Goal: Task Accomplishment & Management: Use online tool/utility

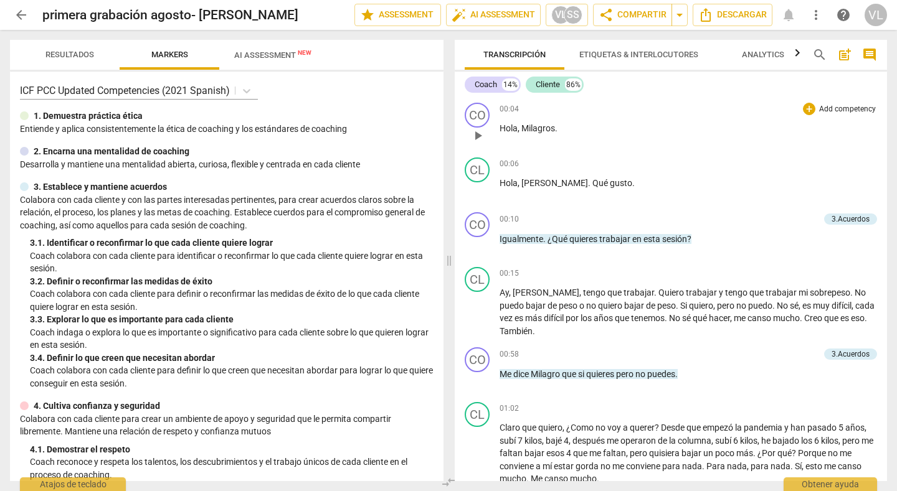
click at [743, 146] on div "00:04 + Add competency keyboard_arrow_right Hola , Milagros ." at bounding box center [687, 125] width 377 height 45
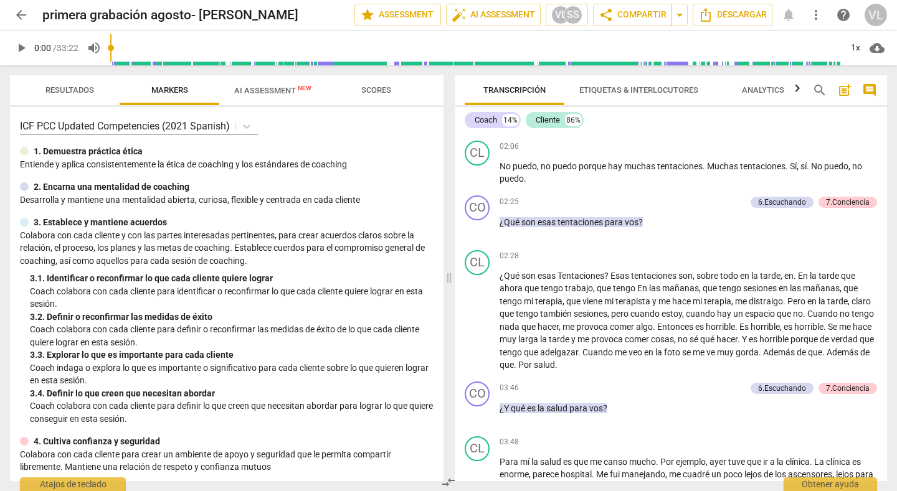
scroll to position [448, 0]
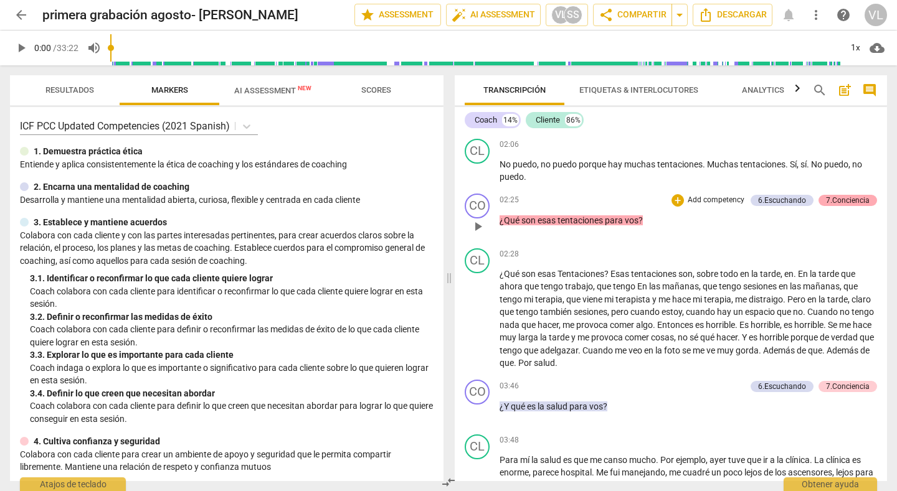
click at [833, 195] on div "7.Conciencia" at bounding box center [848, 200] width 44 height 11
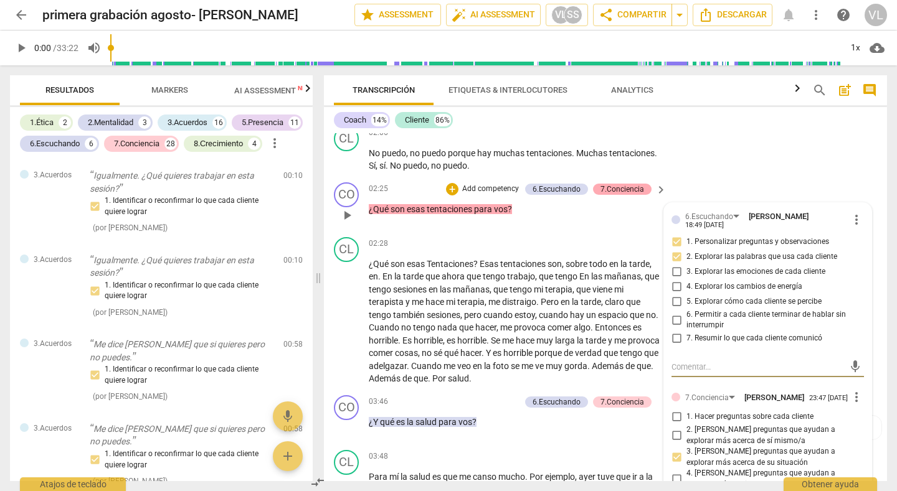
scroll to position [295, 0]
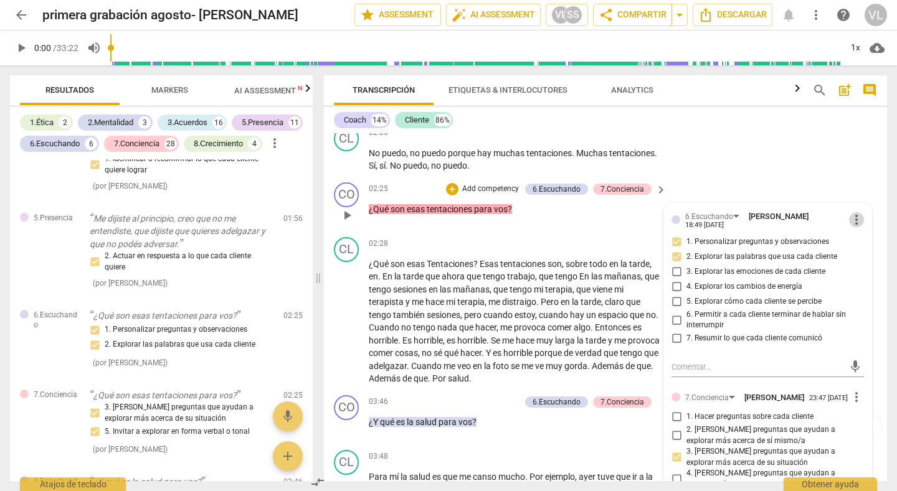
click at [853, 217] on span "more_vert" at bounding box center [856, 219] width 15 height 15
click at [855, 243] on li "Borrar" at bounding box center [864, 244] width 44 height 24
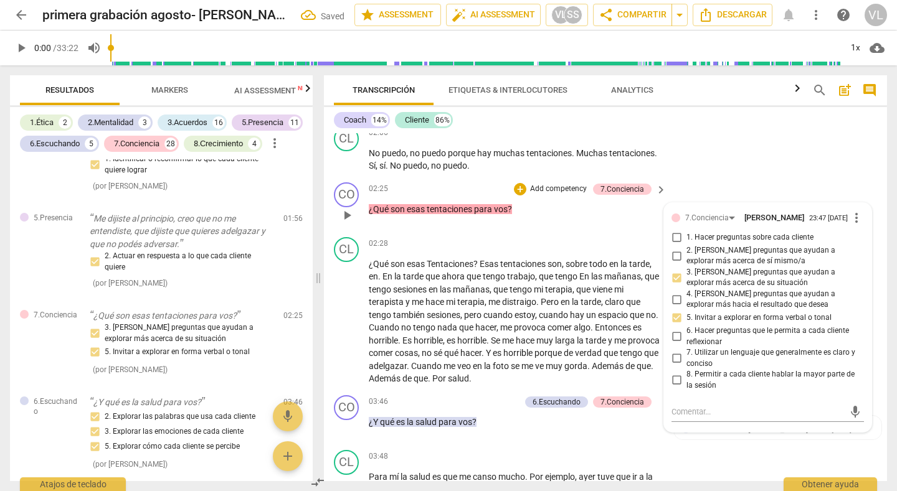
click at [854, 217] on span "more_vert" at bounding box center [856, 217] width 15 height 15
click at [860, 240] on li "Borrar" at bounding box center [864, 241] width 44 height 24
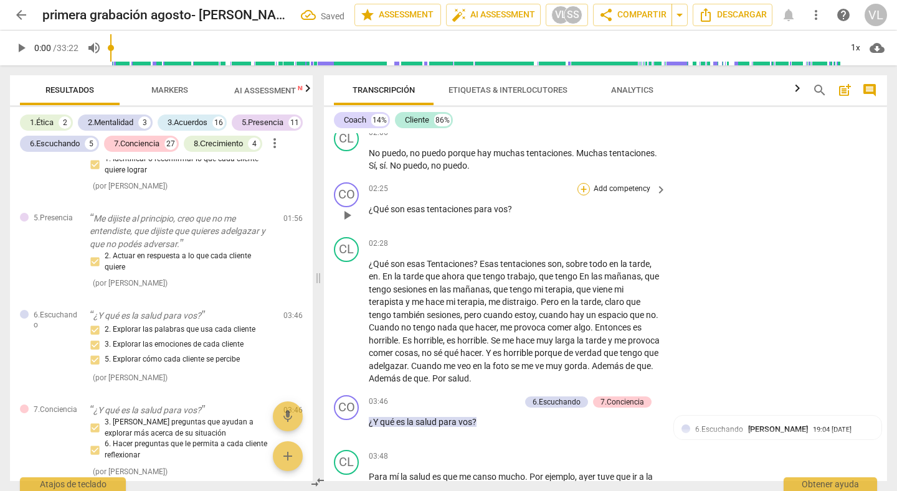
click at [579, 189] on div "+" at bounding box center [583, 189] width 12 height 12
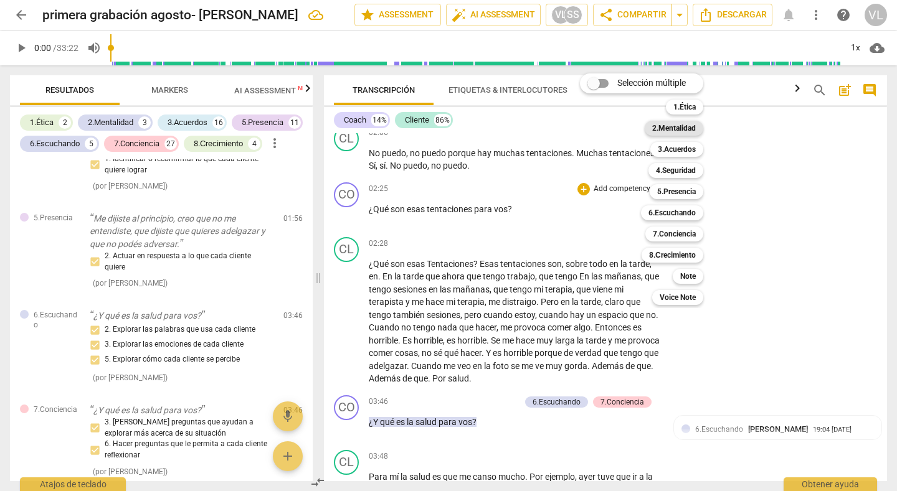
click at [662, 127] on b "2.Mentalidad" at bounding box center [674, 128] width 44 height 15
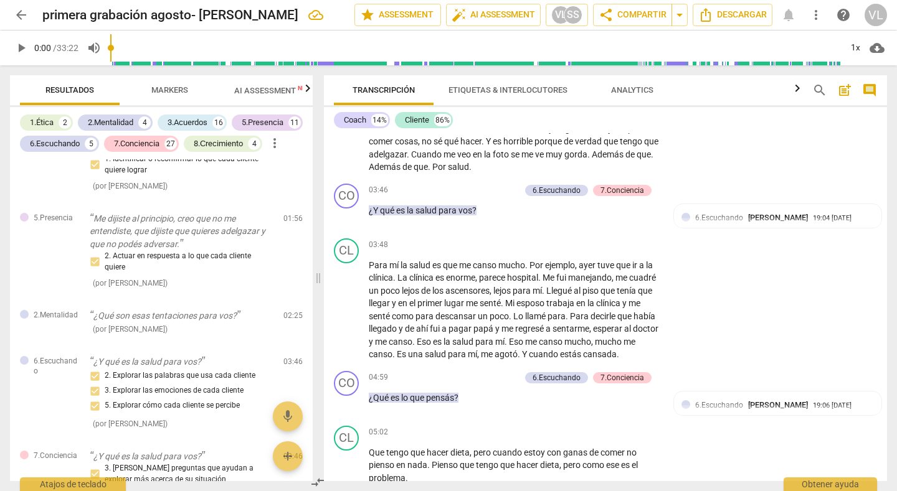
scroll to position [665, 0]
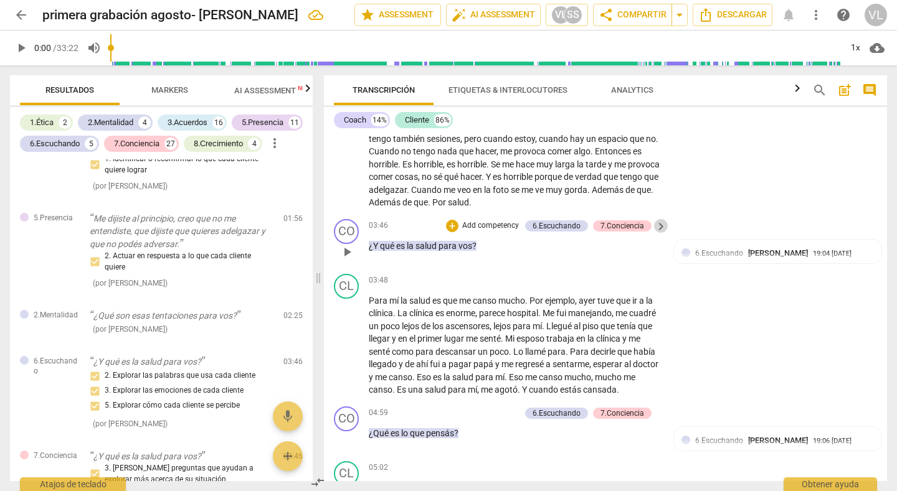
click at [661, 225] on span "keyboard_arrow_right" at bounding box center [660, 226] width 15 height 15
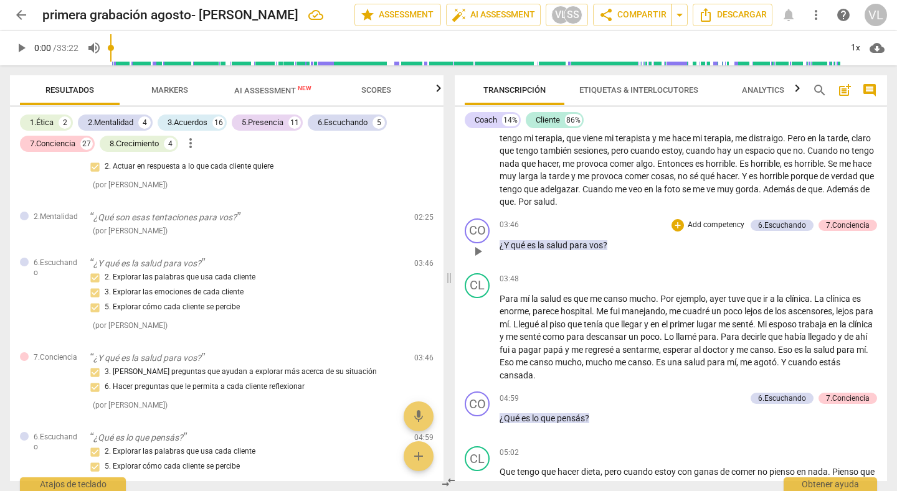
scroll to position [220, 0]
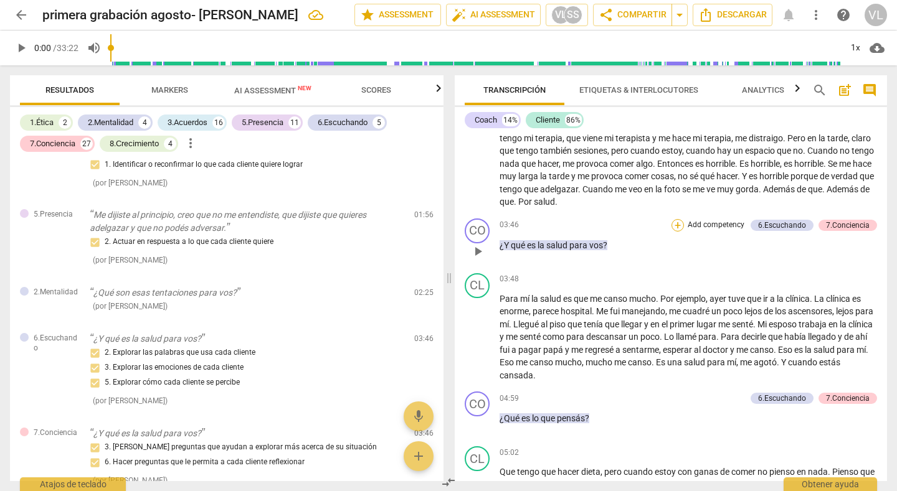
click at [674, 219] on div "+" at bounding box center [677, 225] width 12 height 12
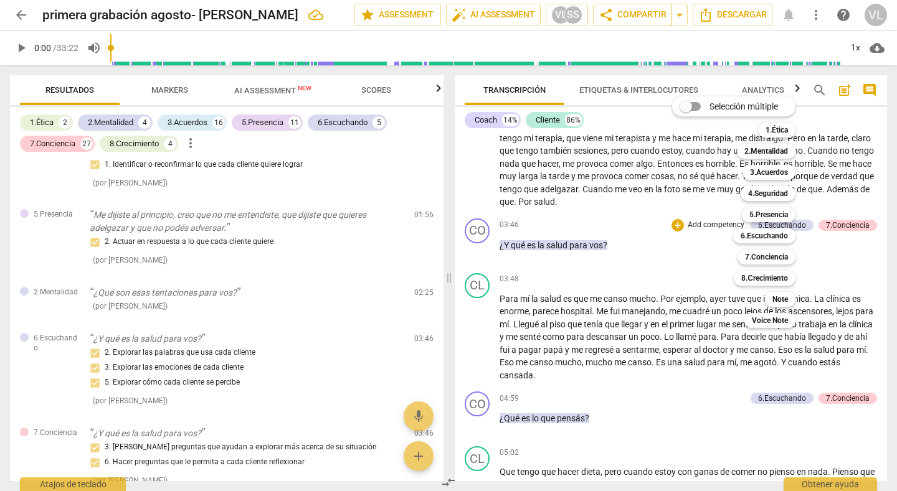
click at [682, 236] on div "Selección múltiple m 1.Ética 1 2.Mentalidad 2 3.Acuerdos 3 4.Seguridad 4 5.Pres…" at bounding box center [743, 212] width 152 height 238
click at [834, 214] on div at bounding box center [448, 245] width 897 height 491
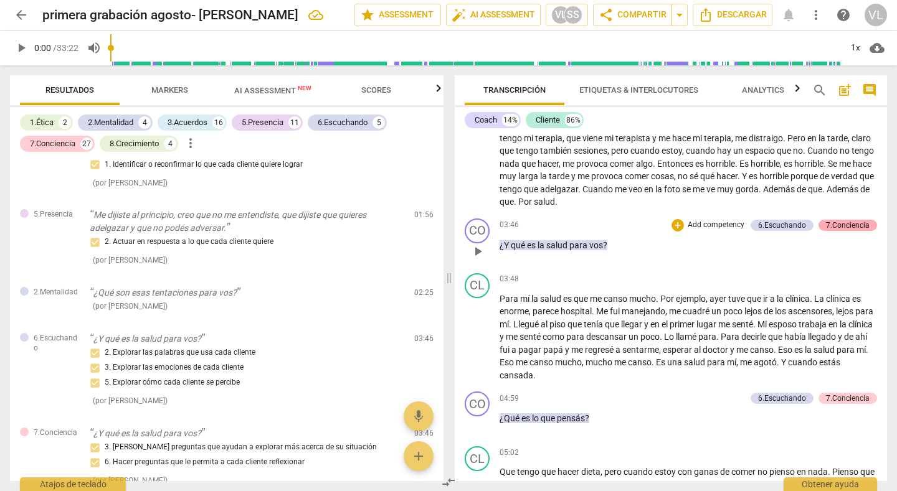
click at [833, 220] on div "7.Conciencia" at bounding box center [848, 225] width 44 height 11
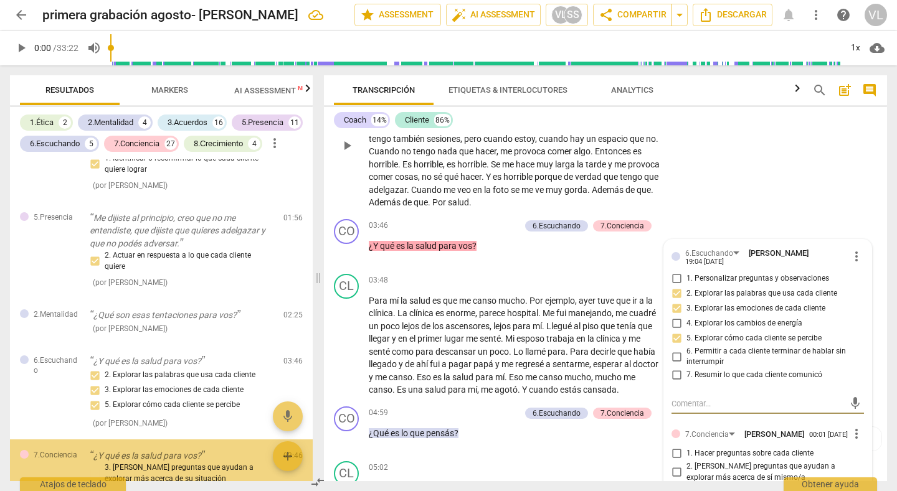
scroll to position [356, 0]
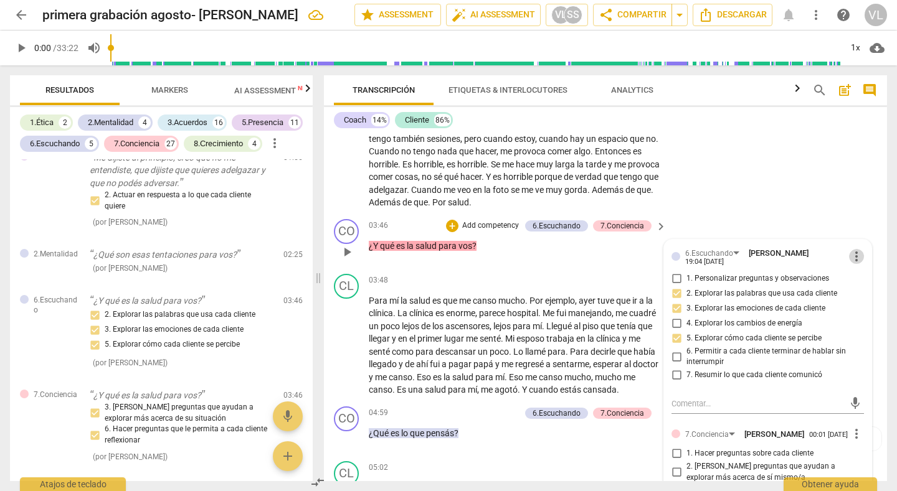
click at [852, 252] on span "more_vert" at bounding box center [856, 256] width 15 height 15
click at [855, 285] on li "Borrar" at bounding box center [864, 280] width 44 height 24
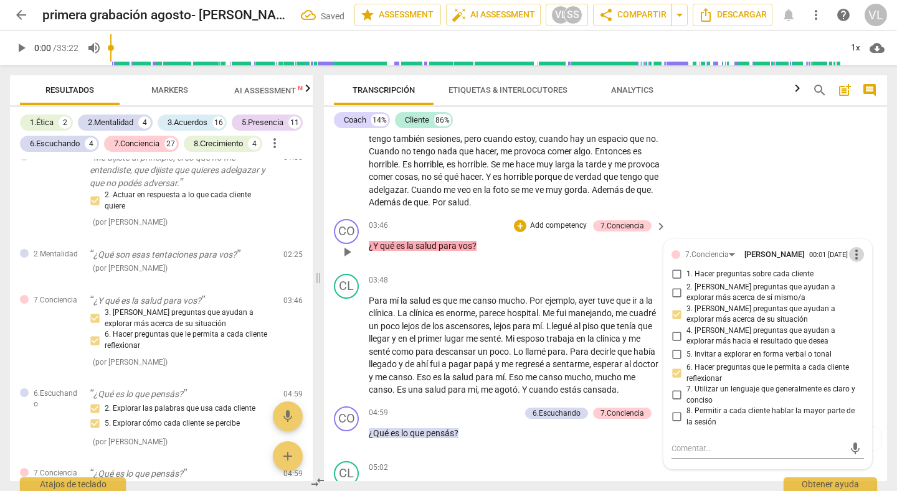
click at [850, 252] on span "more_vert" at bounding box center [856, 254] width 15 height 15
click at [858, 278] on li "Borrar" at bounding box center [864, 278] width 44 height 24
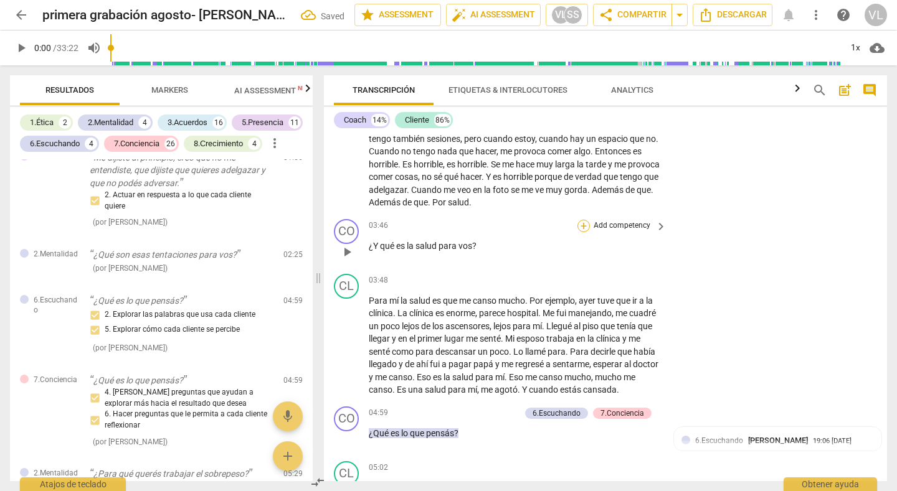
click at [579, 222] on div "+" at bounding box center [583, 226] width 12 height 12
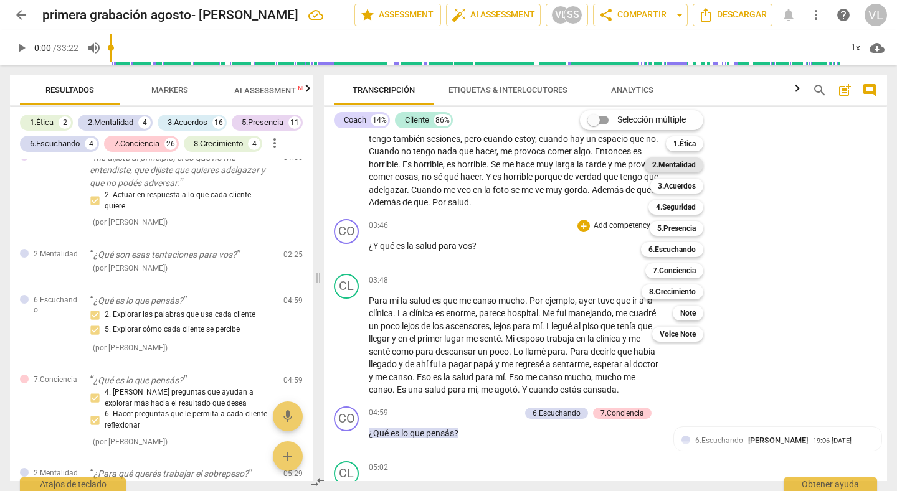
click at [661, 161] on b "2.Mentalidad" at bounding box center [674, 165] width 44 height 15
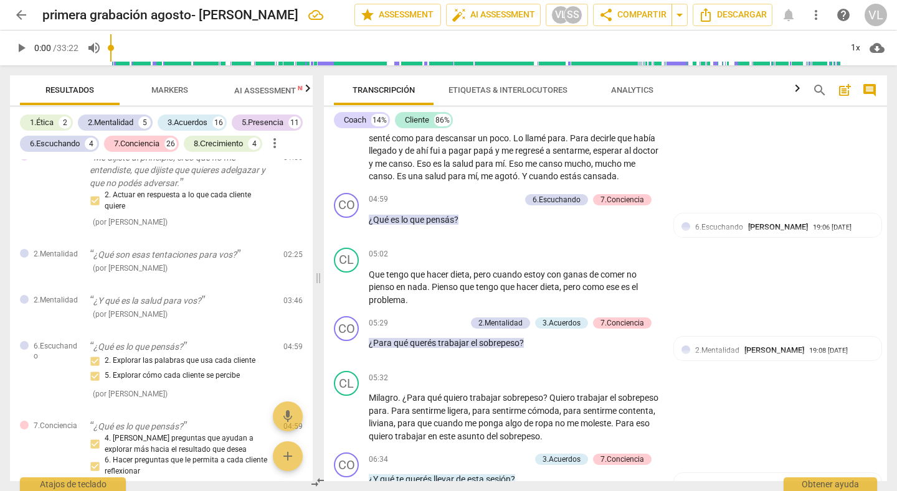
scroll to position [915, 0]
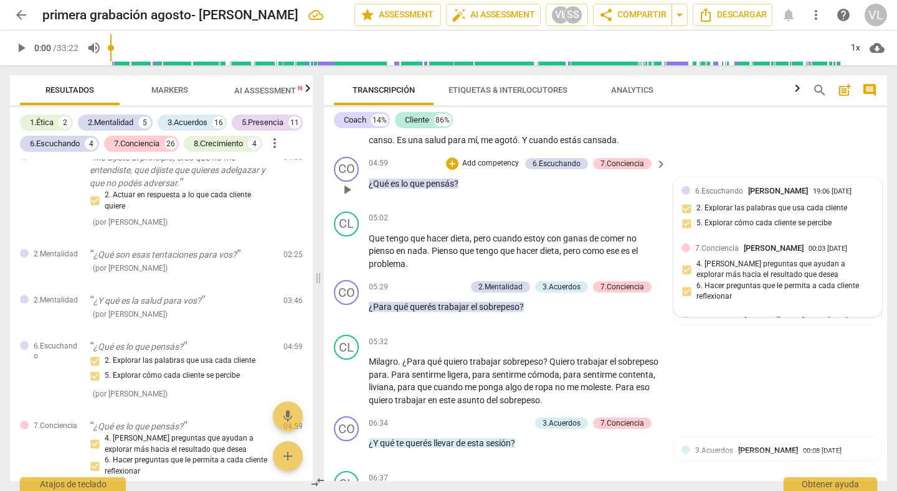
click at [860, 186] on div "6.[PERSON_NAME] 19:06 [DATE]" at bounding box center [784, 191] width 179 height 12
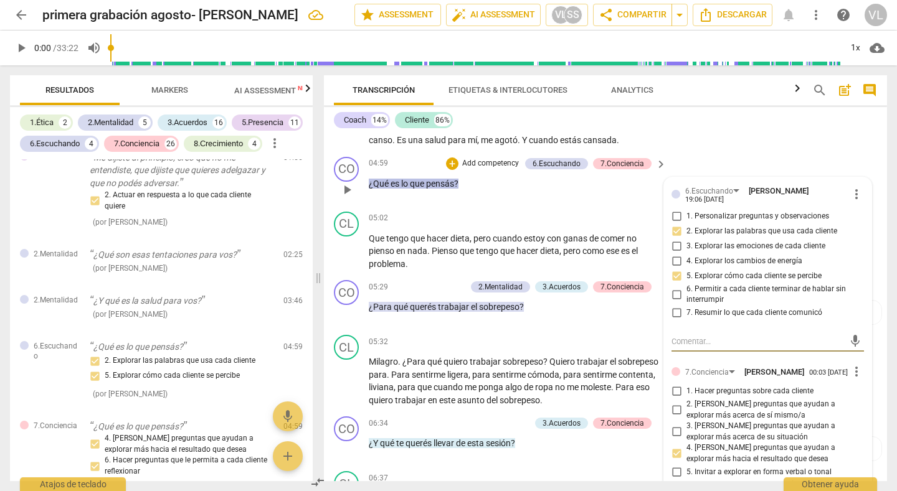
click at [852, 192] on span "more_vert" at bounding box center [856, 194] width 15 height 15
click at [852, 217] on li "Borrar" at bounding box center [864, 218] width 44 height 24
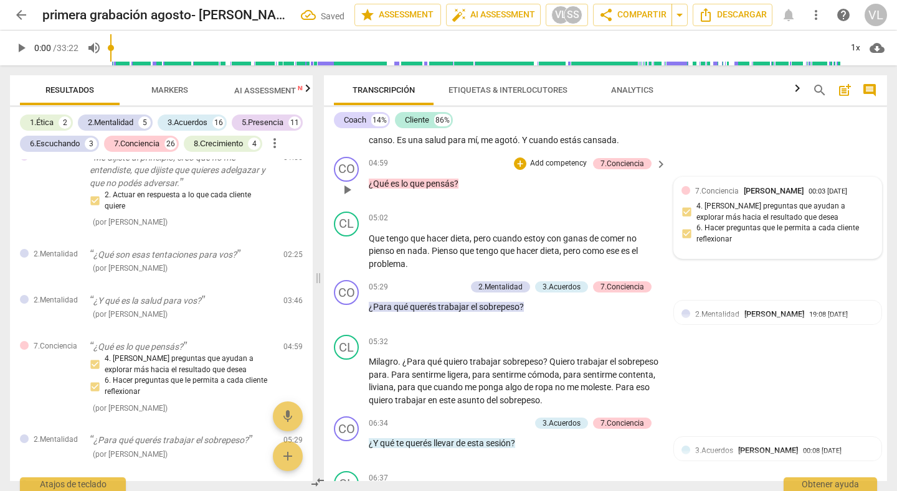
click at [852, 189] on div "7.Conciencia [PERSON_NAME] 00:03 [DATE]" at bounding box center [784, 191] width 179 height 12
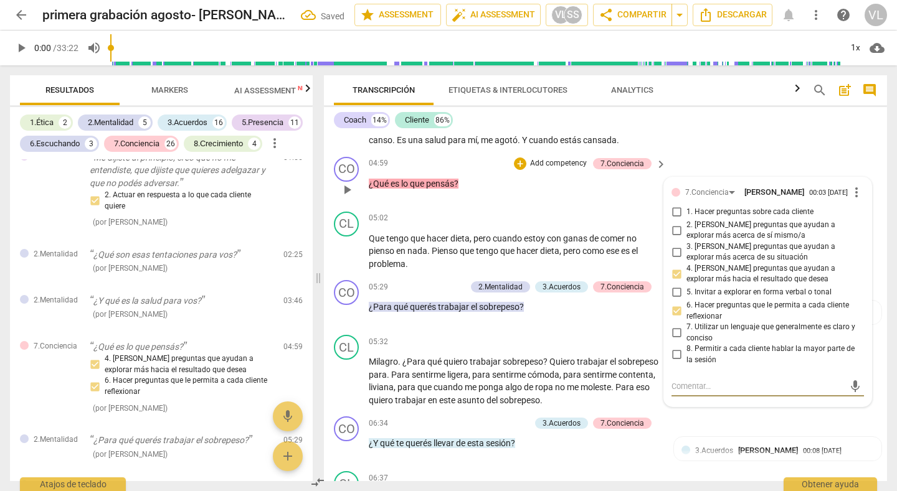
click at [852, 190] on span "more_vert" at bounding box center [856, 192] width 15 height 15
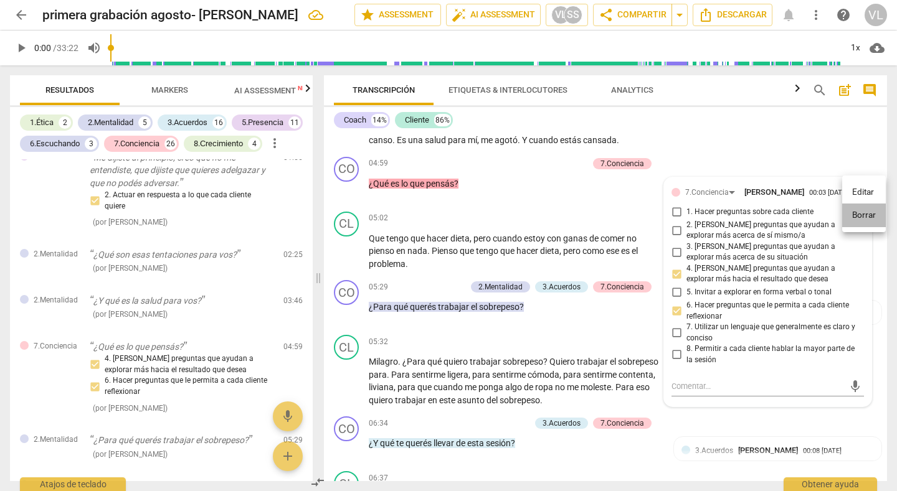
click at [850, 212] on li "Borrar" at bounding box center [864, 216] width 44 height 24
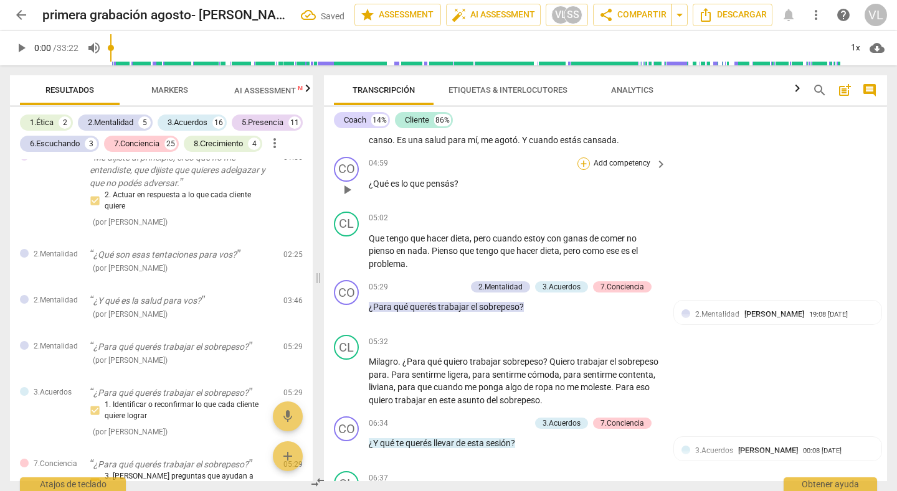
click at [581, 162] on div "+" at bounding box center [583, 164] width 12 height 12
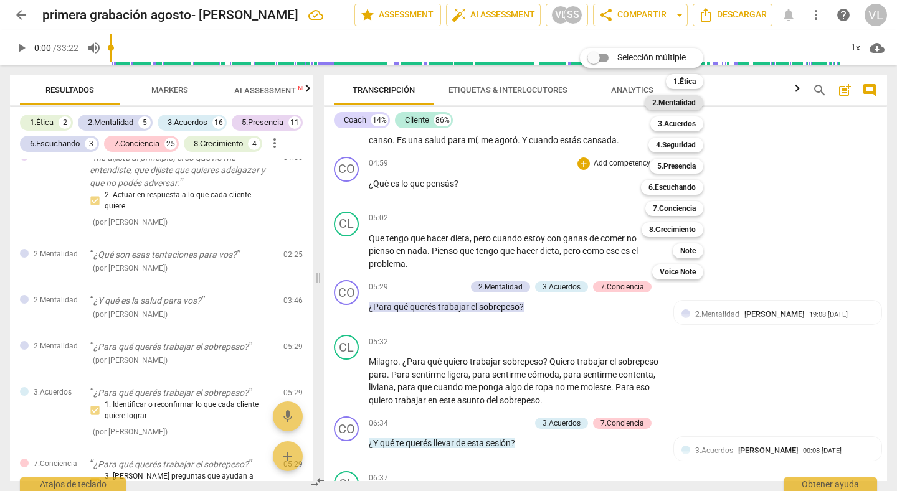
click at [681, 101] on b "2.Mentalidad" at bounding box center [674, 102] width 44 height 15
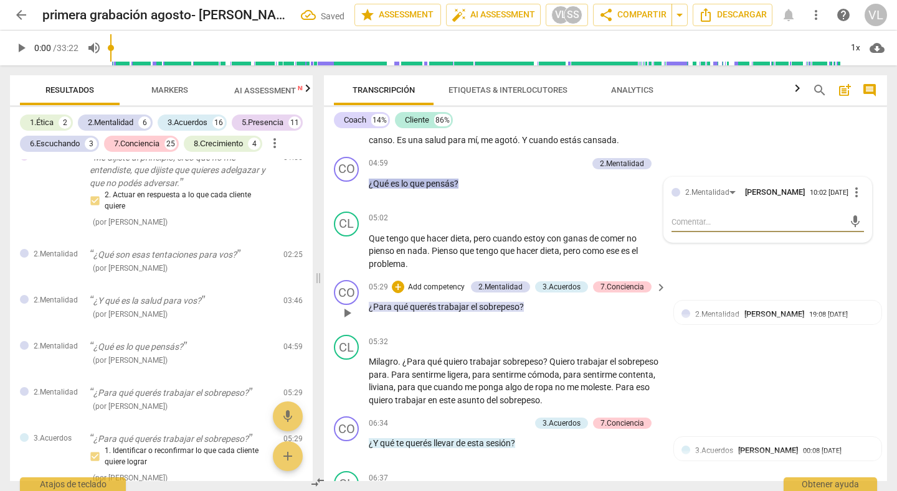
click at [645, 294] on div "+ Add competency 2.Mentalidad 3.Acuerdos 7.Conciencia" at bounding box center [522, 287] width 260 height 14
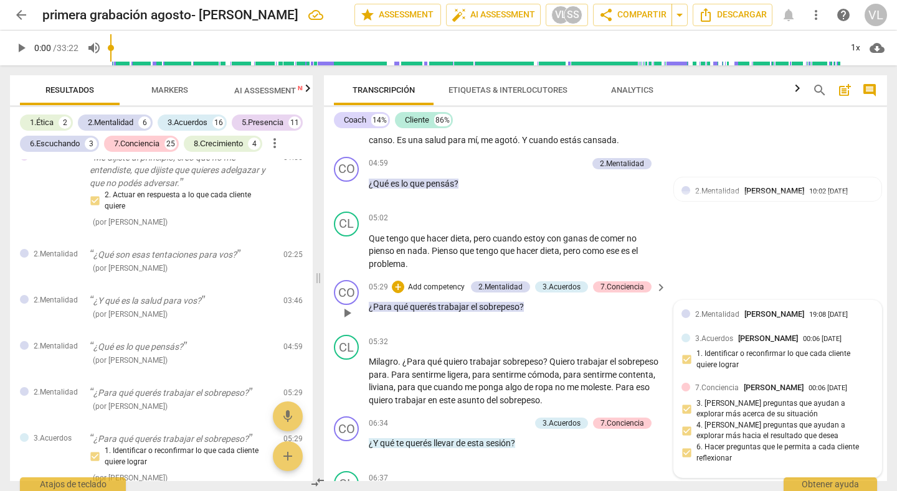
click at [851, 323] on div "2.Mentalidad [PERSON_NAME] 19:08 [DATE]" at bounding box center [777, 317] width 192 height 19
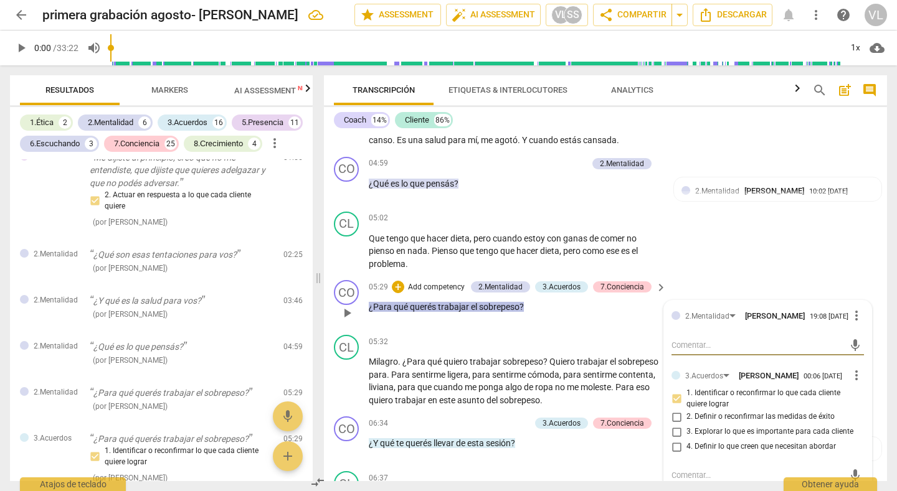
click at [853, 316] on span "more_vert" at bounding box center [856, 315] width 15 height 15
click at [858, 338] on li "Borrar" at bounding box center [864, 341] width 44 height 24
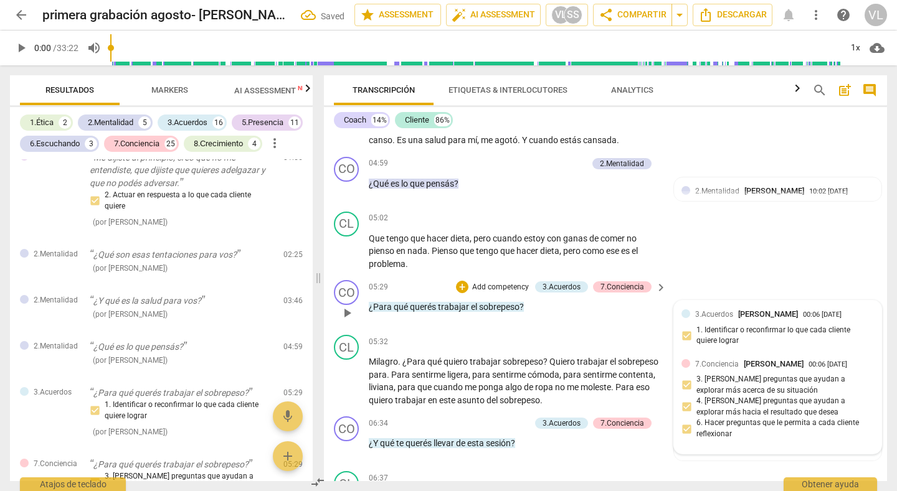
click at [862, 363] on div "7.Conciencia [PERSON_NAME] 00:06 [DATE]" at bounding box center [784, 364] width 179 height 12
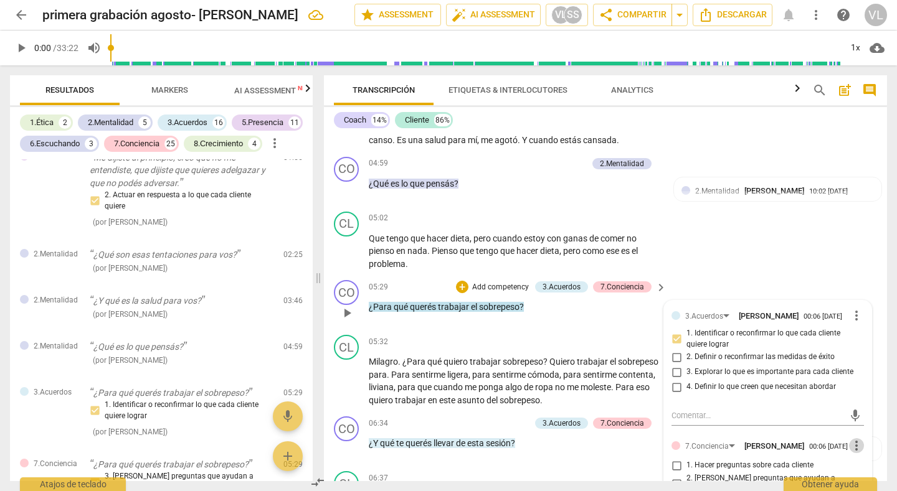
click at [851, 448] on span "more_vert" at bounding box center [856, 445] width 15 height 15
click at [854, 461] on li "Borrar" at bounding box center [864, 465] width 44 height 24
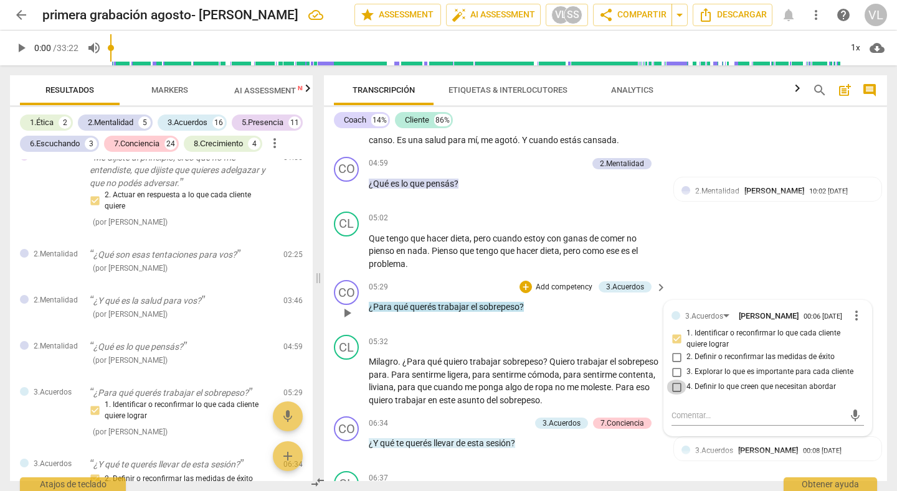
click at [674, 388] on input "4. Definir lo que creen que necesitan abordar" at bounding box center [676, 387] width 20 height 15
checkbox input "true"
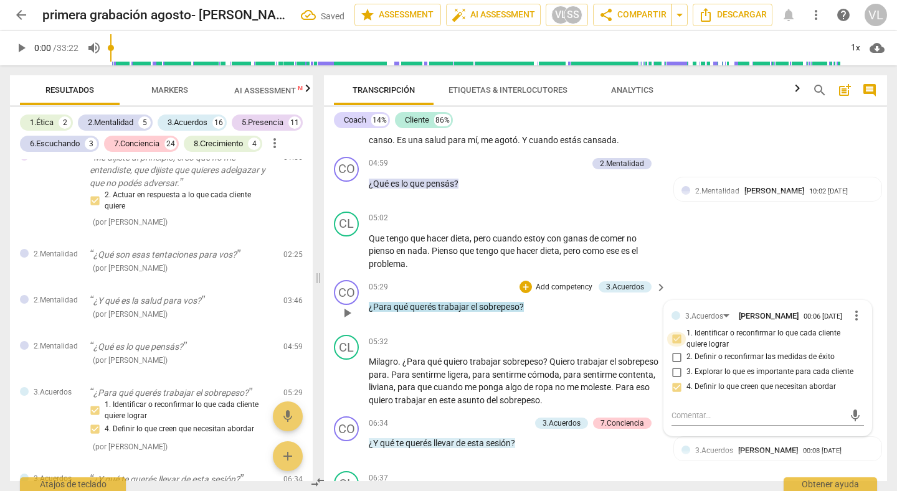
click at [673, 339] on input "1. Identificar o reconfirmar lo que cada cliente quiere lograr" at bounding box center [676, 339] width 20 height 15
click at [675, 342] on input "1. Identificar o reconfirmar lo que cada cliente quiere lograr" at bounding box center [676, 339] width 20 height 15
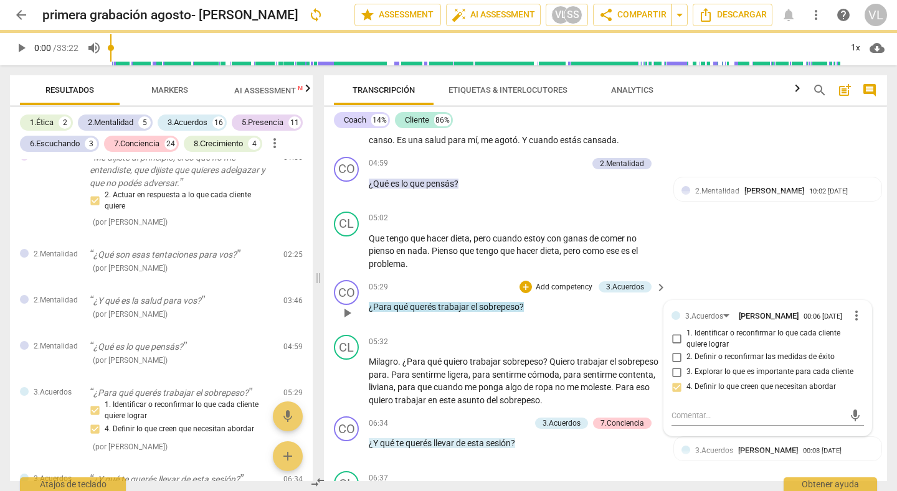
click at [671, 337] on input "1. Identificar o reconfirmar lo que cada cliente quiere lograr" at bounding box center [676, 339] width 20 height 15
checkbox input "true"
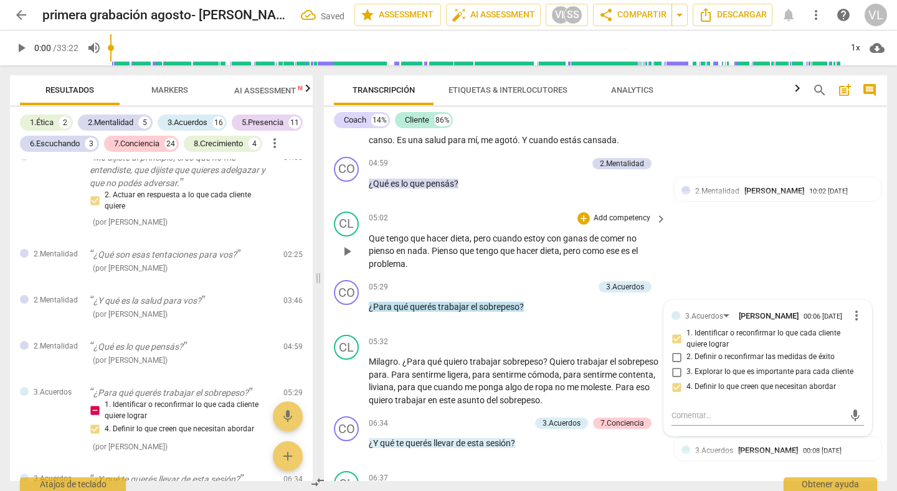
click at [776, 253] on div "CL play_arrow pause 05:02 + Add competency keyboard_arrow_right Que tengo que h…" at bounding box center [605, 241] width 563 height 69
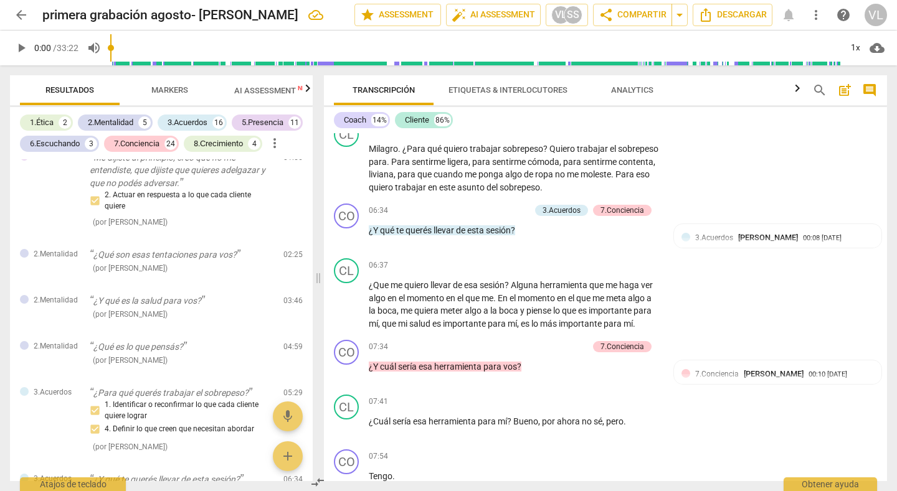
scroll to position [1151, 0]
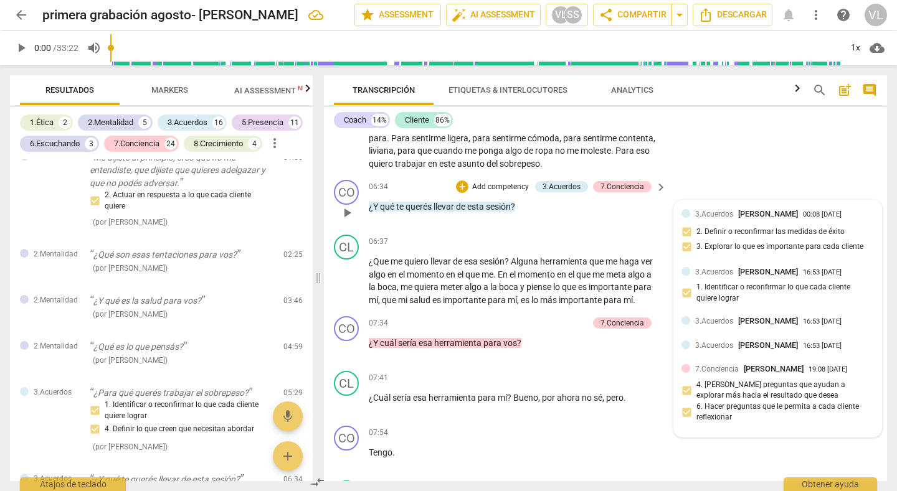
click at [865, 271] on div "3.Acuerdos [PERSON_NAME] 16:53 [DATE]" at bounding box center [784, 272] width 179 height 12
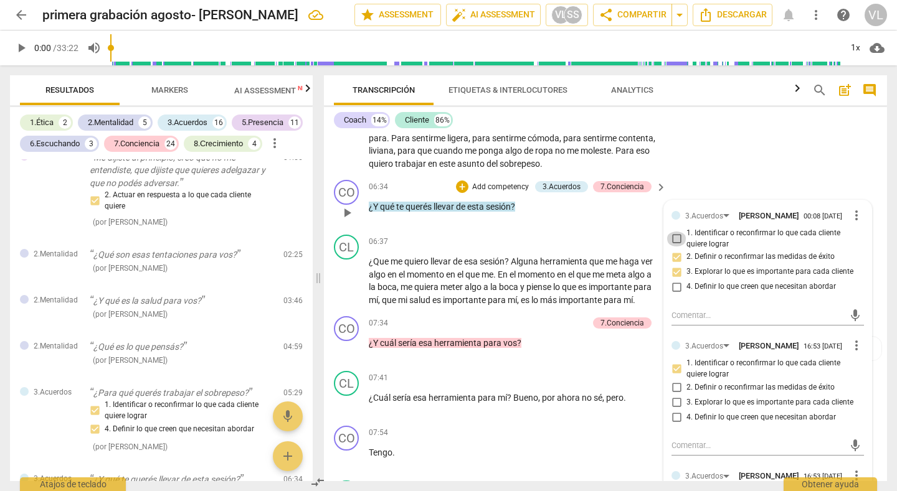
click at [673, 238] on input "1. Identificar o reconfirmar lo que cada cliente quiere lograr" at bounding box center [676, 239] width 20 height 15
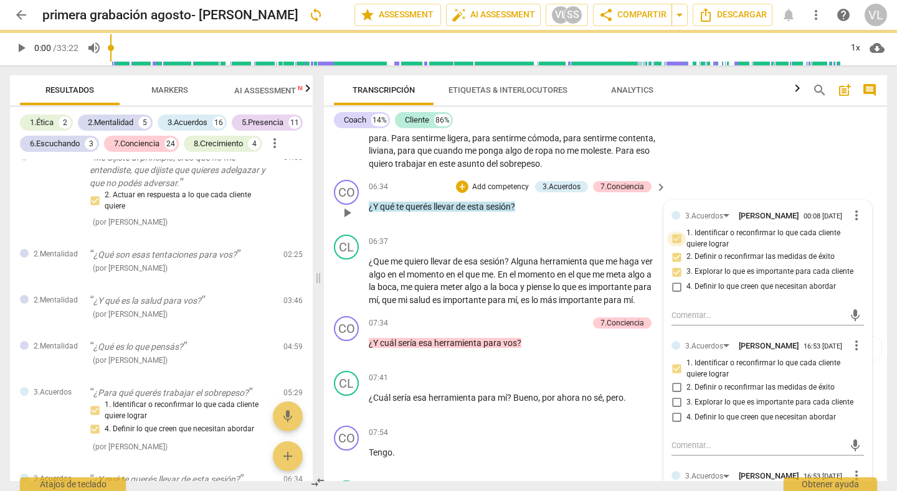
click at [671, 235] on input "1. Identificar o reconfirmar lo que cada cliente quiere lograr" at bounding box center [676, 239] width 20 height 15
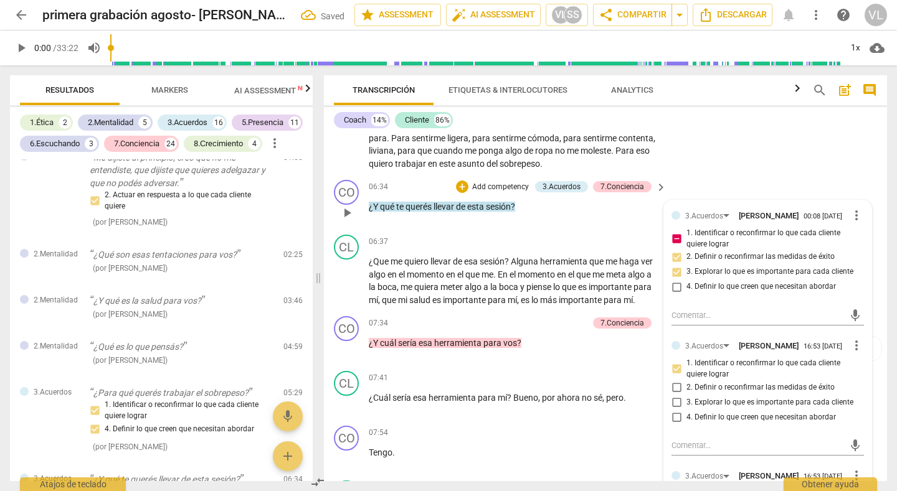
click at [672, 238] on input "1. Identificar o reconfirmar lo que cada cliente quiere lograr" at bounding box center [676, 239] width 20 height 15
checkbox input "false"
click at [672, 272] on input "3. Explorar lo que es importante para cada cliente" at bounding box center [676, 272] width 20 height 15
checkbox input "false"
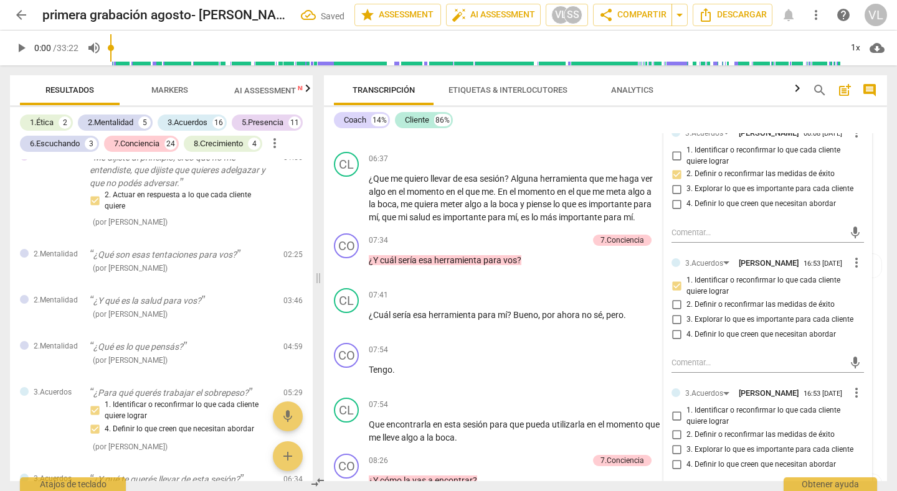
scroll to position [1258, 0]
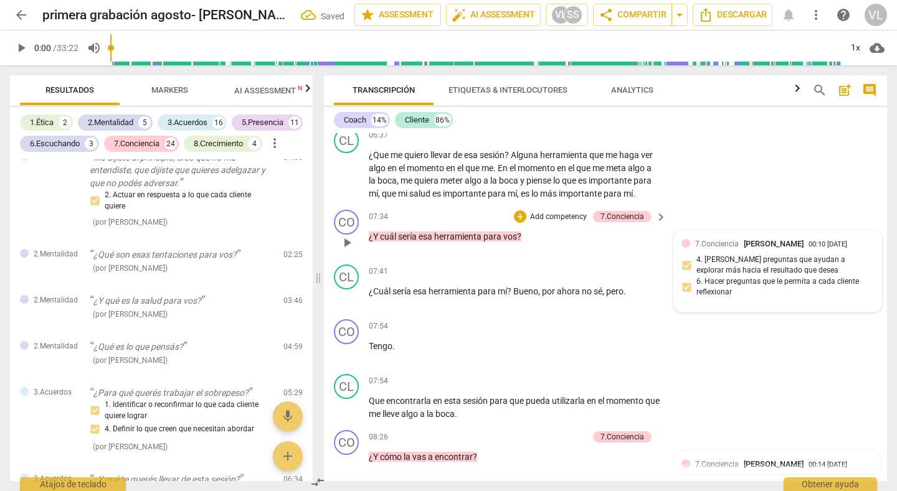
click at [868, 243] on div "7.Conciencia [PERSON_NAME] 00:10 [DATE]" at bounding box center [784, 244] width 179 height 12
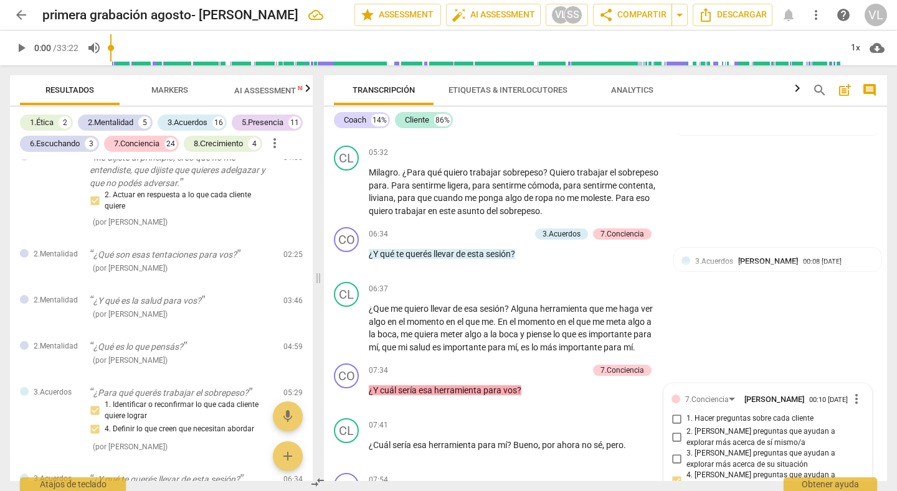
scroll to position [1128, 0]
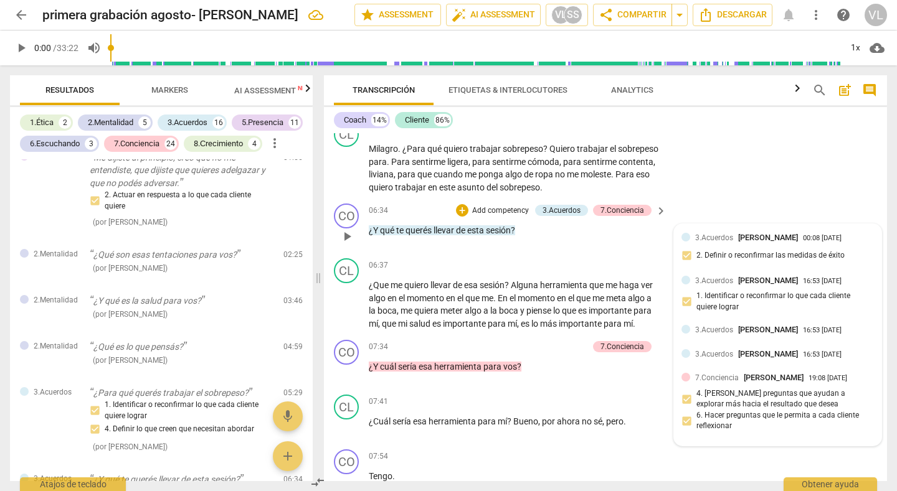
click at [860, 375] on div "7.Conciencia [PERSON_NAME] 19:08 [DATE]" at bounding box center [784, 378] width 179 height 12
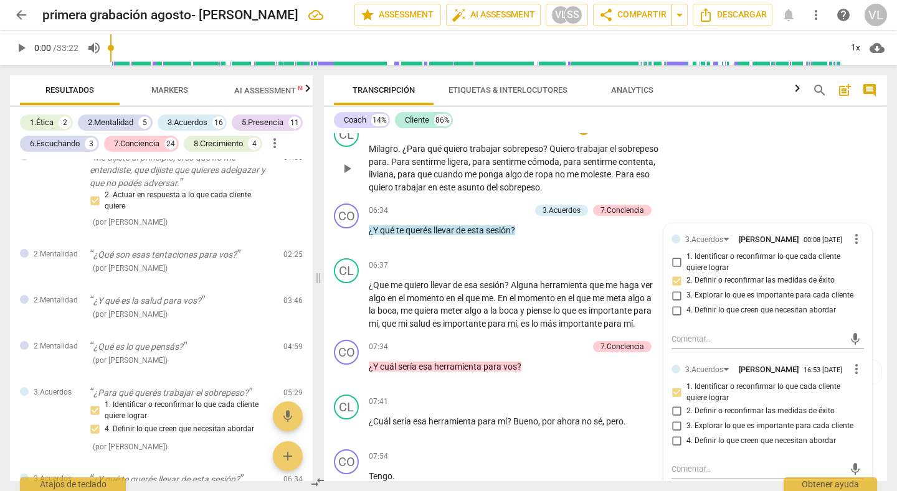
drag, startPoint x: 774, startPoint y: 159, endPoint x: 773, endPoint y: 143, distance: 16.9
click at [773, 143] on div "CL play_arrow pause 05:32 + Add competency keyboard_arrow_right Milagro . ¿Para…" at bounding box center [605, 158] width 563 height 82
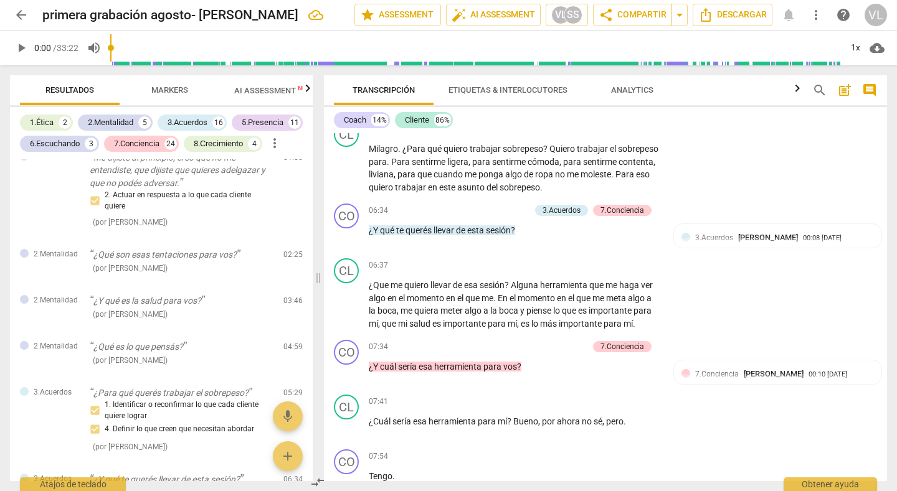
scroll to position [1210, 0]
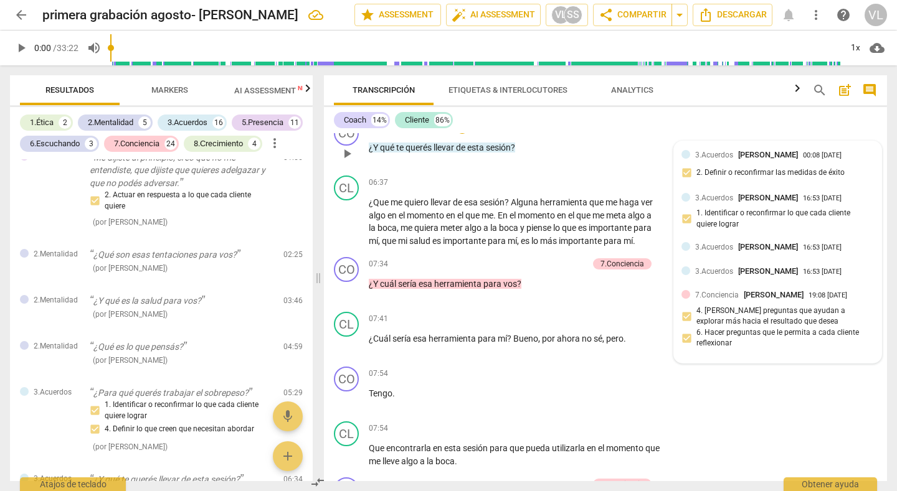
click at [857, 293] on div "7.Conciencia [PERSON_NAME] 19:08 [DATE]" at bounding box center [784, 295] width 179 height 12
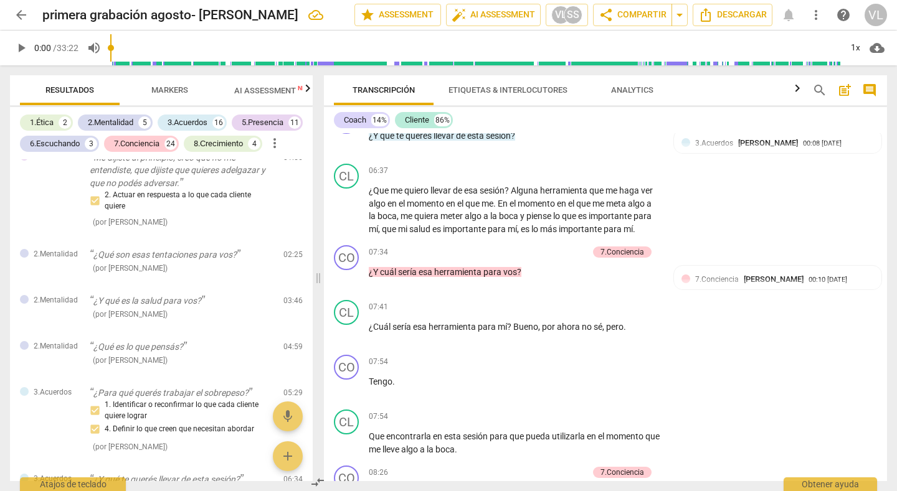
scroll to position [1199, 0]
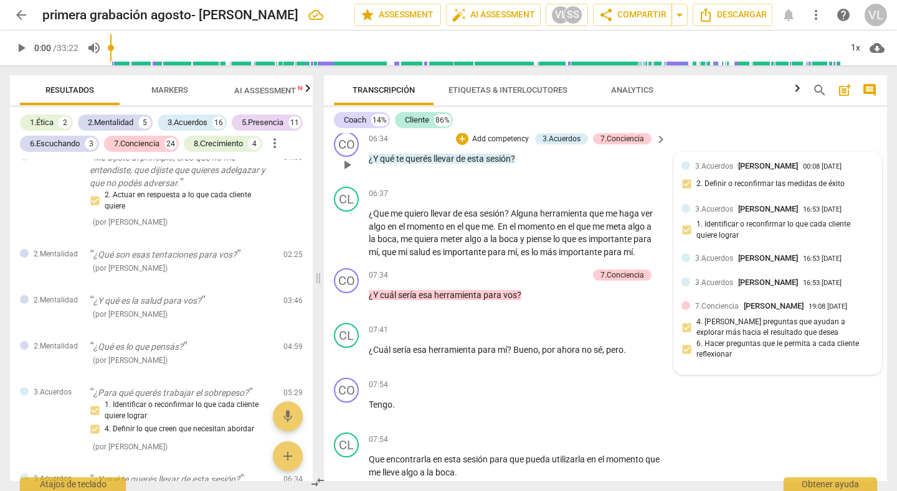
click at [859, 164] on div "3.Acuerdos [PERSON_NAME] 00:08 [DATE]" at bounding box center [784, 166] width 179 height 12
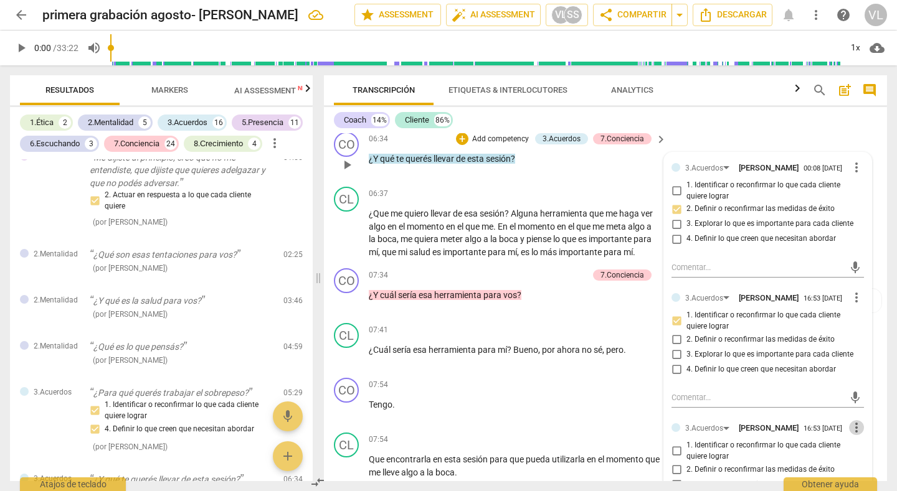
click at [852, 427] on span "more_vert" at bounding box center [856, 427] width 15 height 15
click at [855, 451] on li "Borrar" at bounding box center [864, 452] width 44 height 24
click at [850, 425] on span "more_vert" at bounding box center [856, 427] width 15 height 15
click at [859, 450] on li "Borrar" at bounding box center [864, 452] width 44 height 24
click at [850, 426] on span "more_vert" at bounding box center [856, 427] width 15 height 15
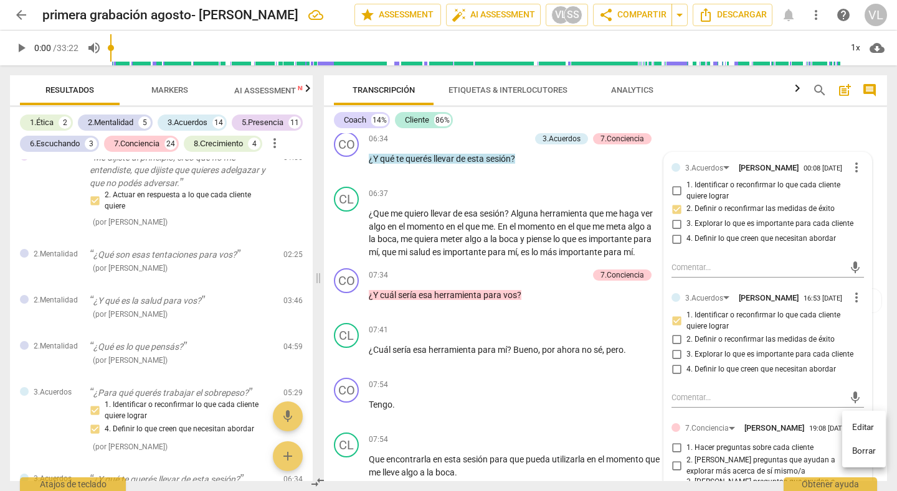
click at [853, 451] on li "Borrar" at bounding box center [864, 452] width 44 height 24
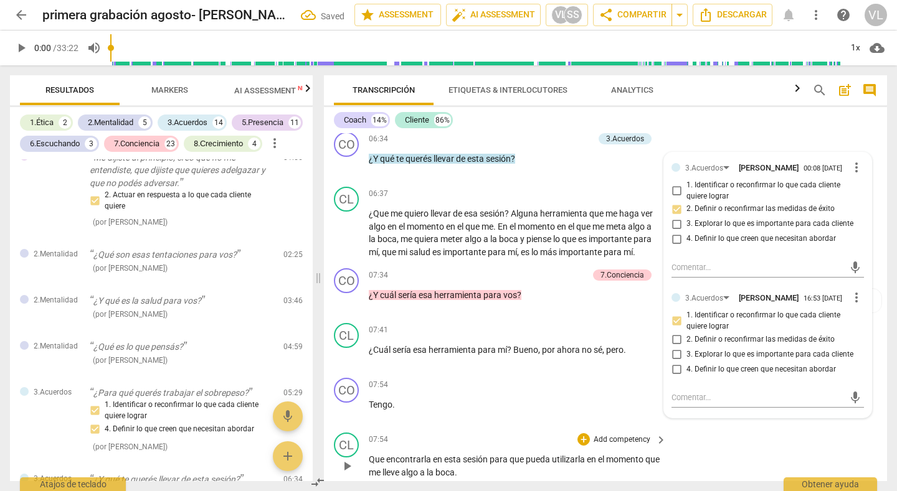
click at [724, 448] on div "CL play_arrow pause 07:54 + Add competency keyboard_arrow_right Que encontrarla…" at bounding box center [605, 456] width 563 height 56
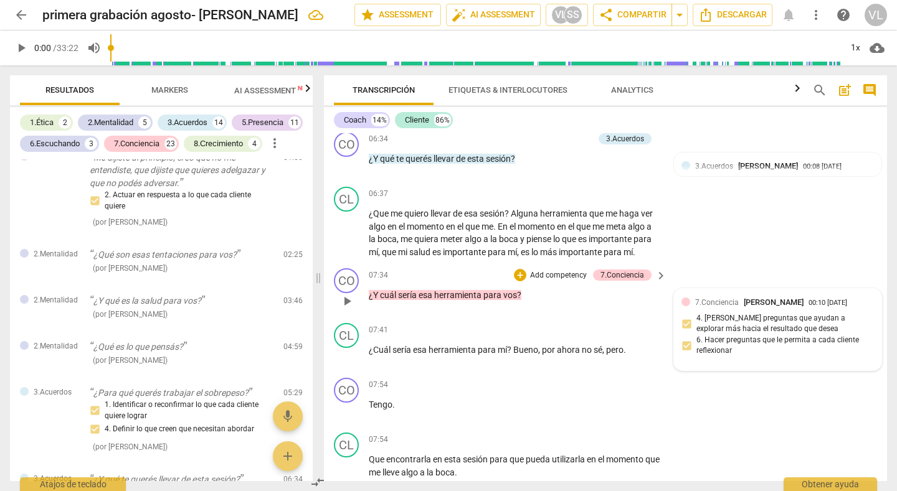
click at [849, 299] on div "7.Conciencia [PERSON_NAME] 00:10 [DATE]" at bounding box center [784, 302] width 179 height 12
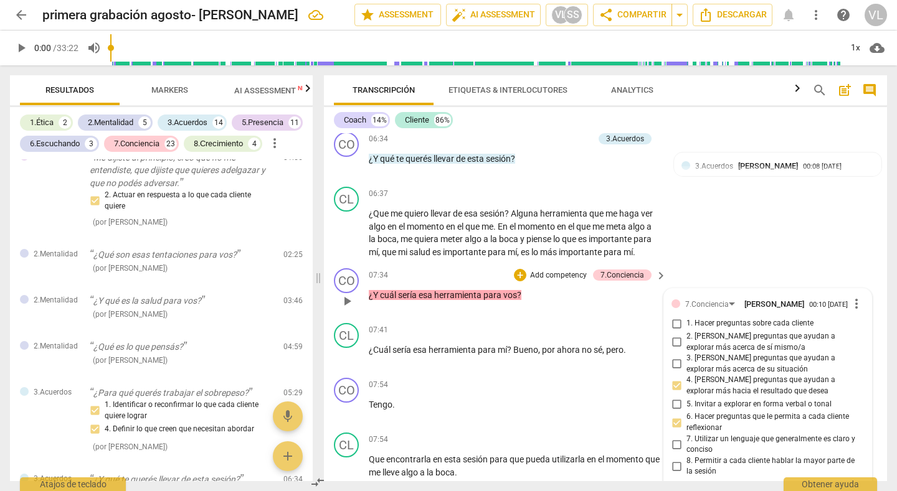
scroll to position [1390, 0]
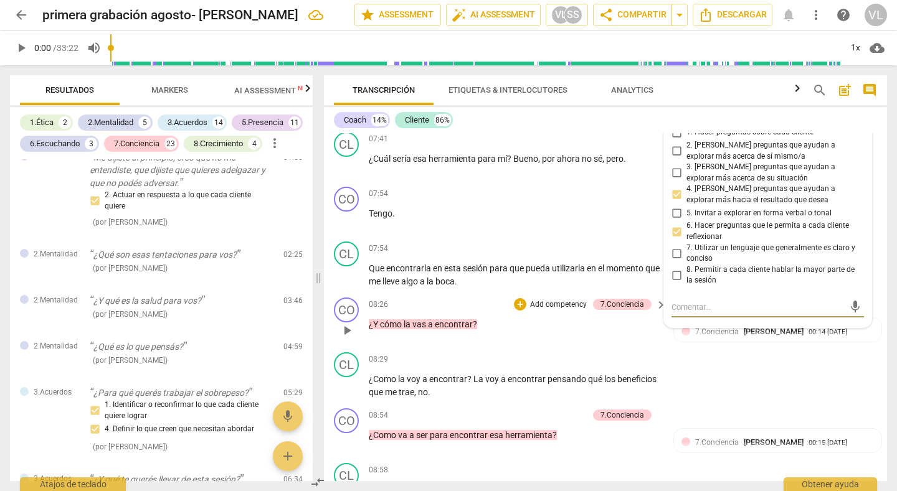
click at [619, 336] on div "08:26 + Add competency 7.Conciencia keyboard_arrow_right ¿Y cómo la vas a encon…" at bounding box center [518, 320] width 299 height 45
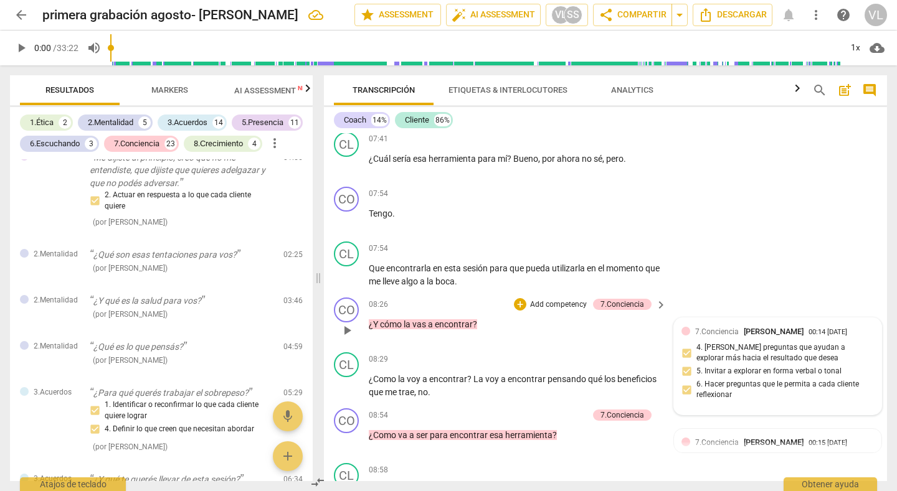
click at [857, 328] on div "7.Conciencia [PERSON_NAME] 00:14 [DATE]" at bounding box center [784, 332] width 179 height 12
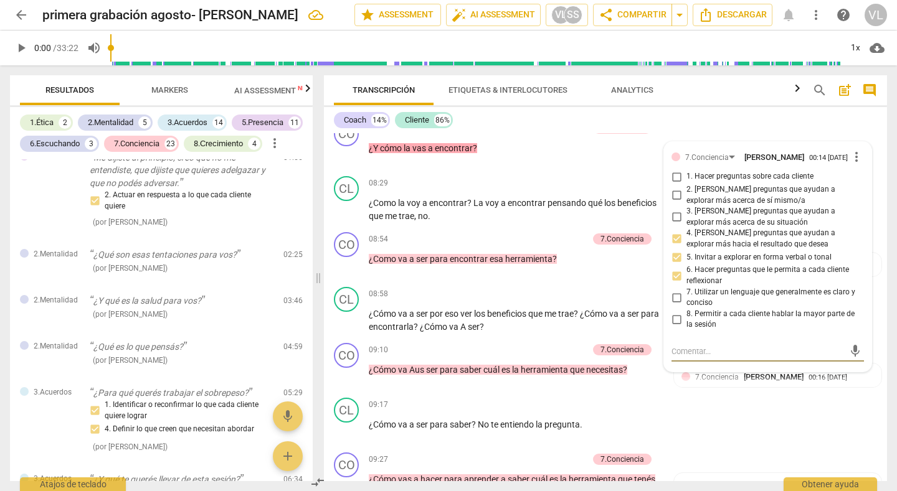
scroll to position [1543, 0]
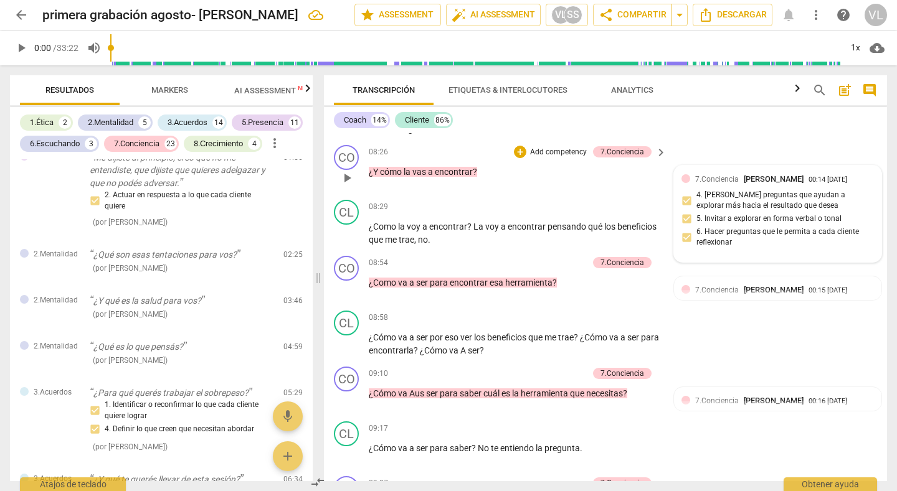
click at [859, 177] on div "7.Conciencia [PERSON_NAME] 00:14 [DATE]" at bounding box center [784, 179] width 179 height 12
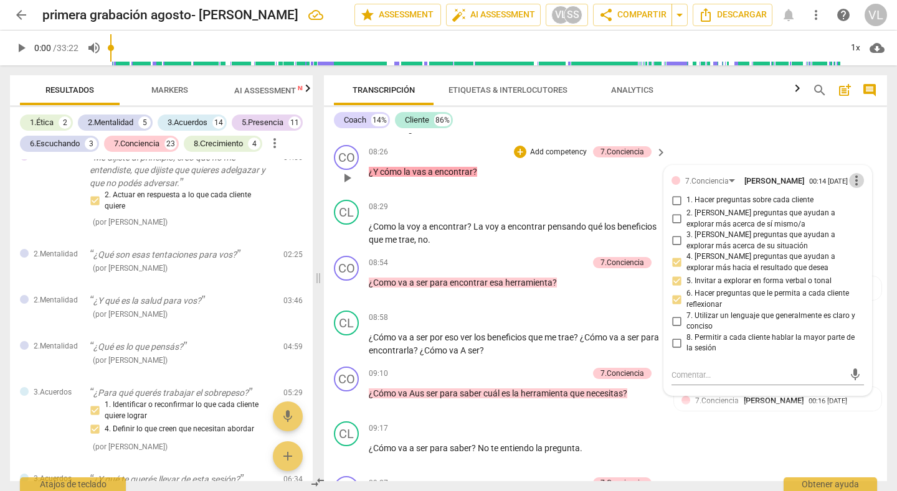
click at [851, 179] on span "more_vert" at bounding box center [856, 180] width 15 height 15
click at [856, 199] on li "Borrar" at bounding box center [864, 204] width 44 height 24
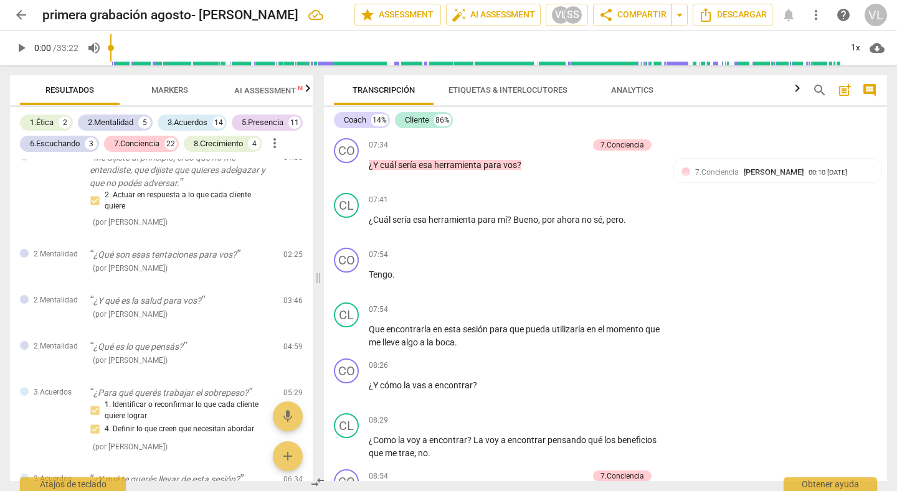
scroll to position [1317, 0]
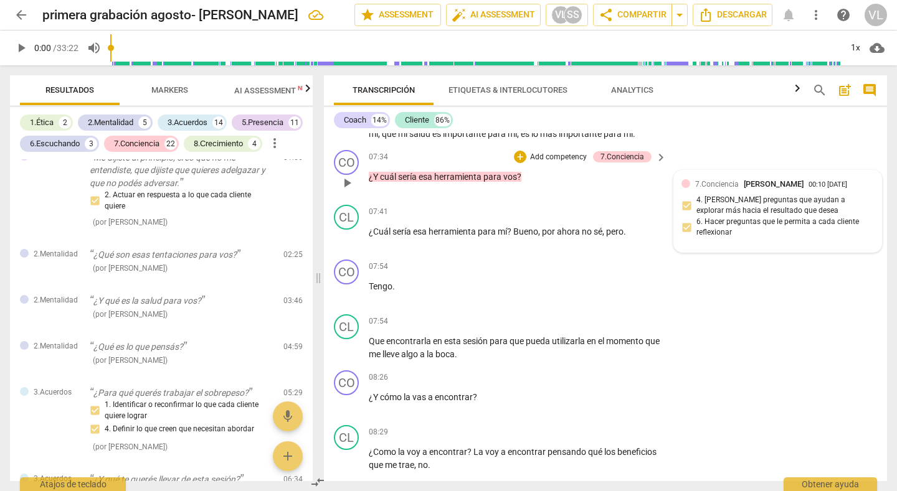
click at [857, 182] on div "7.Conciencia [PERSON_NAME] 00:10 [DATE]" at bounding box center [784, 184] width 179 height 12
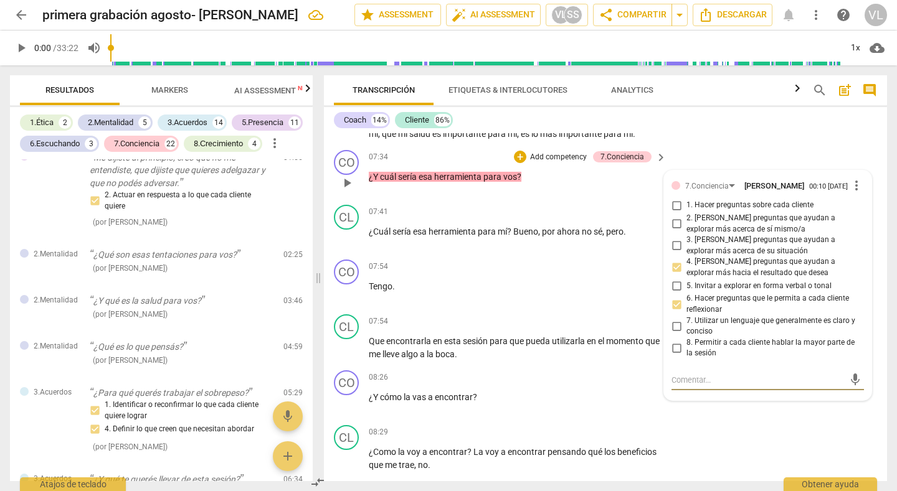
click at [853, 186] on span "more_vert" at bounding box center [856, 185] width 15 height 15
click at [852, 212] on li "Borrar" at bounding box center [864, 209] width 44 height 24
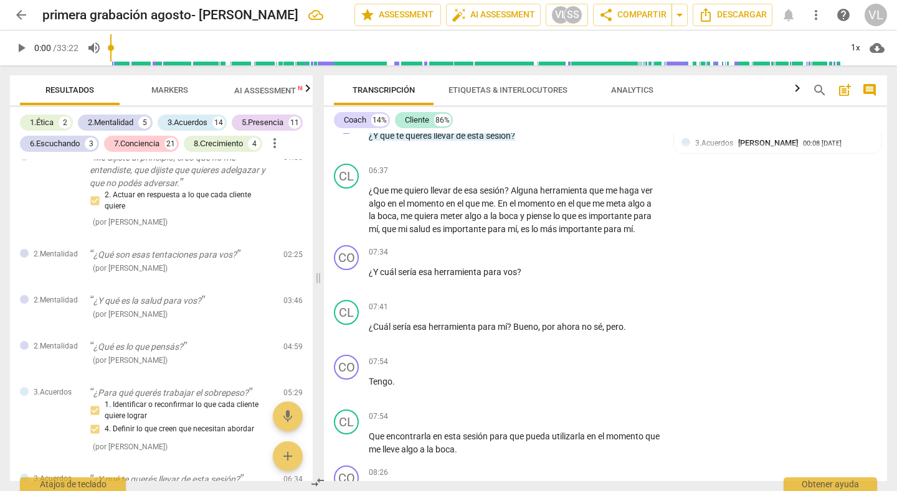
scroll to position [1246, 0]
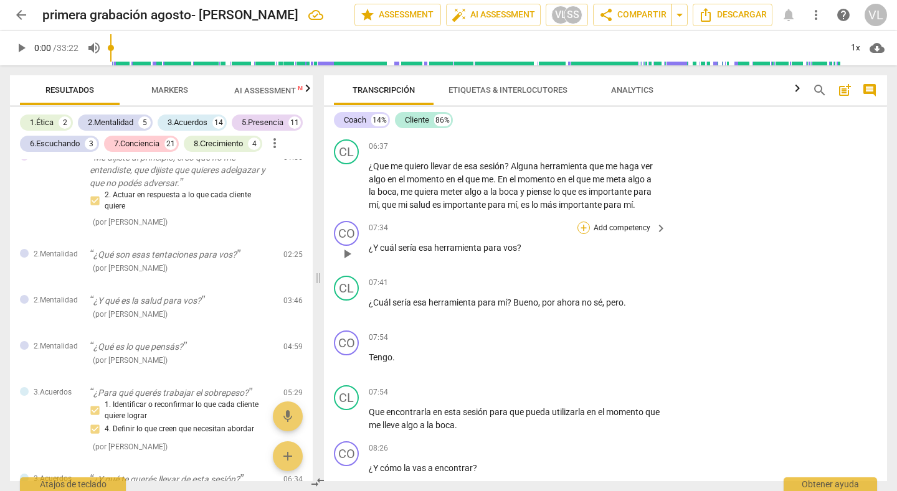
click at [581, 228] on div "+" at bounding box center [583, 228] width 12 height 12
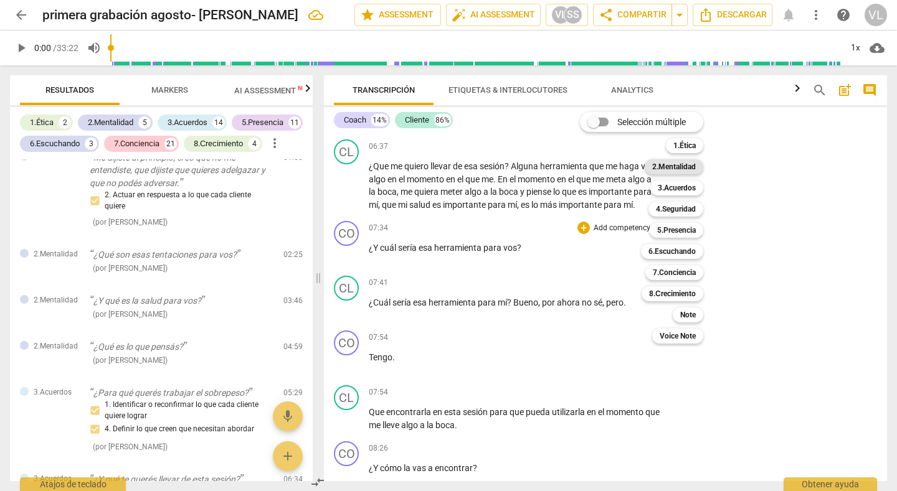
click at [669, 167] on b "2.Mentalidad" at bounding box center [674, 166] width 44 height 15
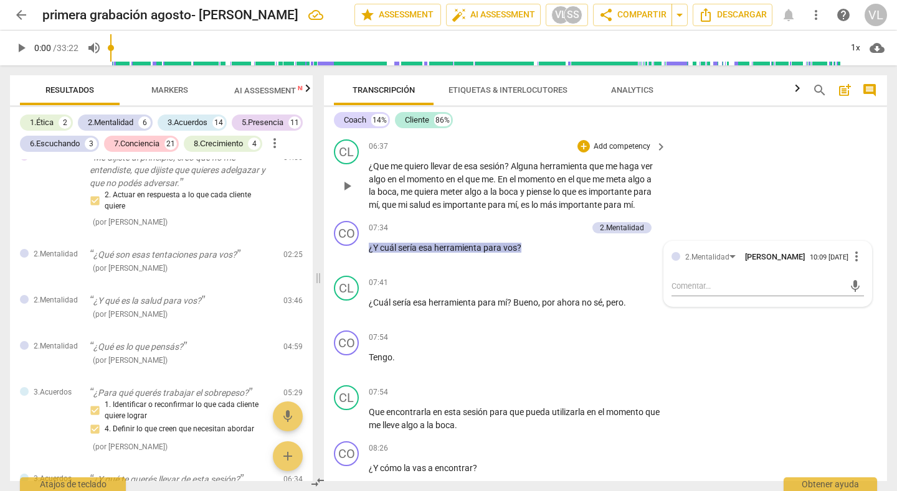
click at [700, 172] on div "CL play_arrow pause 06:37 + Add competency keyboard_arrow_right ¿Que me quiero …" at bounding box center [605, 175] width 563 height 82
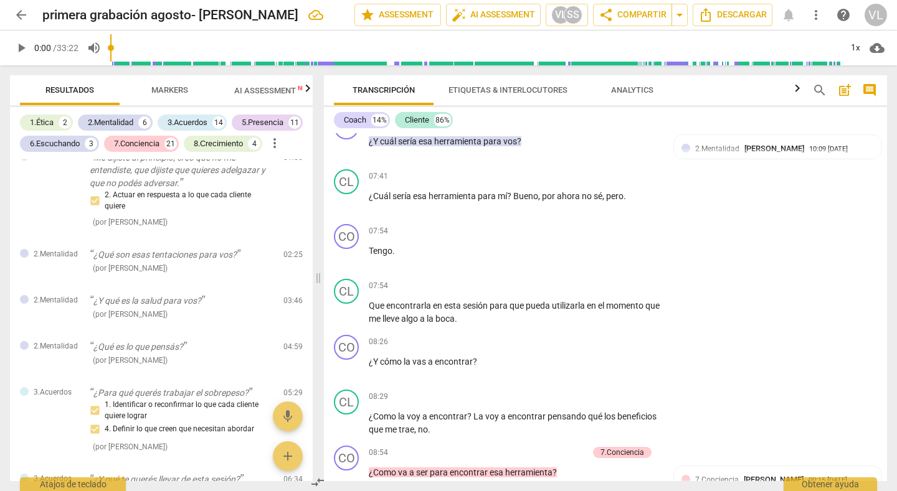
scroll to position [1365, 0]
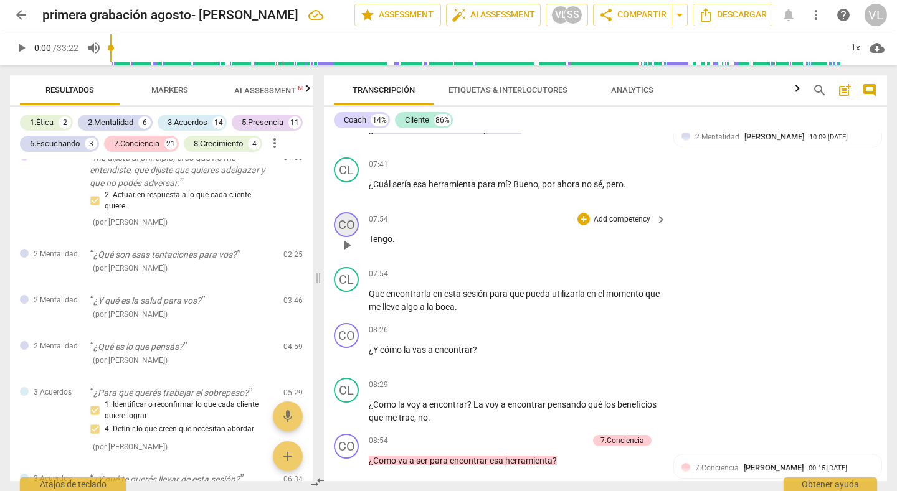
click at [348, 224] on div "CO" at bounding box center [346, 224] width 25 height 25
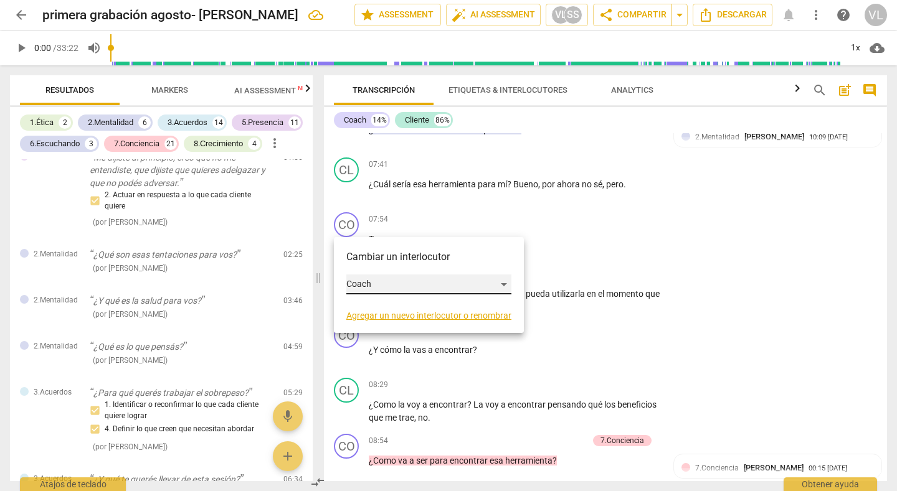
click at [471, 280] on div "Coach" at bounding box center [428, 285] width 165 height 20
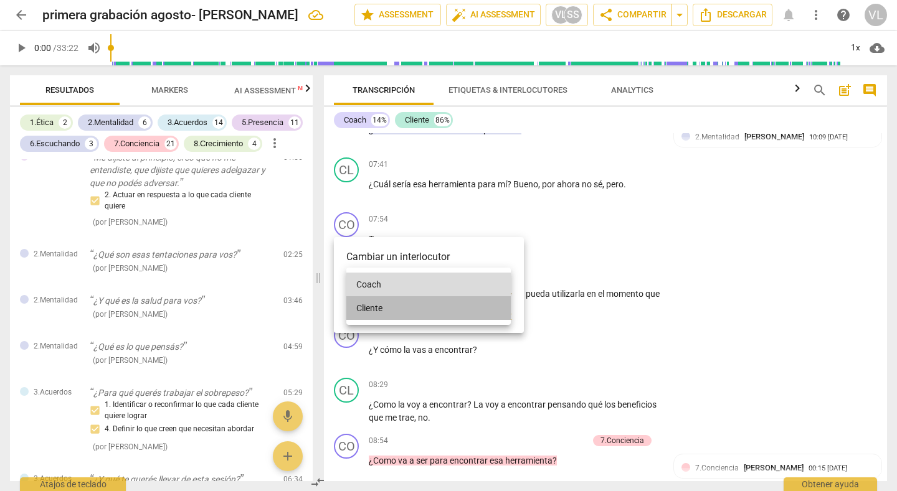
click at [468, 304] on li "Cliente" at bounding box center [428, 308] width 164 height 24
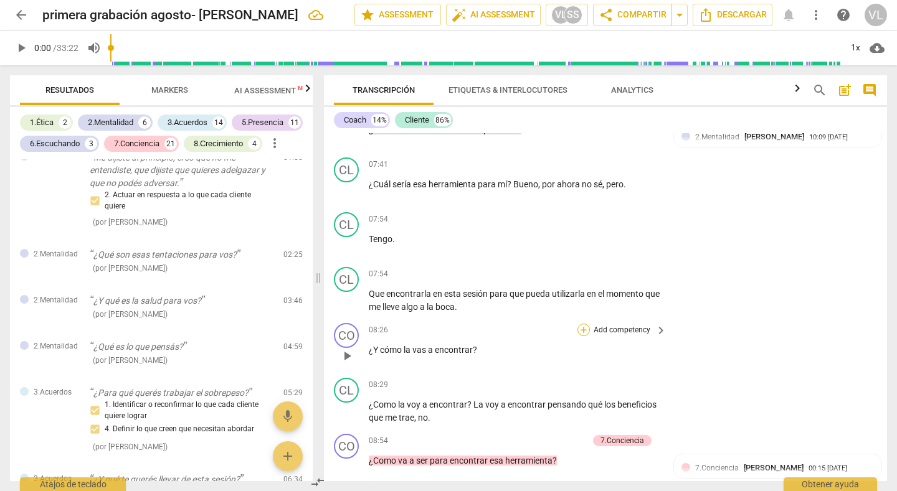
click at [581, 328] on div "+" at bounding box center [583, 330] width 12 height 12
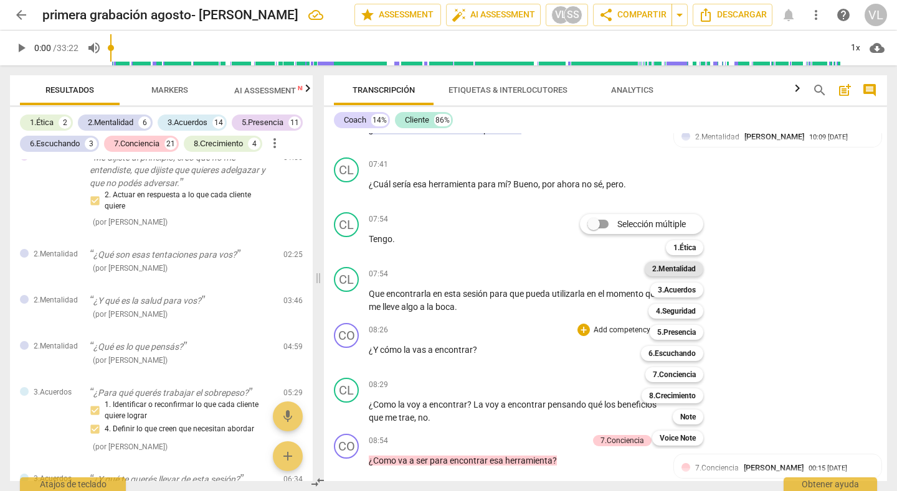
click at [666, 270] on b "2.Mentalidad" at bounding box center [674, 268] width 44 height 15
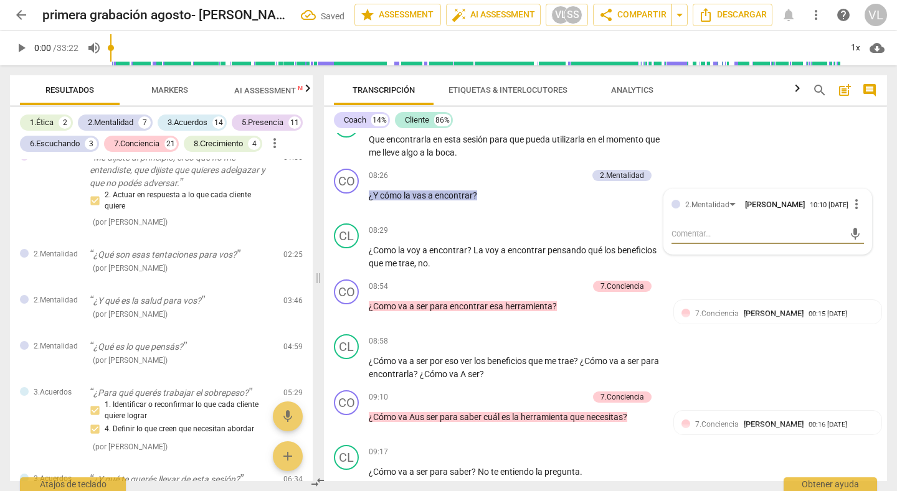
scroll to position [1543, 0]
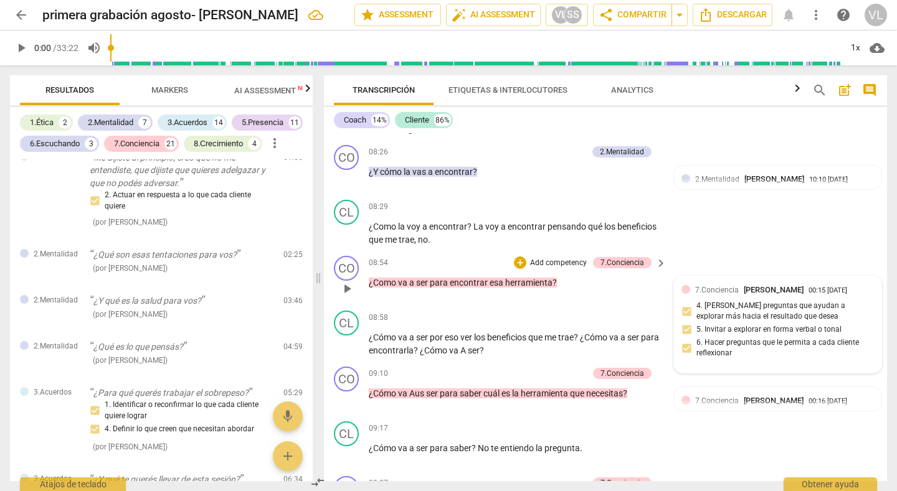
click at [859, 286] on div "7.Conciencia [PERSON_NAME] 00:15 [DATE]" at bounding box center [784, 290] width 179 height 12
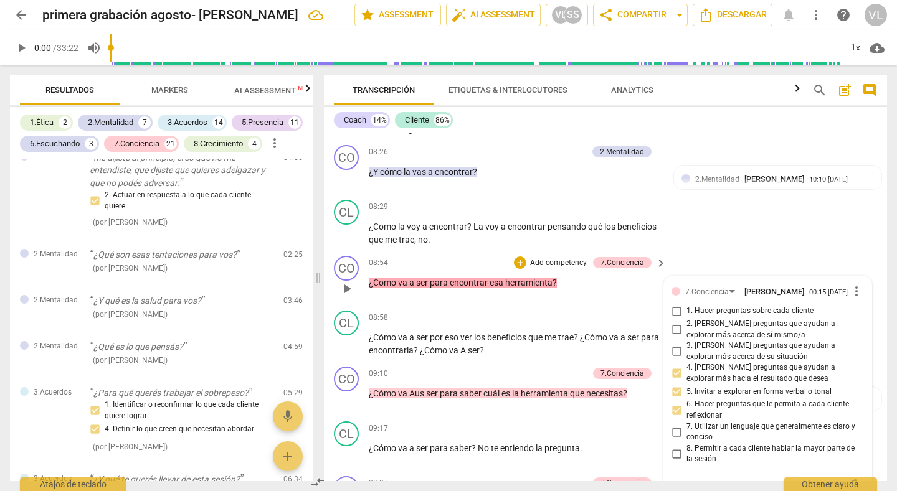
scroll to position [1552, 0]
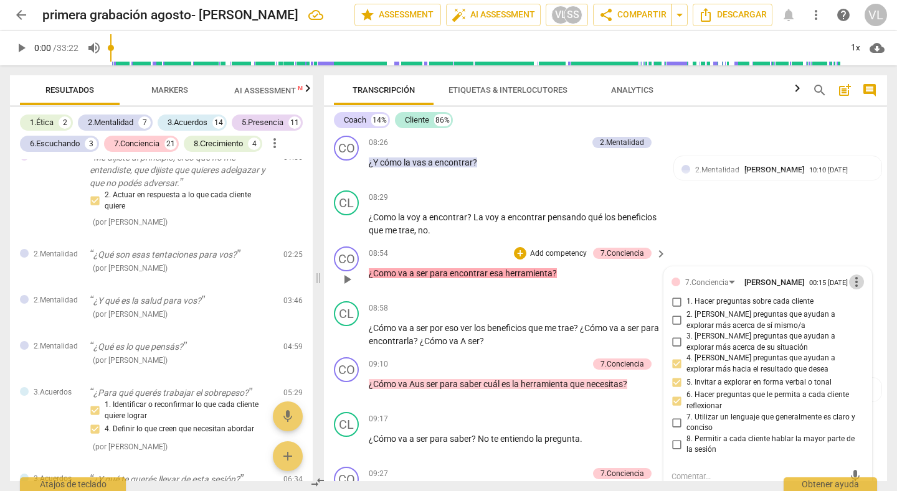
click at [852, 283] on span "more_vert" at bounding box center [856, 282] width 15 height 15
click at [853, 302] on li "Borrar" at bounding box center [864, 306] width 44 height 24
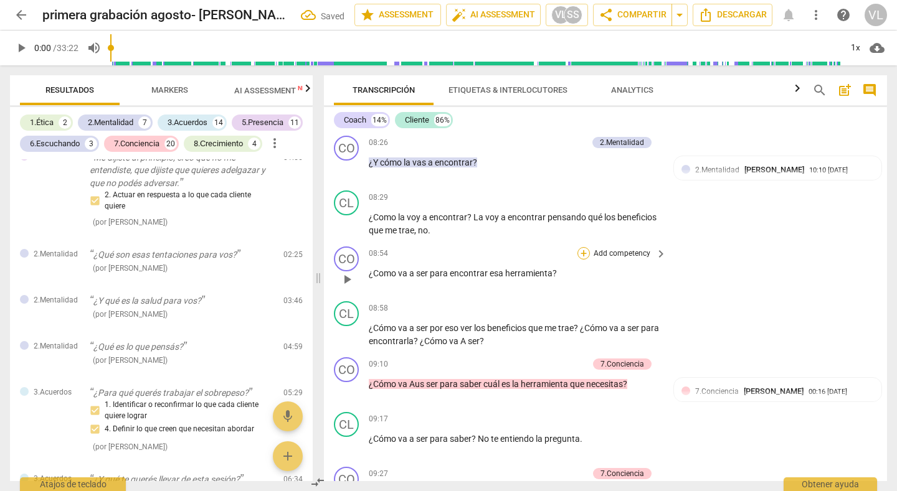
click at [581, 252] on div "+" at bounding box center [583, 253] width 12 height 12
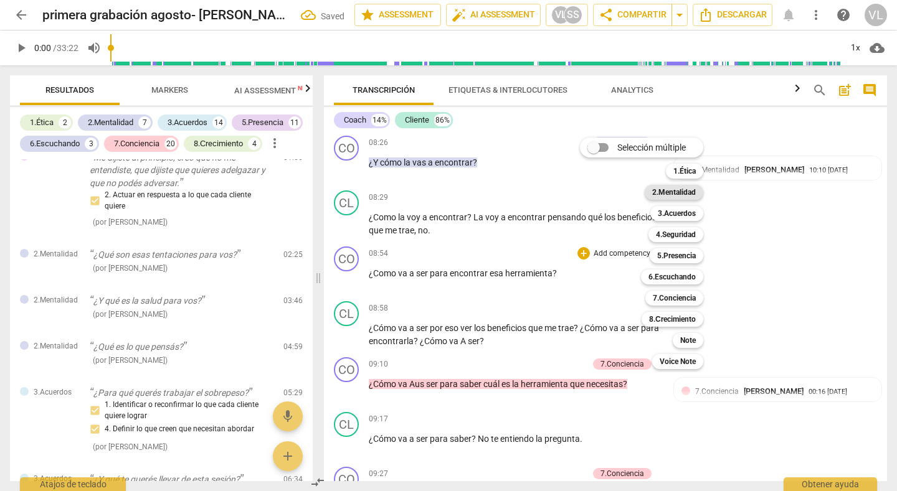
click at [656, 197] on b "2.Mentalidad" at bounding box center [674, 192] width 44 height 15
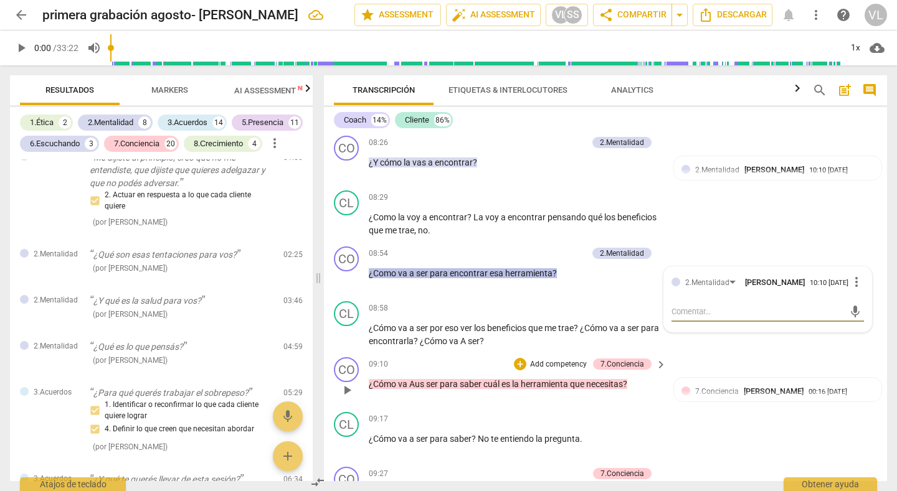
click at [799, 360] on div "CO play_arrow pause 09:10 + Add competency 7.Conciencia keyboard_arrow_right ¿C…" at bounding box center [605, 379] width 563 height 55
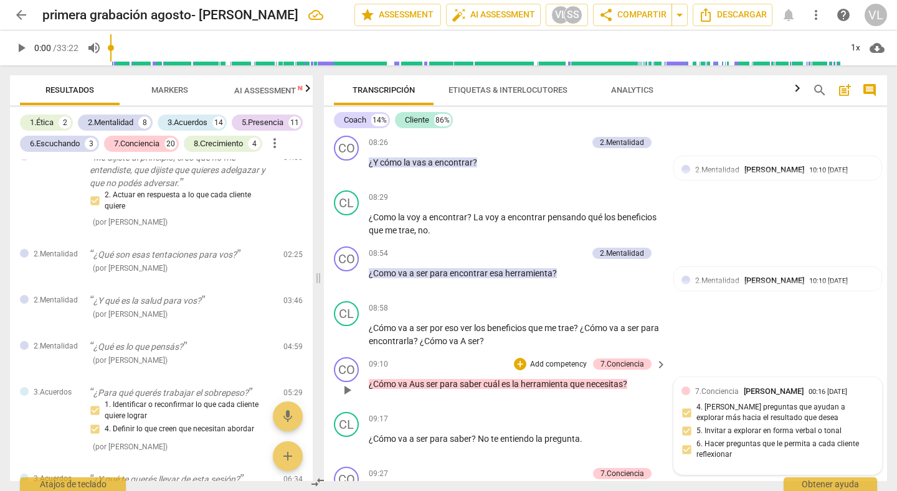
click at [859, 390] on div "7.Conciencia [PERSON_NAME] 00:16 [DATE]" at bounding box center [784, 391] width 179 height 12
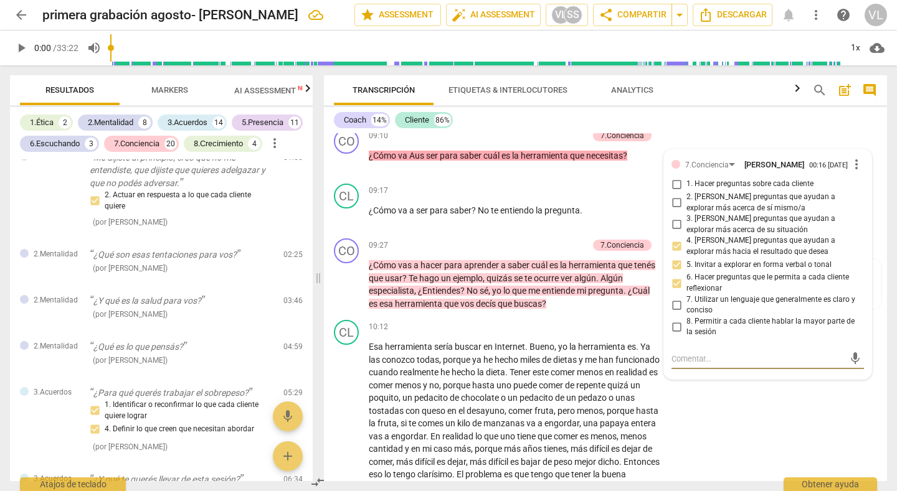
scroll to position [1768, 0]
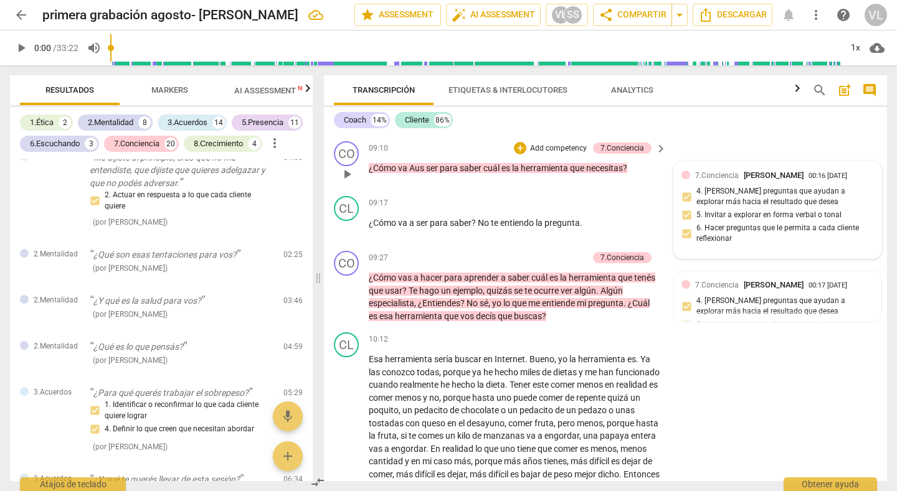
click at [865, 170] on div "7.Conciencia [PERSON_NAME] 00:16 [DATE]" at bounding box center [784, 175] width 179 height 12
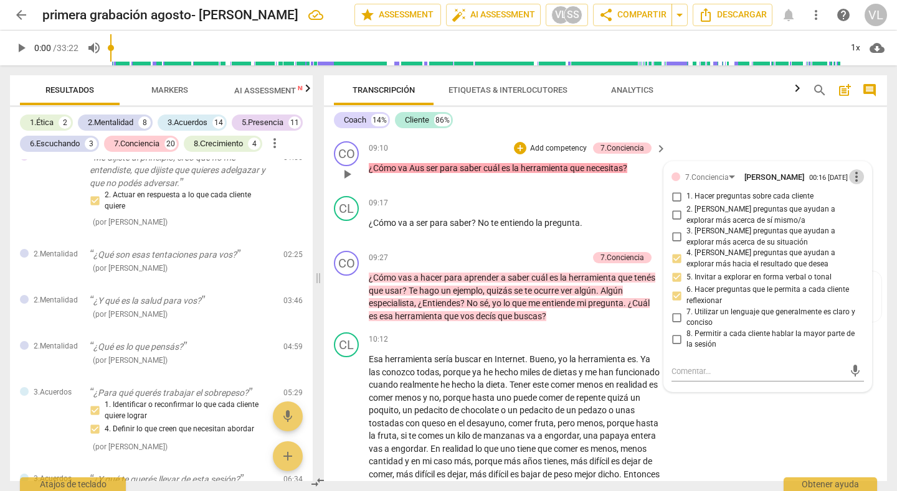
click at [851, 175] on span "more_vert" at bounding box center [856, 176] width 15 height 15
click at [853, 200] on li "Borrar" at bounding box center [864, 201] width 44 height 24
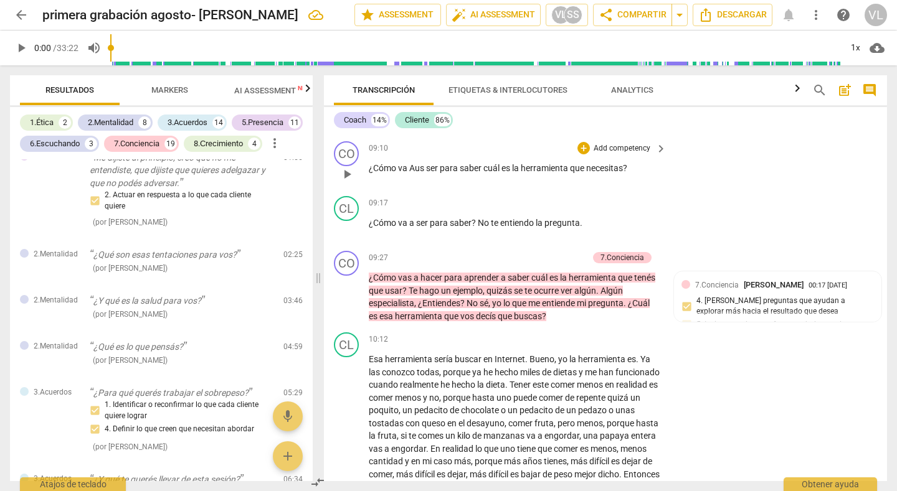
click at [436, 167] on span "ser" at bounding box center [433, 168] width 14 height 10
click at [581, 148] on div "+" at bounding box center [583, 148] width 12 height 12
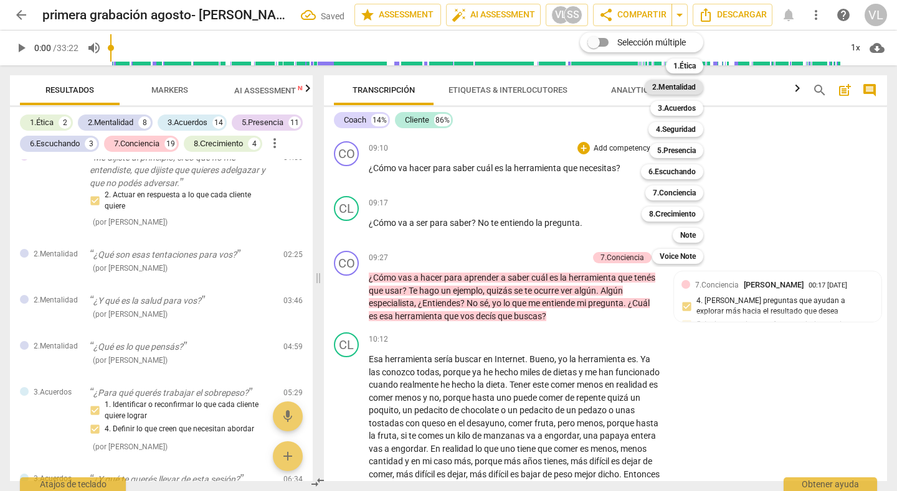
click at [682, 87] on b "2.Mentalidad" at bounding box center [674, 87] width 44 height 15
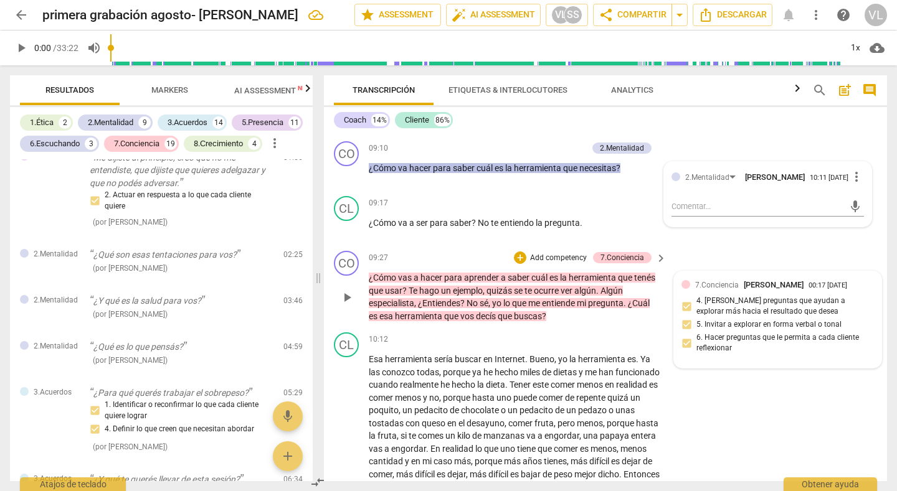
click at [865, 297] on div "7.Conciencia [PERSON_NAME] 00:17 [DATE] 4. [PERSON_NAME] preguntas que ayudan a…" at bounding box center [777, 320] width 192 height 82
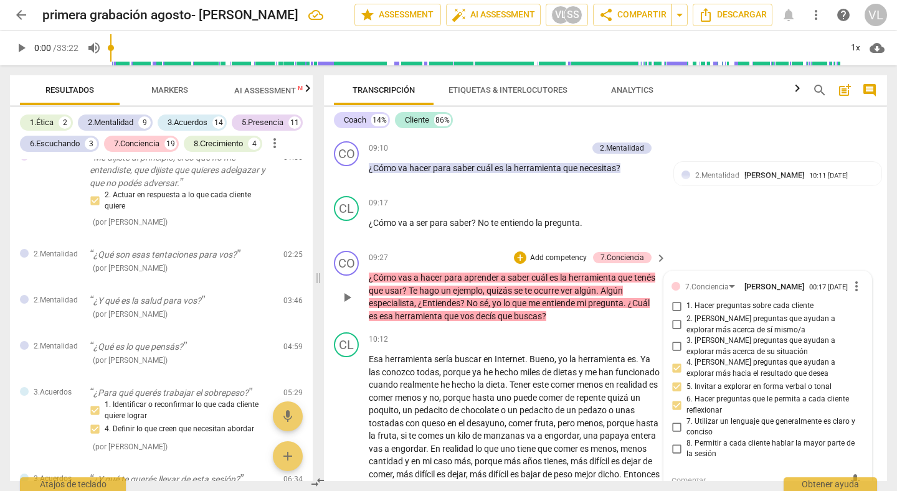
scroll to position [1773, 0]
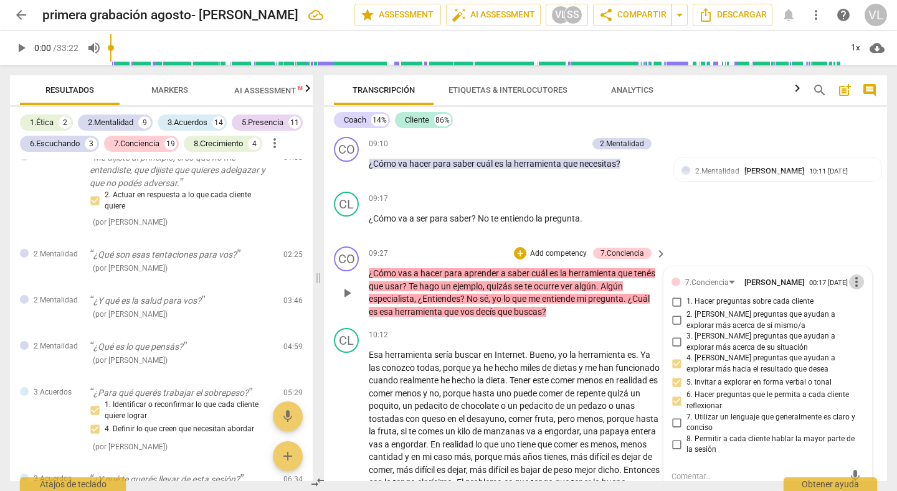
click at [852, 283] on span "more_vert" at bounding box center [856, 282] width 15 height 15
click at [852, 301] on li "Borrar" at bounding box center [864, 306] width 44 height 24
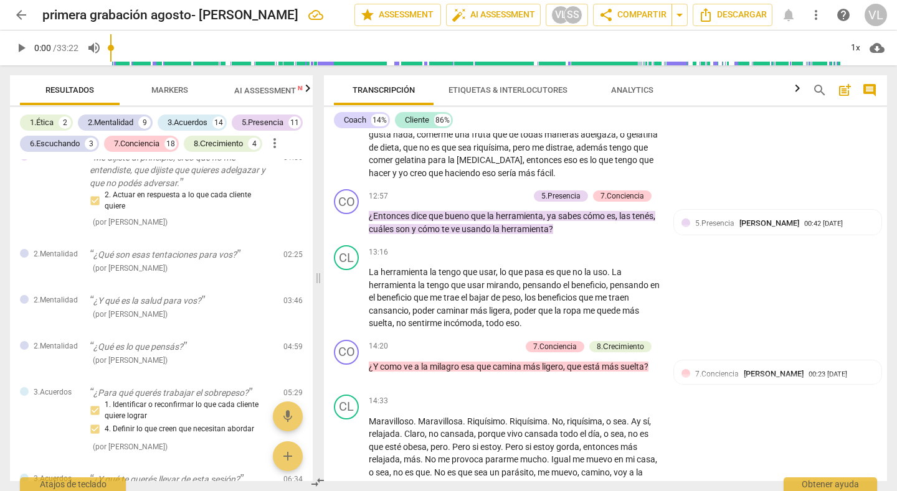
scroll to position [2149, 0]
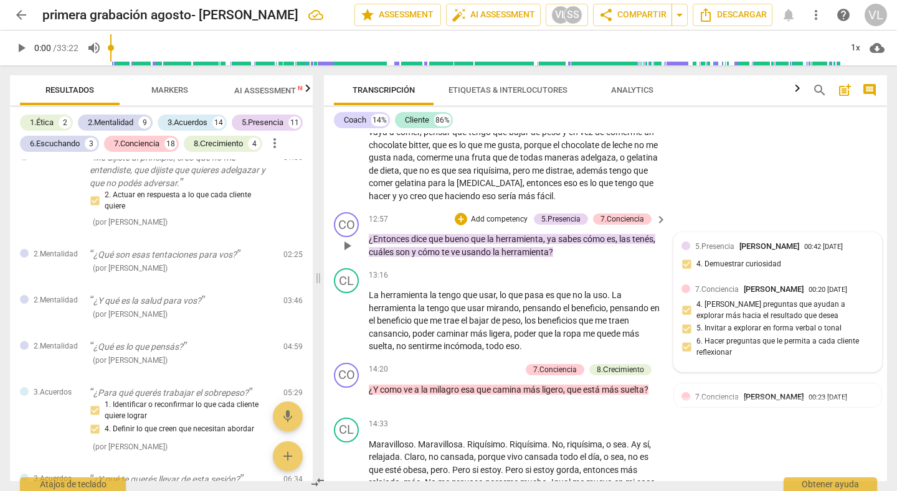
click at [856, 252] on div "5.[PERSON_NAME] 00:42 [DATE]" at bounding box center [784, 246] width 179 height 12
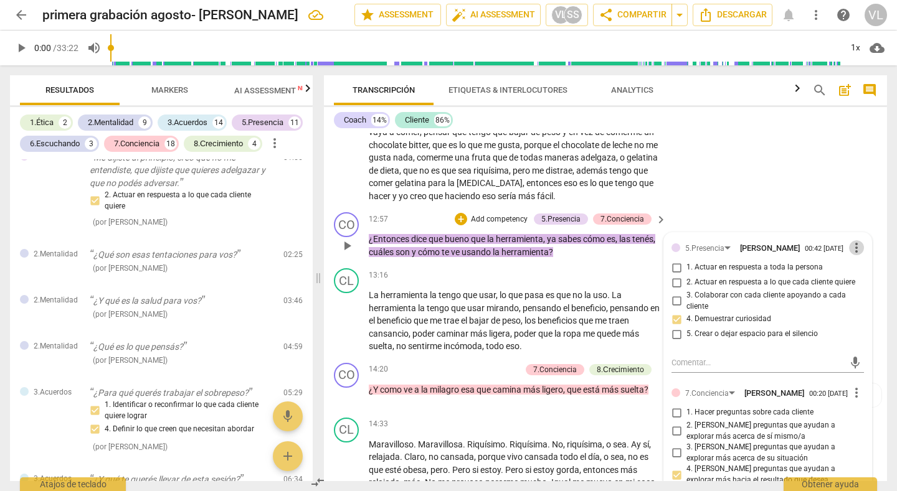
click at [853, 255] on span "more_vert" at bounding box center [856, 247] width 15 height 15
click at [852, 280] on li "Borrar" at bounding box center [864, 284] width 44 height 24
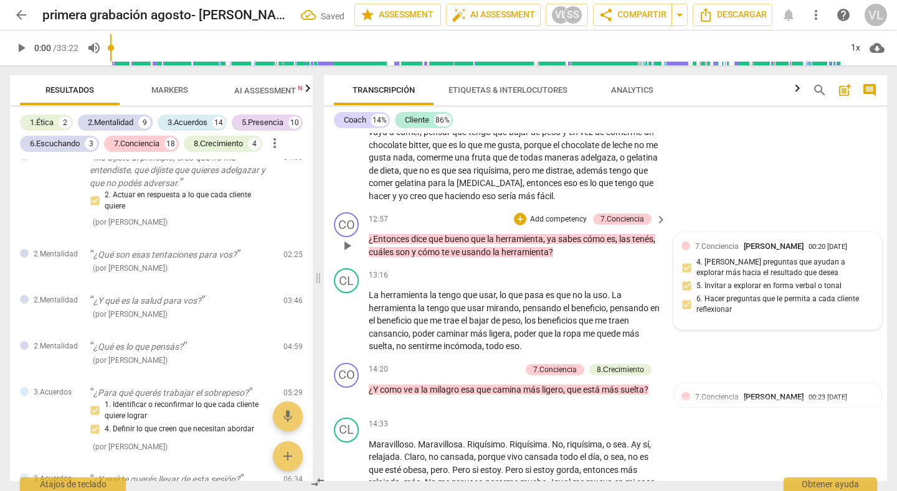
click at [865, 252] on div "7.Conciencia [PERSON_NAME] 00:20 [DATE]" at bounding box center [784, 246] width 179 height 12
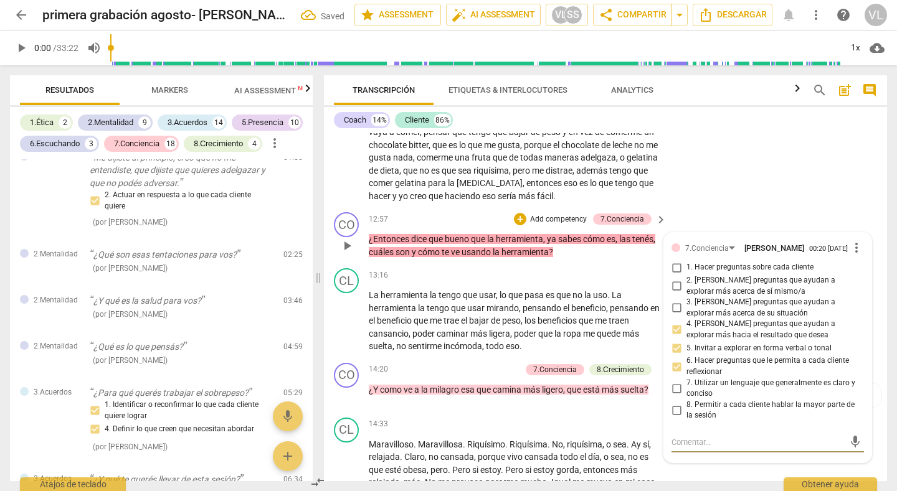
click at [853, 255] on span "more_vert" at bounding box center [856, 247] width 15 height 15
click at [854, 286] on li "Borrar" at bounding box center [864, 284] width 44 height 24
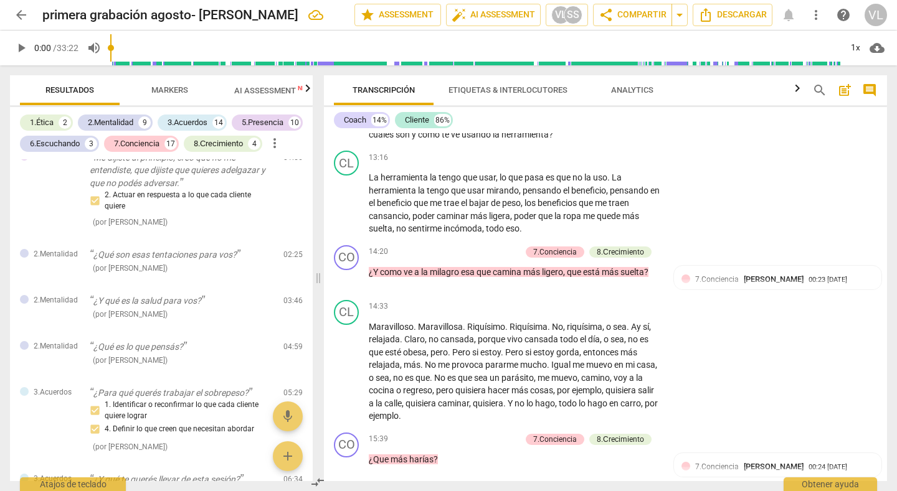
scroll to position [2290, 0]
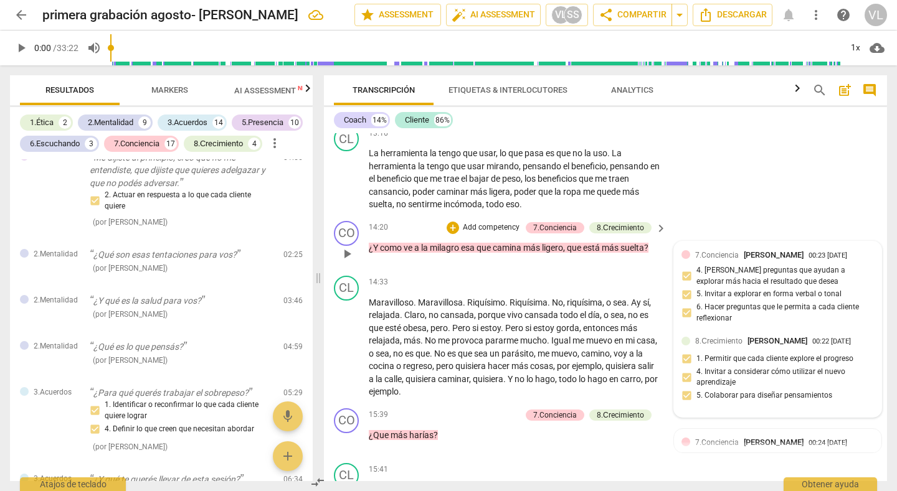
click at [862, 261] on div "7.Conciencia [PERSON_NAME] 00:23 [DATE]" at bounding box center [784, 255] width 179 height 12
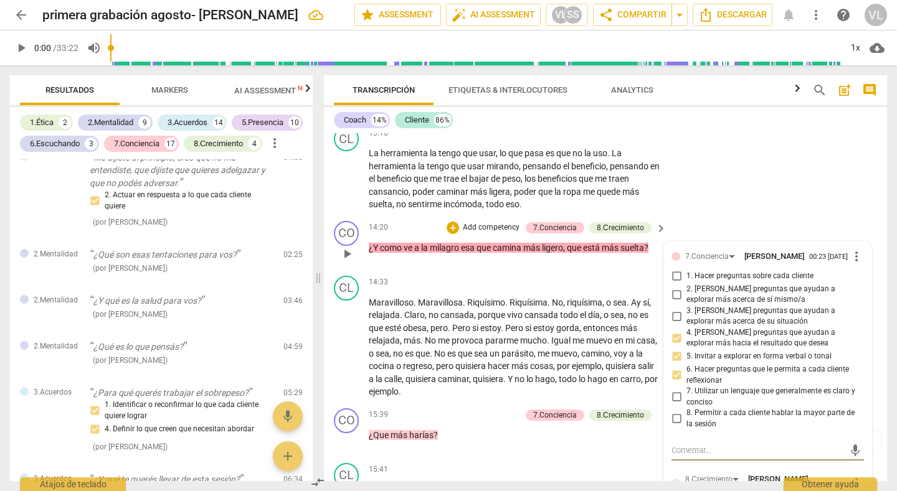
click at [852, 264] on span "more_vert" at bounding box center [856, 256] width 15 height 15
click at [854, 292] on li "Borrar" at bounding box center [864, 293] width 44 height 24
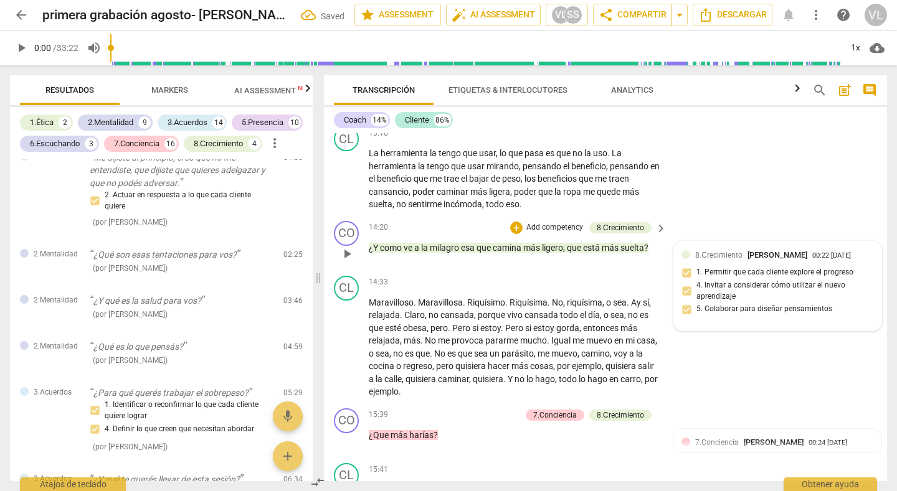
click at [861, 275] on div "8.Сrecimiento [PERSON_NAME] 00:22 [DATE] 1. Permitir que cada cliente explore e…" at bounding box center [777, 286] width 192 height 75
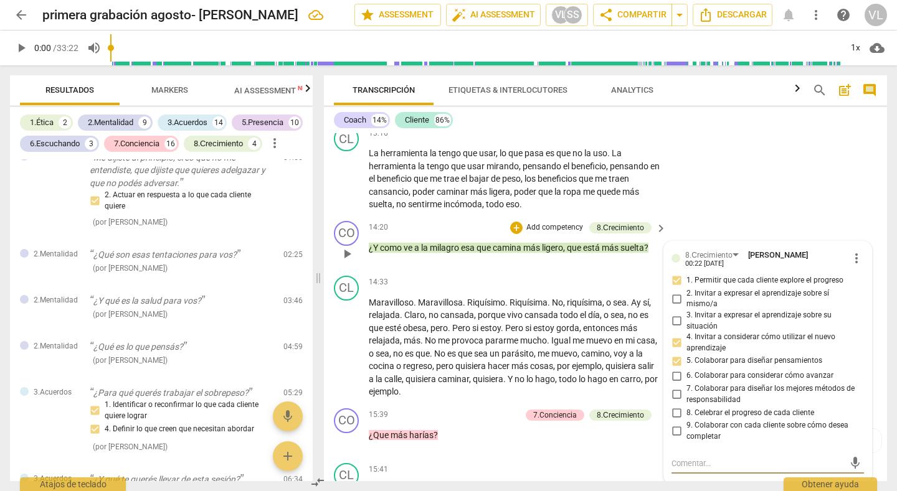
click at [850, 266] on span "more_vert" at bounding box center [856, 258] width 15 height 15
click at [854, 295] on li "Borrar" at bounding box center [864, 295] width 44 height 24
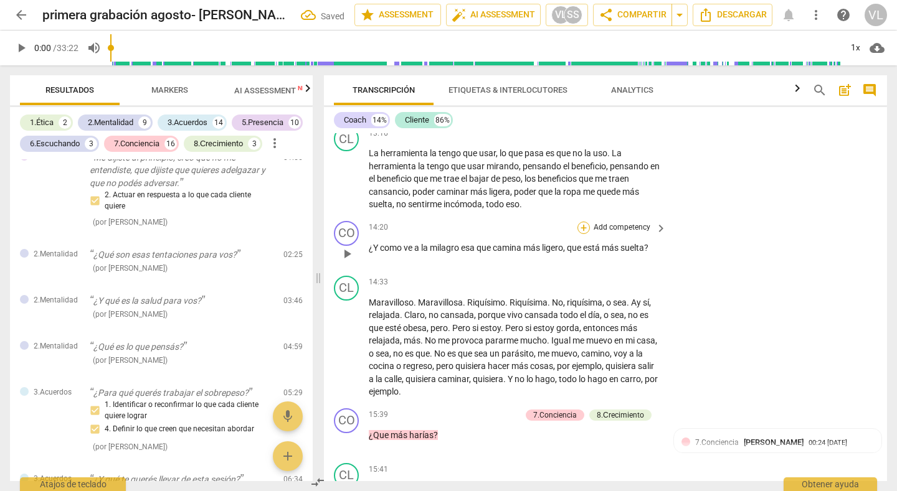
click at [581, 234] on div "+" at bounding box center [583, 228] width 12 height 12
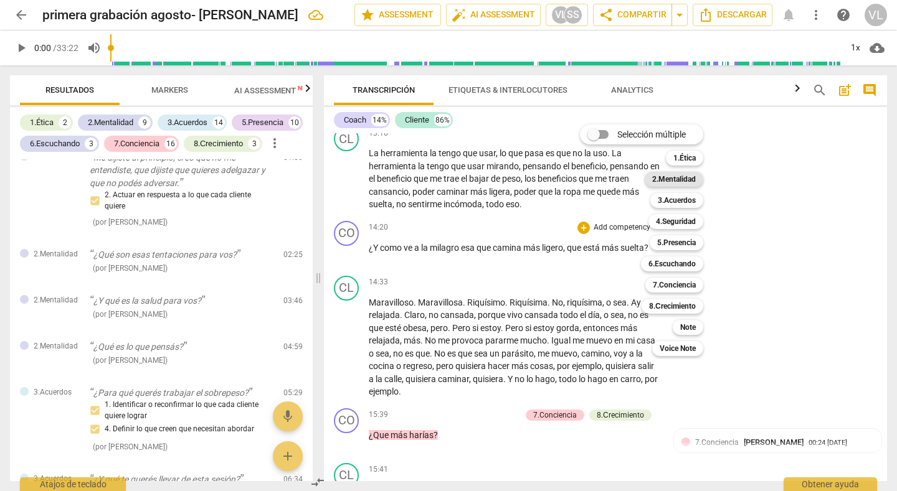
click at [667, 179] on b "2.Mentalidad" at bounding box center [674, 179] width 44 height 15
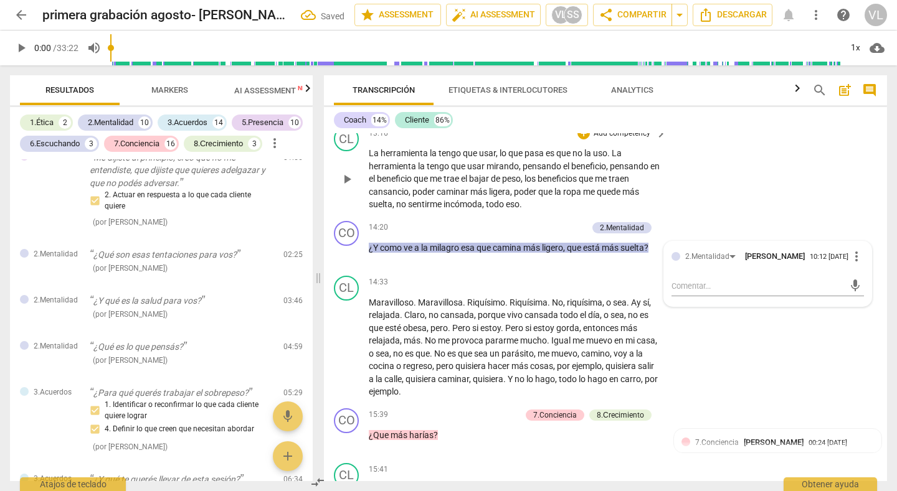
click at [746, 199] on div "CL play_arrow pause 13:16 + Add competency keyboard_arrow_right La herramienta …" at bounding box center [605, 168] width 563 height 95
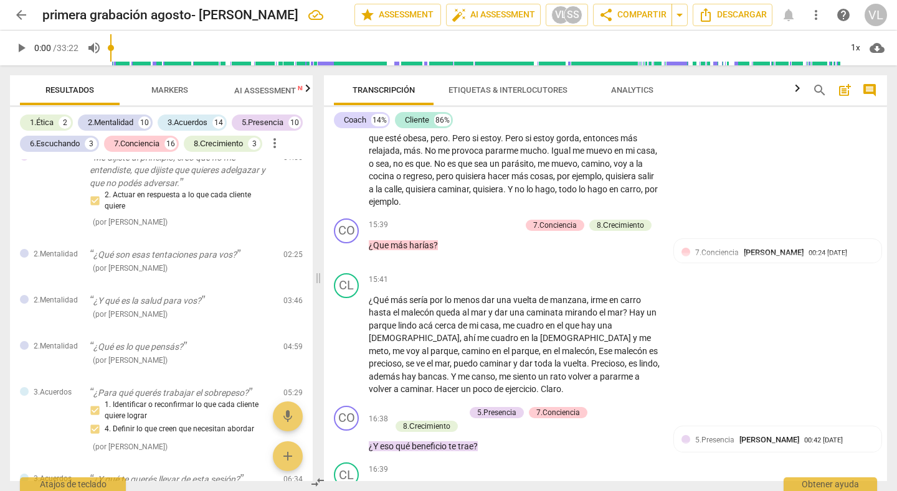
scroll to position [2492, 0]
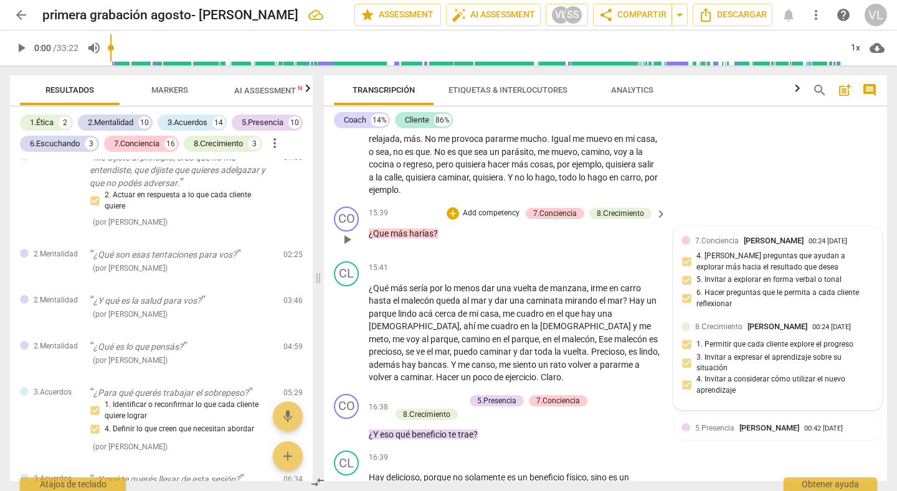
click at [857, 275] on div "7.Conciencia [PERSON_NAME] 00:24 [DATE] 4. [PERSON_NAME] preguntas que ayudan a…" at bounding box center [777, 276] width 192 height 82
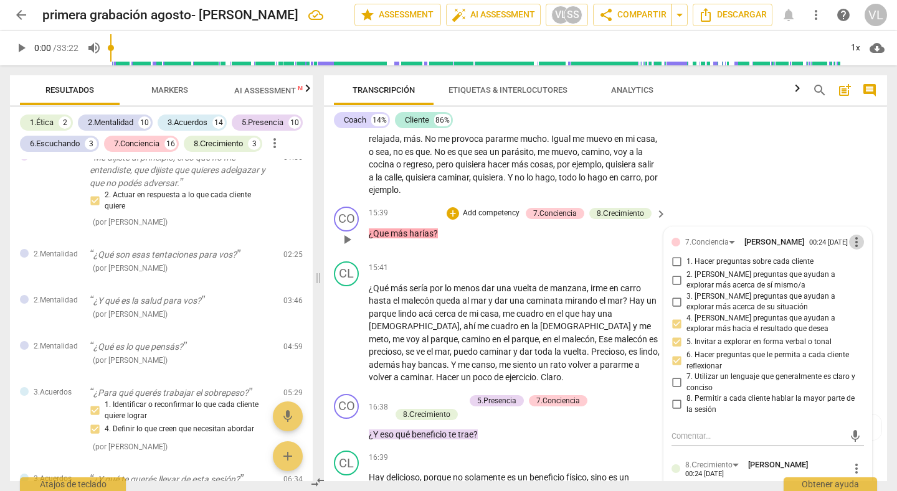
click at [852, 250] on span "more_vert" at bounding box center [856, 242] width 15 height 15
click at [853, 276] on li "Borrar" at bounding box center [864, 278] width 44 height 24
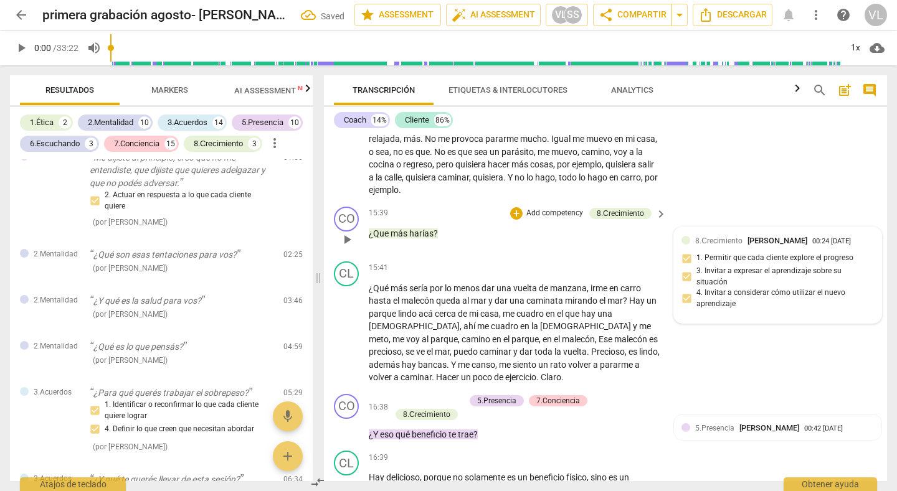
click at [864, 272] on div "8.Сrecimiento [PERSON_NAME] 00:24 [DATE] 1. Permitir que cada cliente explore e…" at bounding box center [777, 276] width 192 height 82
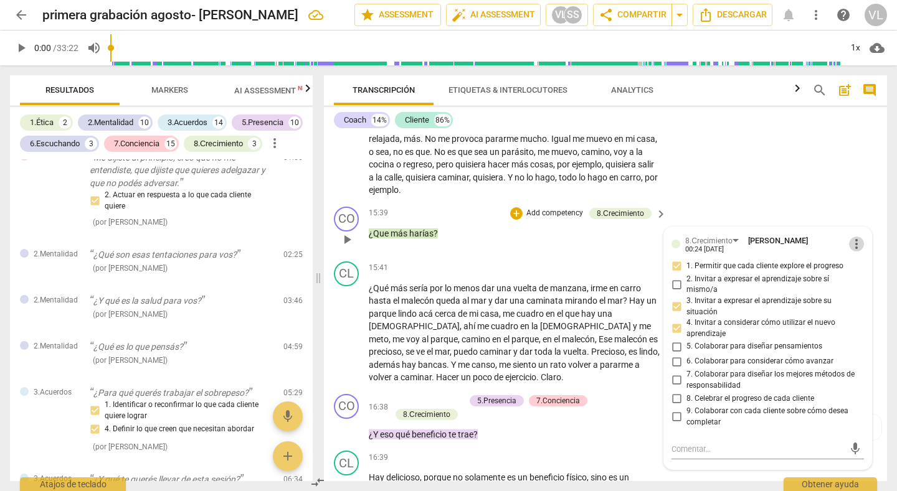
click at [851, 252] on span "more_vert" at bounding box center [856, 244] width 15 height 15
click at [858, 272] on li "Borrar" at bounding box center [864, 280] width 44 height 24
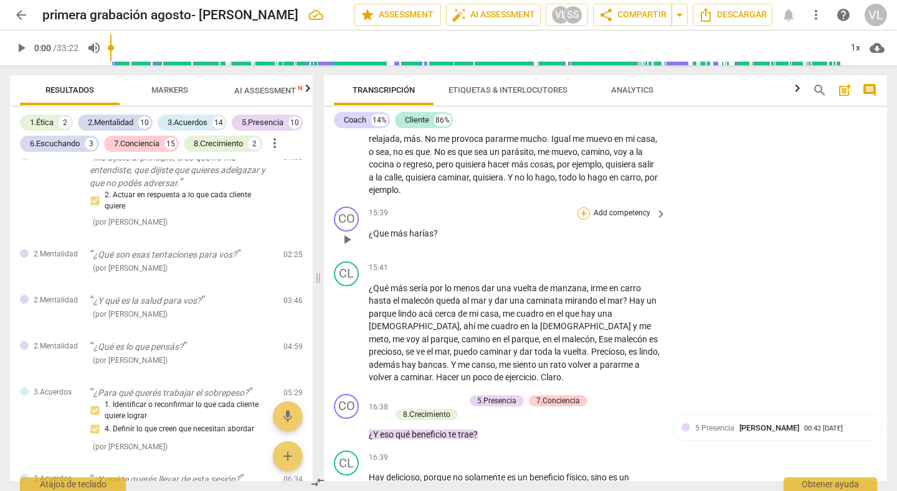
click at [580, 220] on div "+" at bounding box center [583, 213] width 12 height 12
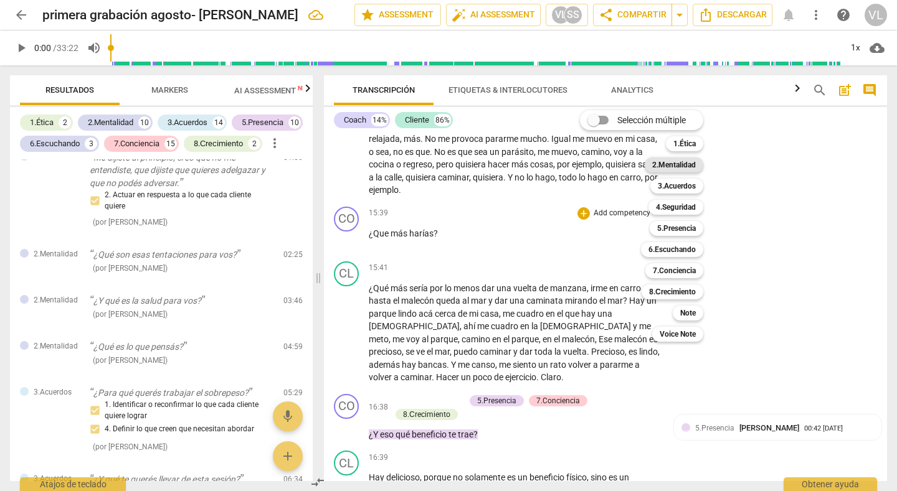
click at [676, 166] on b "2.Mentalidad" at bounding box center [674, 165] width 44 height 15
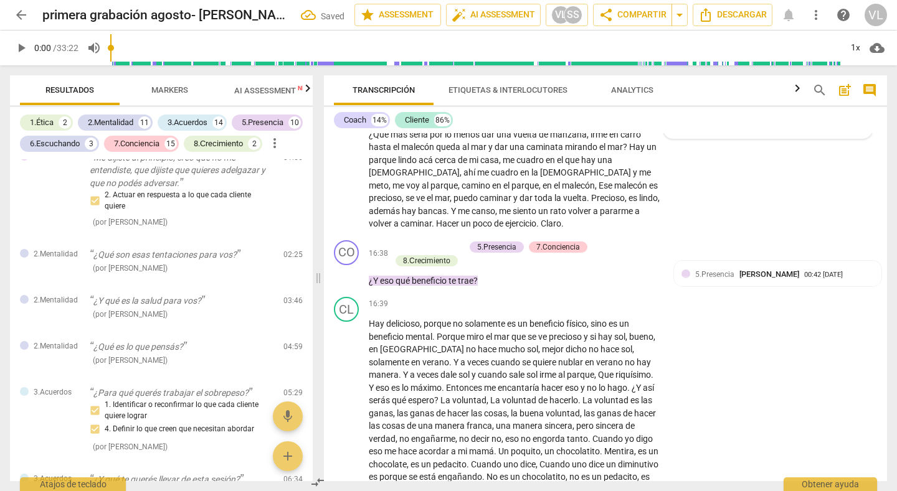
scroll to position [2706, 0]
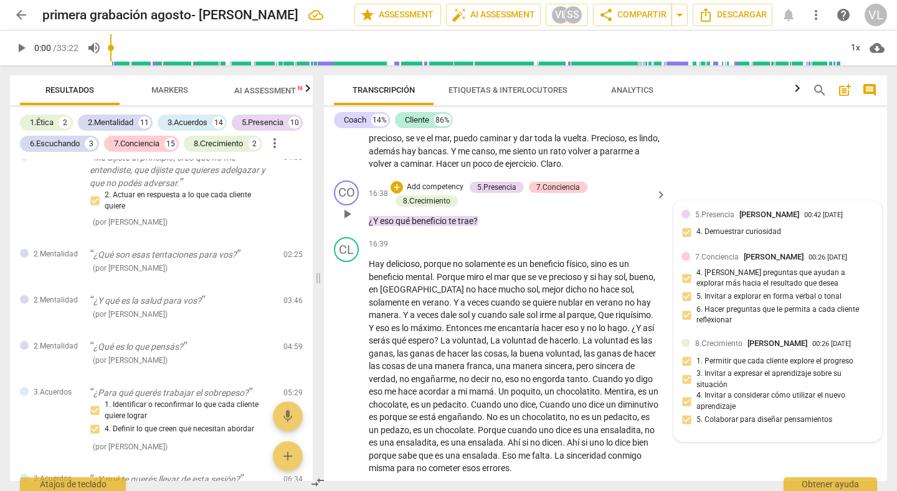
click at [860, 220] on div "5.[PERSON_NAME] 00:42 [DATE]" at bounding box center [784, 215] width 179 height 12
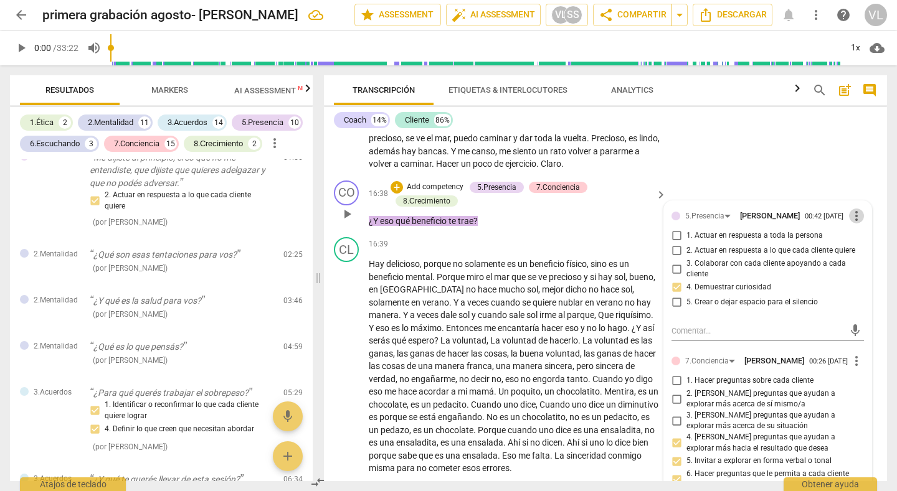
click at [854, 224] on span "more_vert" at bounding box center [856, 216] width 15 height 15
click at [852, 257] on li "Borrar" at bounding box center [864, 252] width 44 height 24
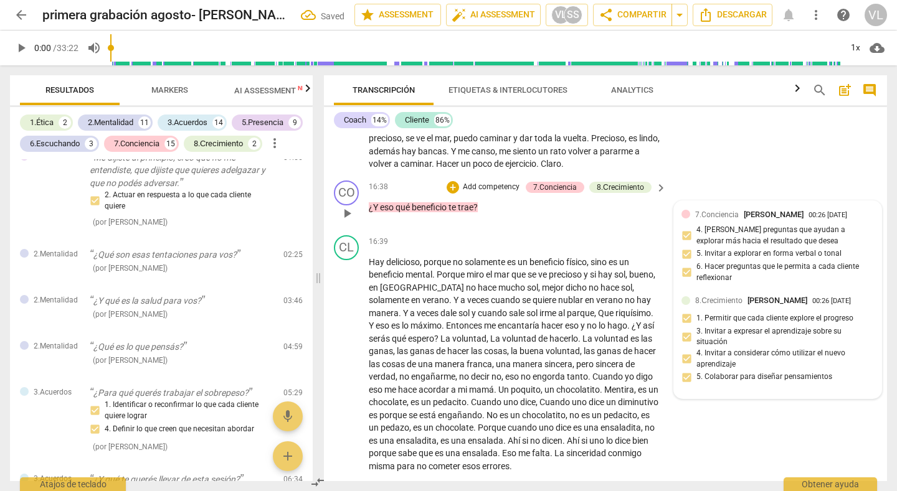
click at [860, 235] on div "7.Conciencia [PERSON_NAME] 00:26 [DATE] 4. [PERSON_NAME] preguntas que ayudan a…" at bounding box center [777, 250] width 192 height 82
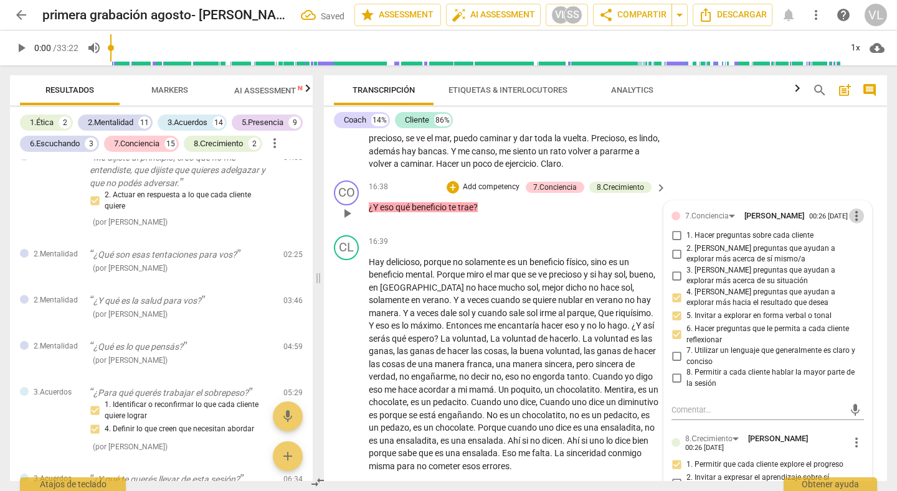
click at [854, 224] on span "more_vert" at bounding box center [856, 216] width 15 height 15
click at [855, 250] on li "Borrar" at bounding box center [864, 252] width 44 height 24
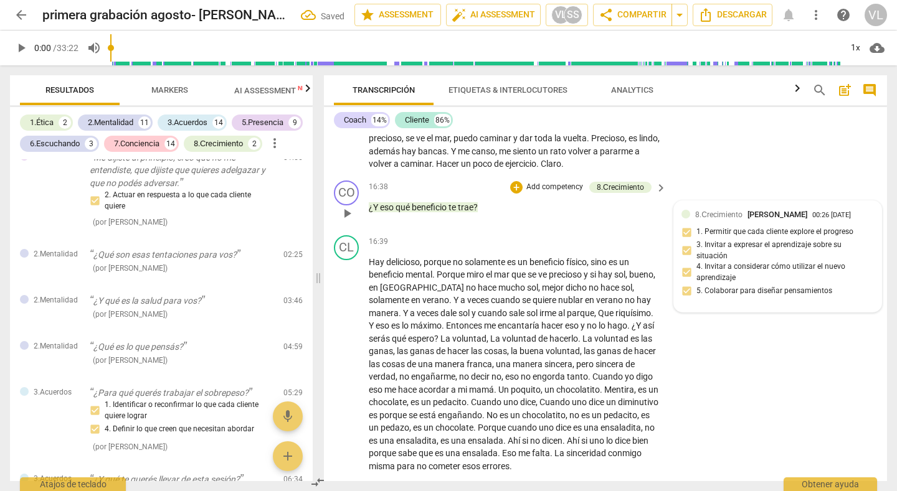
click at [863, 254] on div "8.Сrecimiento [PERSON_NAME] 00:26 [DATE] 1. Permitir que cada cliente explore e…" at bounding box center [777, 257] width 192 height 97
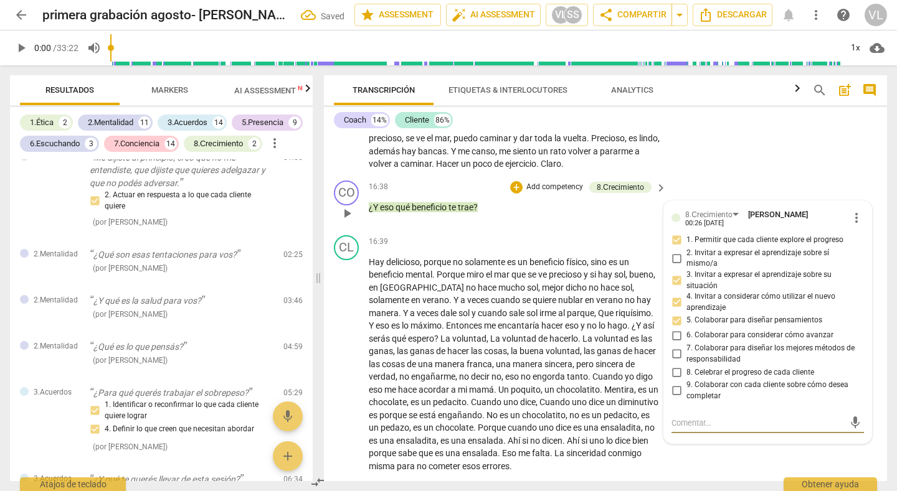
click at [852, 225] on span "more_vert" at bounding box center [856, 217] width 15 height 15
click at [855, 251] on li "Borrar" at bounding box center [864, 254] width 44 height 24
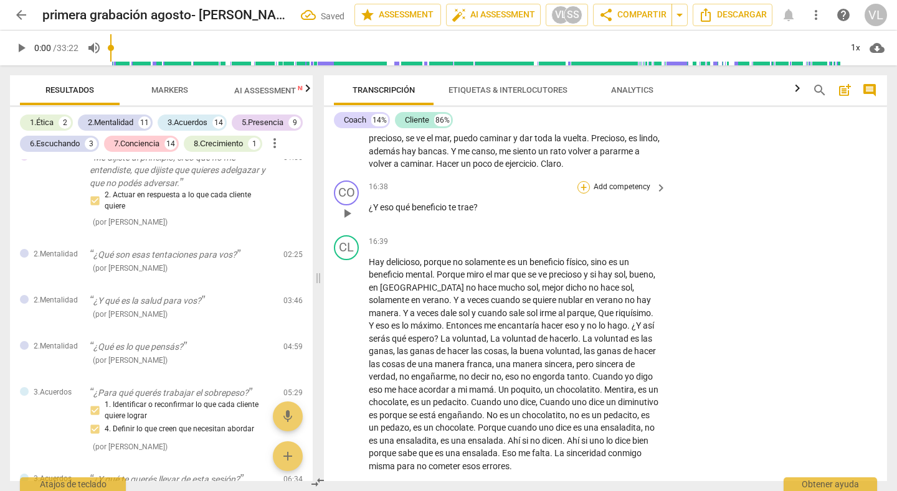
click at [581, 194] on div "+" at bounding box center [583, 187] width 12 height 12
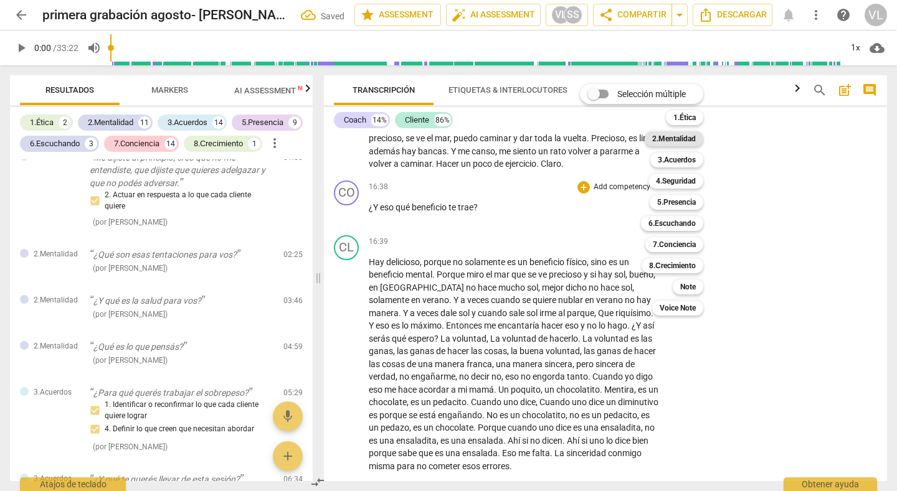
click at [667, 142] on b "2.Mentalidad" at bounding box center [674, 138] width 44 height 15
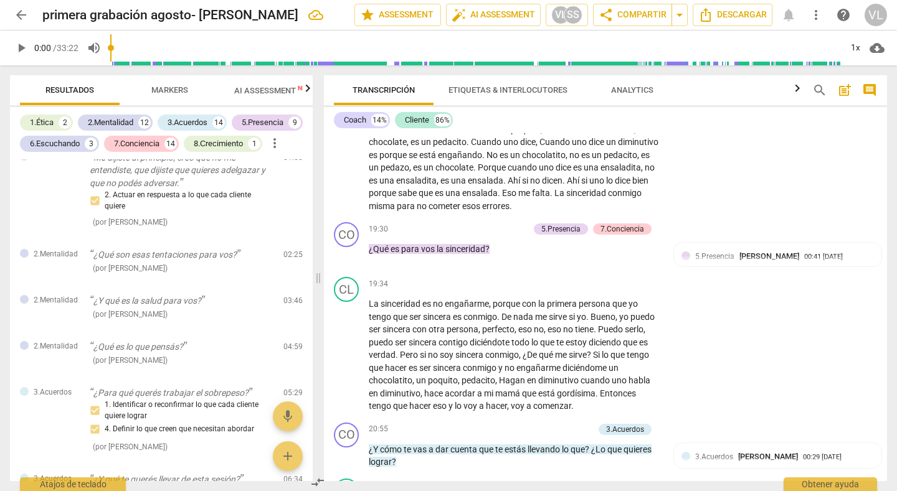
scroll to position [3026, 0]
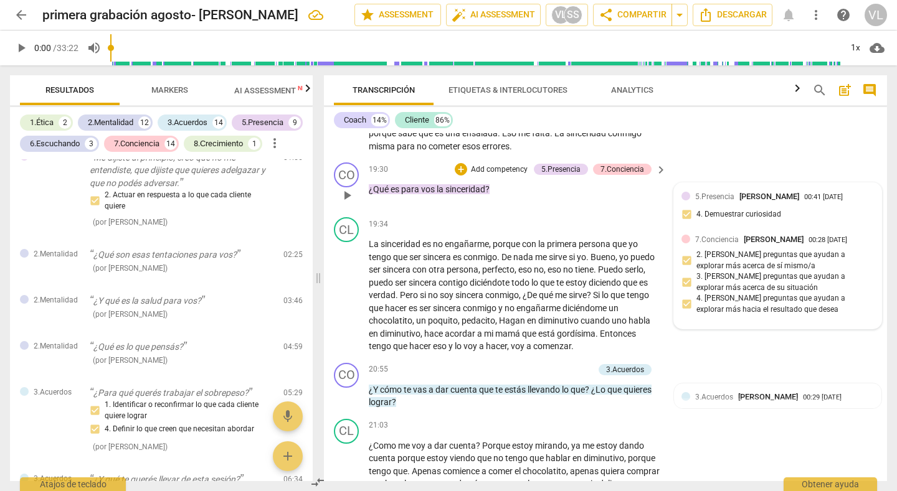
click at [865, 224] on div "5.Presencia [PERSON_NAME] 00:41 [DATE] 4. Demuestrar curiosidad" at bounding box center [777, 210] width 192 height 38
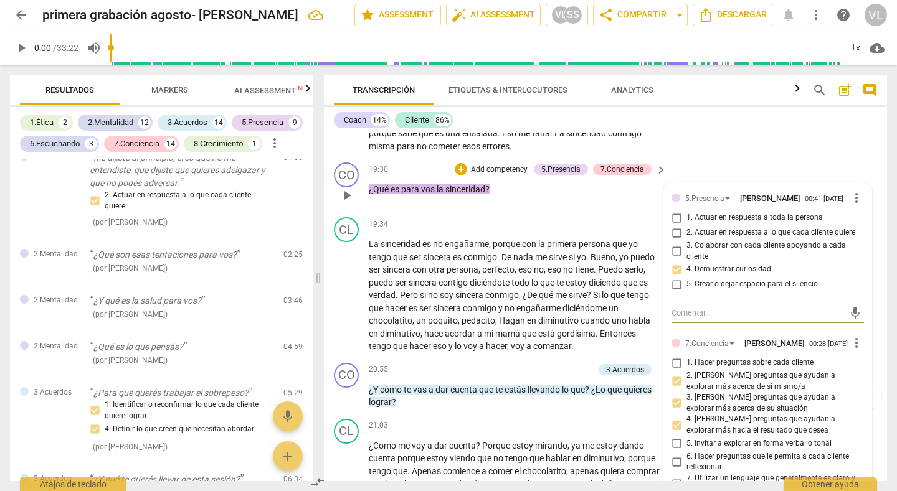
click at [852, 205] on span "more_vert" at bounding box center [856, 198] width 15 height 15
click at [854, 238] on li "Borrar" at bounding box center [864, 234] width 44 height 24
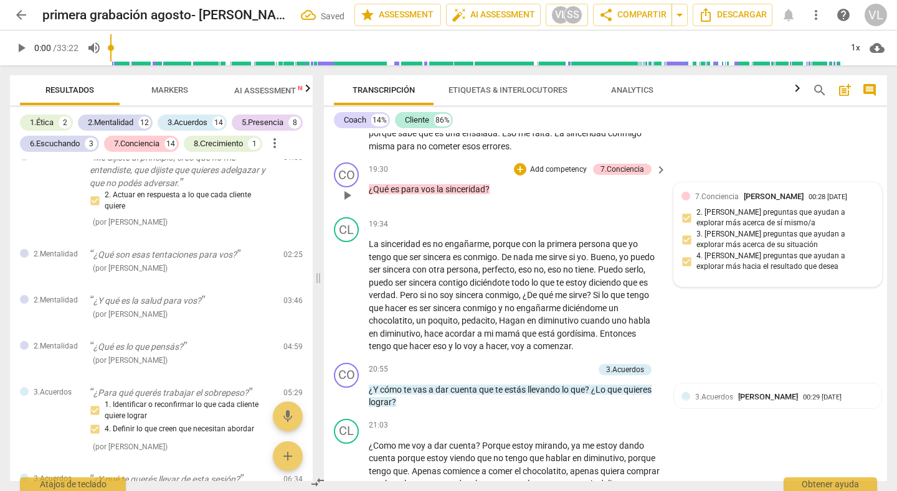
click at [864, 227] on div "7.Conciencia [PERSON_NAME] 00:28 [DATE] 2. [PERSON_NAME] preguntas que ayudan a…" at bounding box center [777, 235] width 192 height 88
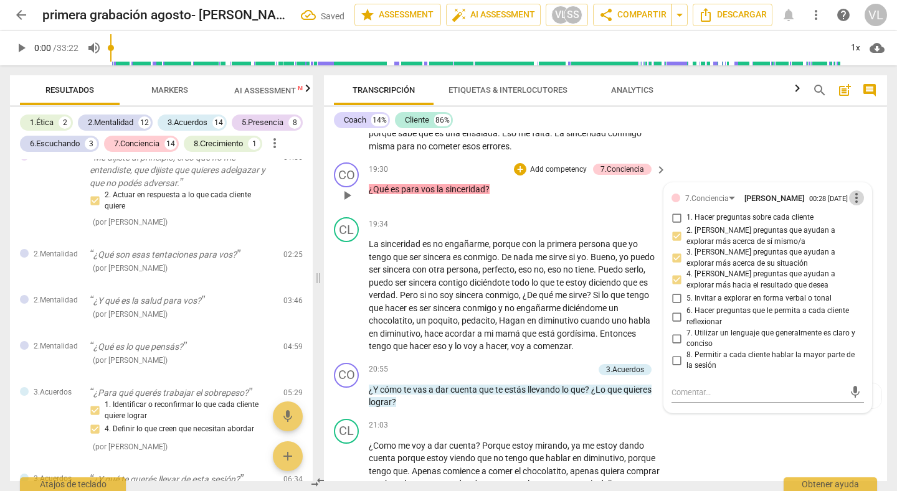
click at [852, 205] on span "more_vert" at bounding box center [856, 198] width 15 height 15
click at [854, 232] on li "Borrar" at bounding box center [864, 234] width 44 height 24
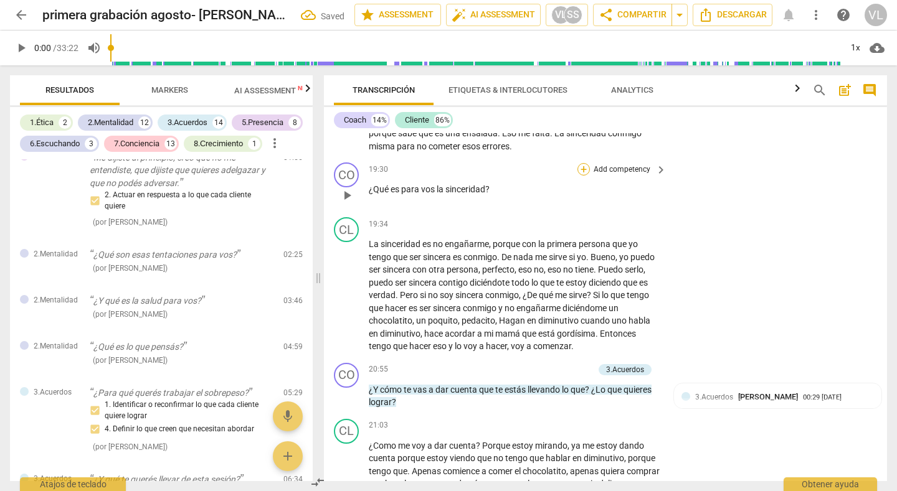
click at [581, 176] on div "+" at bounding box center [583, 169] width 12 height 12
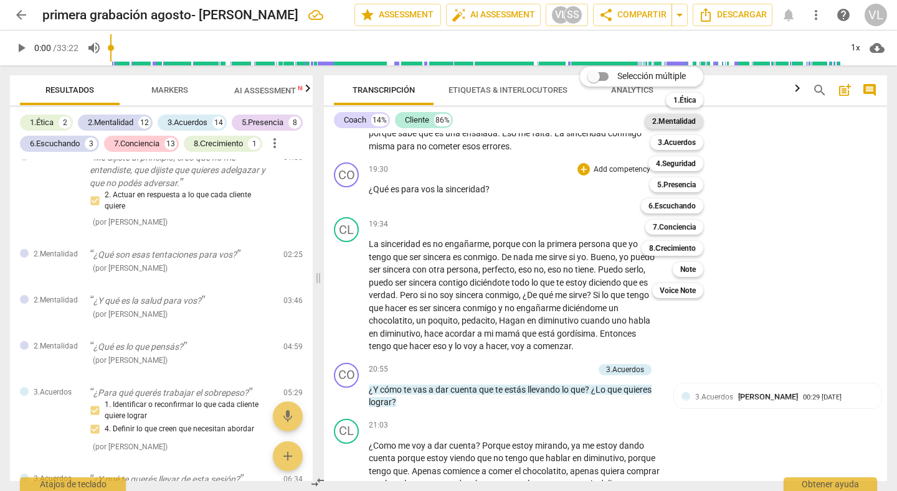
click at [672, 121] on b "2.Mentalidad" at bounding box center [674, 121] width 44 height 15
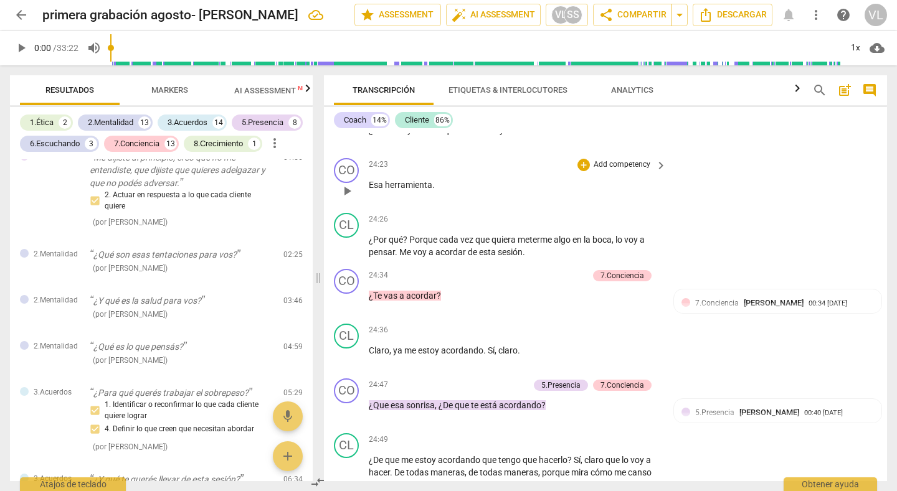
scroll to position [3793, 0]
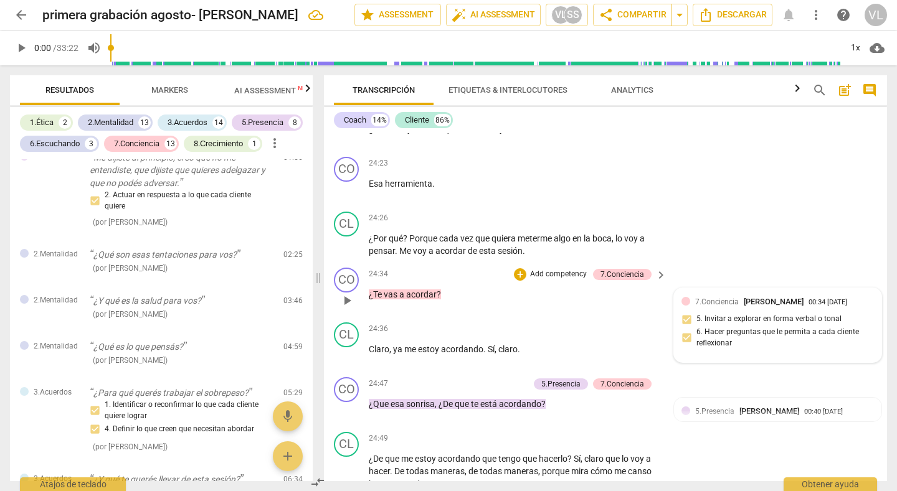
click at [860, 332] on div "7.Conciencia [PERSON_NAME] 00:34 [DATE] 5. Invitar a explorar en forma verbal o…" at bounding box center [777, 326] width 192 height 60
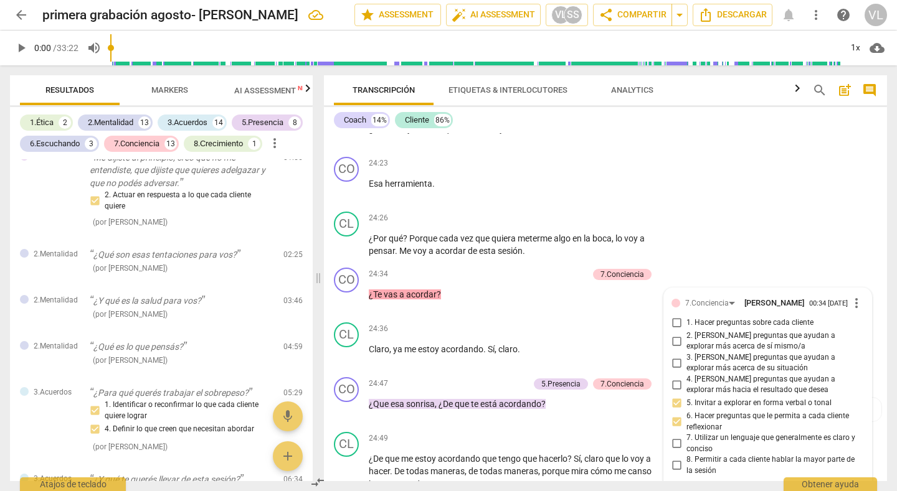
scroll to position [4009, 0]
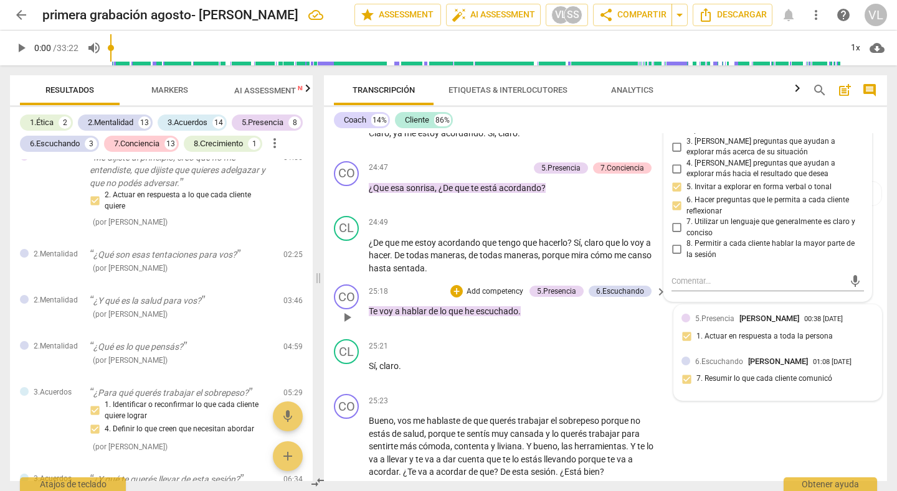
click at [867, 324] on div "5.[PERSON_NAME] 00:38 [DATE]" at bounding box center [784, 319] width 179 height 12
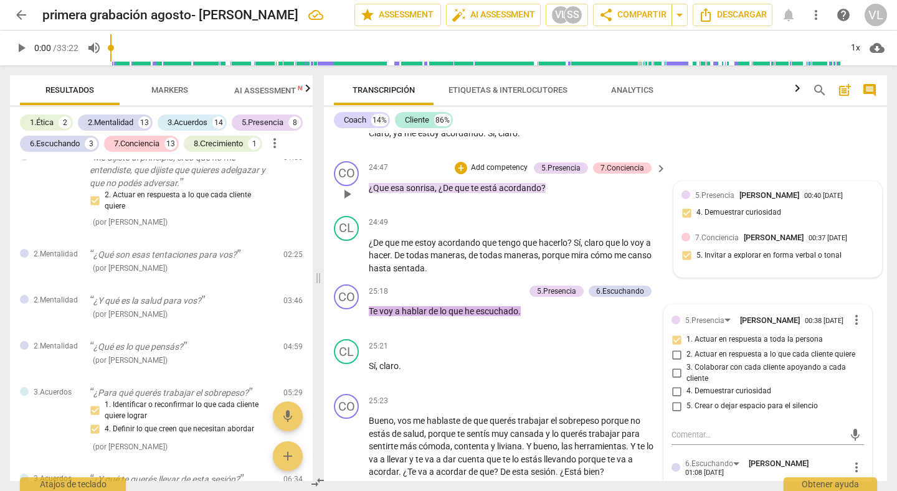
click at [864, 201] on div "5.Presencia [PERSON_NAME] 00:40 [DATE]" at bounding box center [784, 195] width 179 height 12
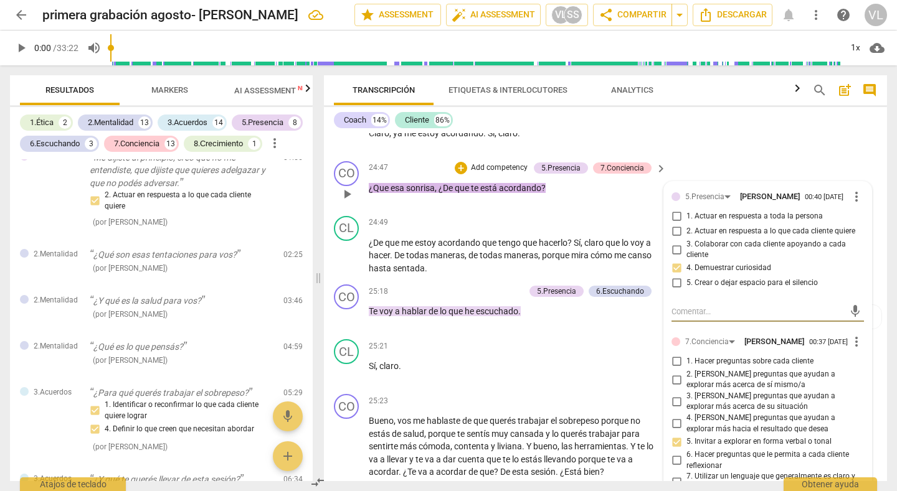
click at [854, 204] on span "more_vert" at bounding box center [856, 196] width 15 height 15
click at [859, 247] on li "Borrar" at bounding box center [864, 245] width 44 height 24
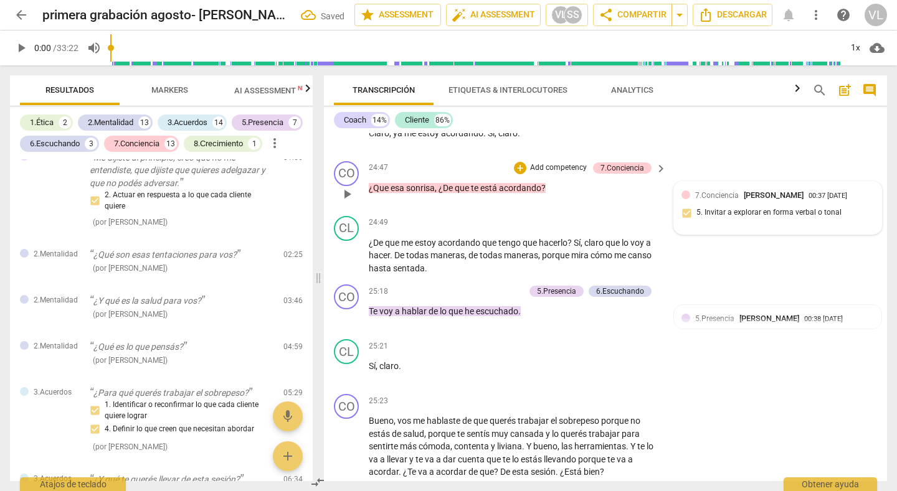
click at [859, 227] on div "7.Conciencia [PERSON_NAME] 00:37 [DATE] 5. Invitar a explorar en forma verbal o…" at bounding box center [777, 208] width 192 height 38
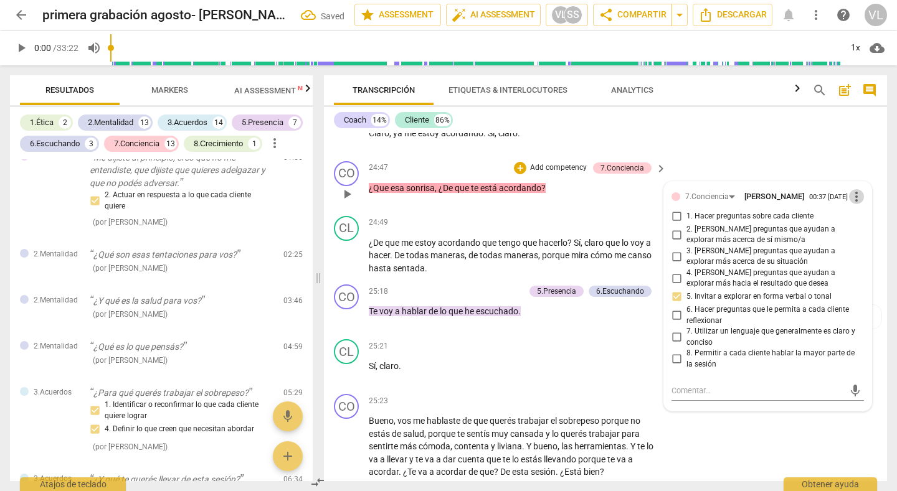
click at [850, 204] on span "more_vert" at bounding box center [856, 196] width 15 height 15
click at [854, 247] on li "Borrar" at bounding box center [864, 245] width 44 height 24
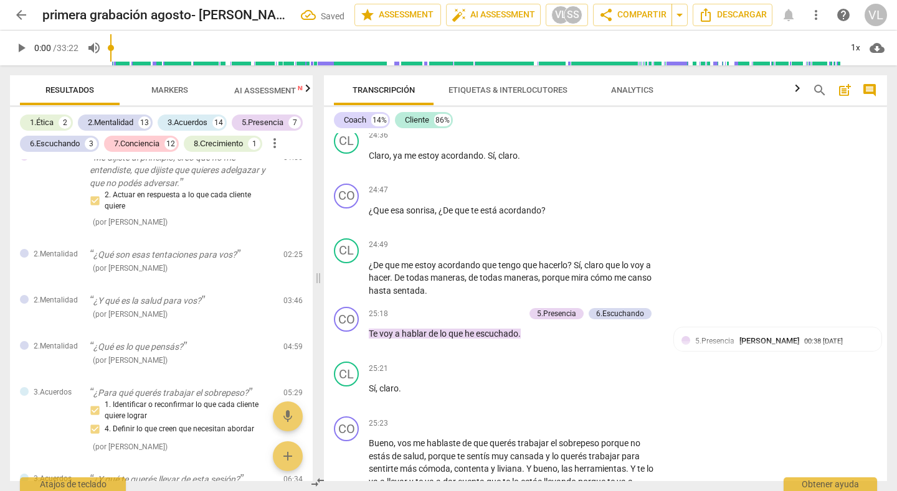
scroll to position [3868, 0]
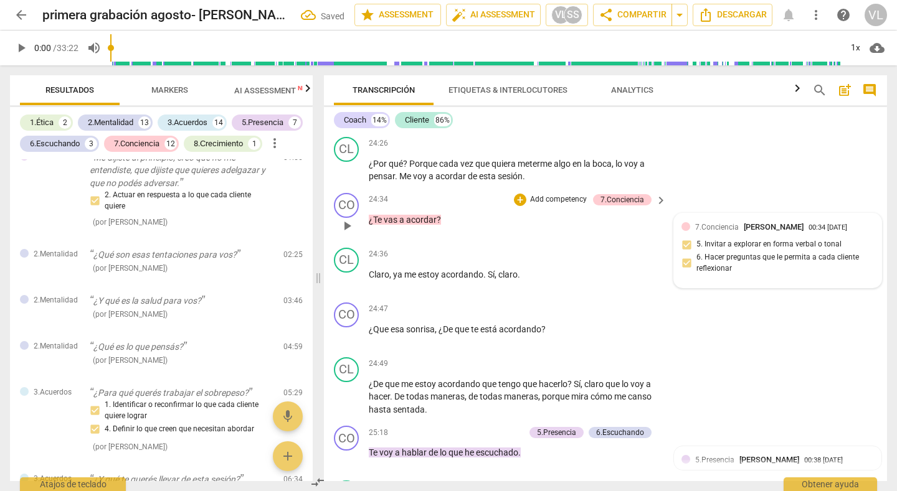
click at [862, 262] on div "7.Conciencia [PERSON_NAME] 00:34 [DATE] 5. Invitar a explorar en forma verbal o…" at bounding box center [777, 251] width 192 height 60
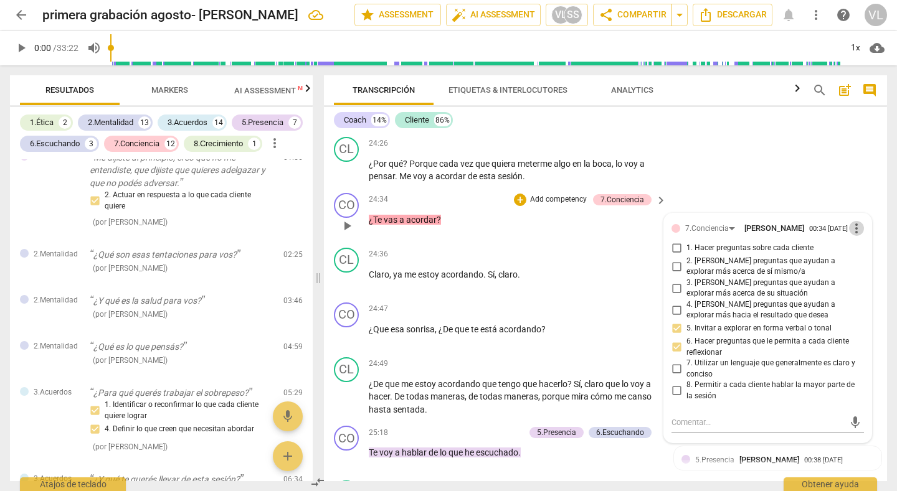
click at [849, 236] on span "more_vert" at bounding box center [856, 228] width 15 height 15
click at [853, 274] on li "Borrar" at bounding box center [864, 277] width 44 height 24
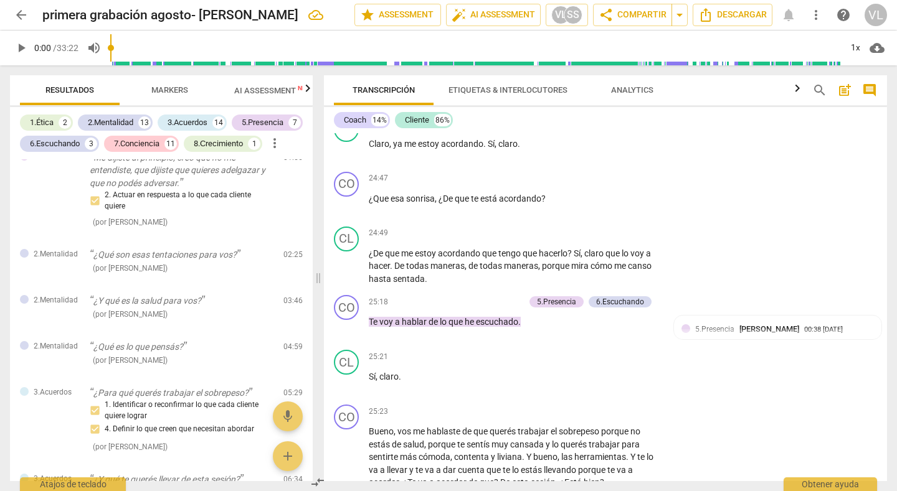
scroll to position [4010, 0]
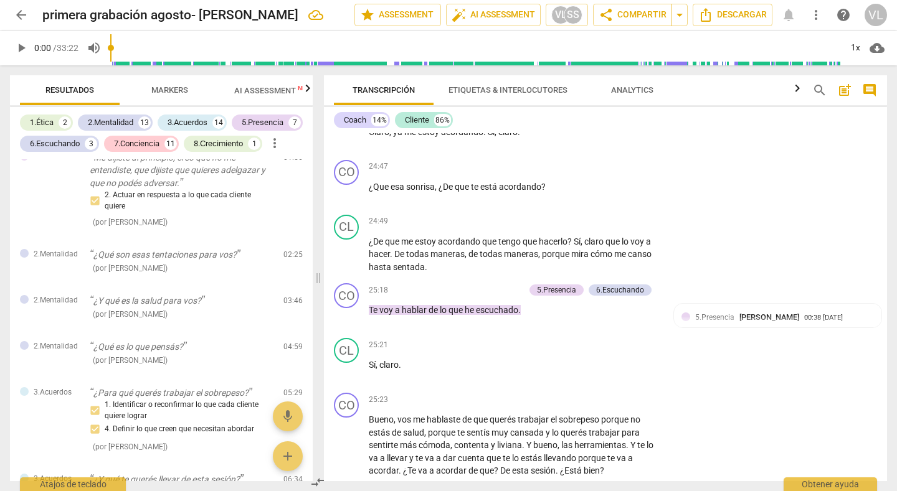
click at [172, 88] on span "Markers" at bounding box center [169, 89] width 37 height 9
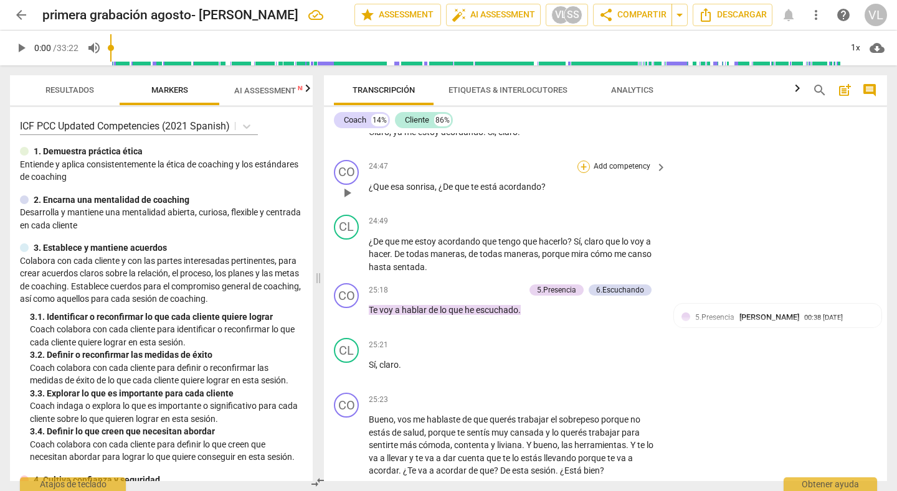
click at [582, 173] on div "+" at bounding box center [583, 167] width 12 height 12
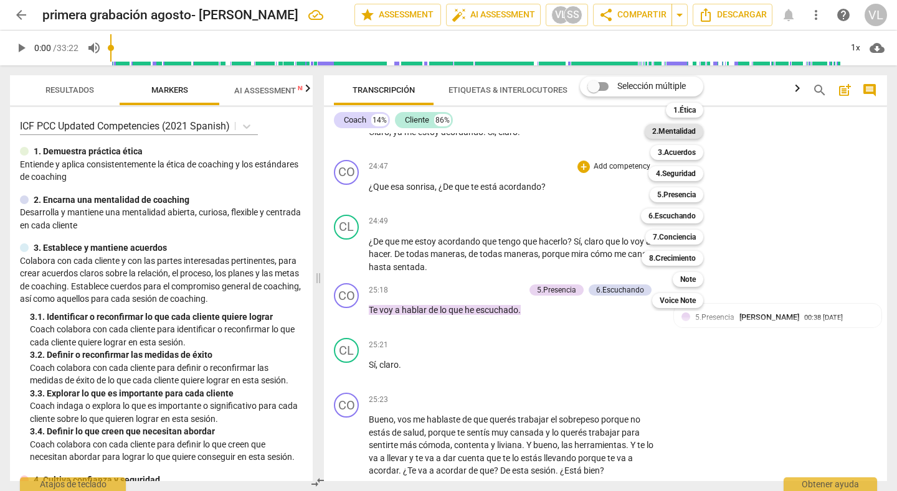
click at [668, 132] on b "2.Mentalidad" at bounding box center [674, 131] width 44 height 15
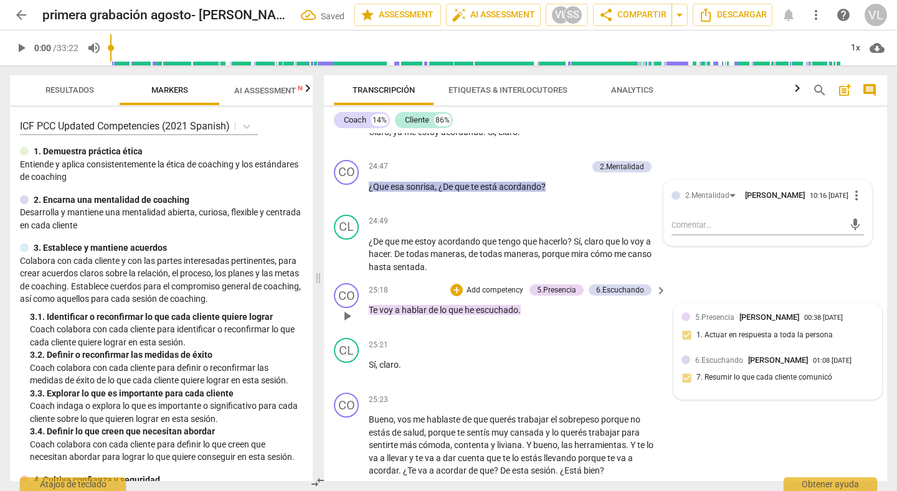
click at [864, 349] on div "5.Presencia [PERSON_NAME] 00:38 [DATE] 1. Actuar en respuesta a toda la persona" at bounding box center [777, 330] width 192 height 38
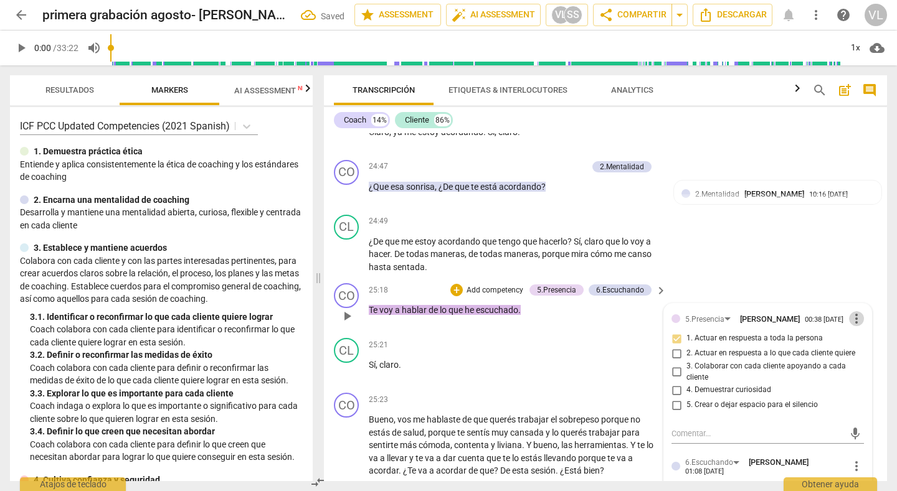
click at [854, 326] on span "more_vert" at bounding box center [856, 318] width 15 height 15
click at [854, 365] on li "Borrar" at bounding box center [864, 368] width 44 height 24
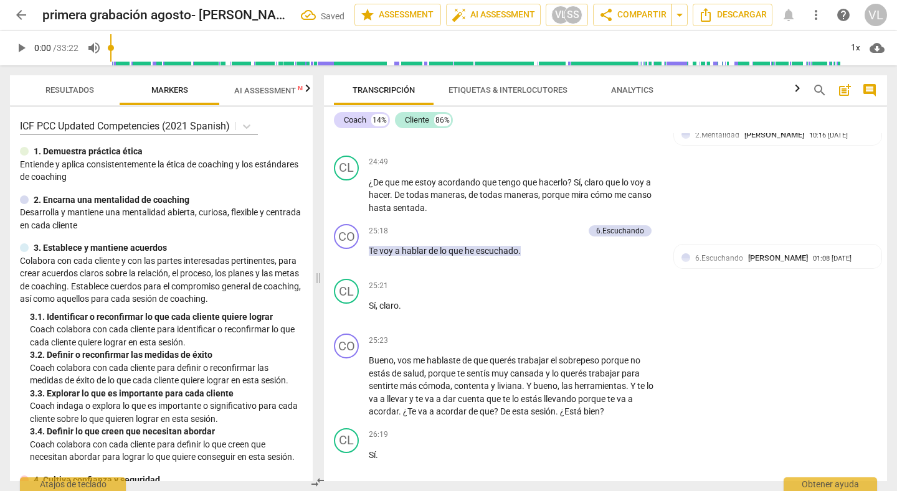
scroll to position [4094, 0]
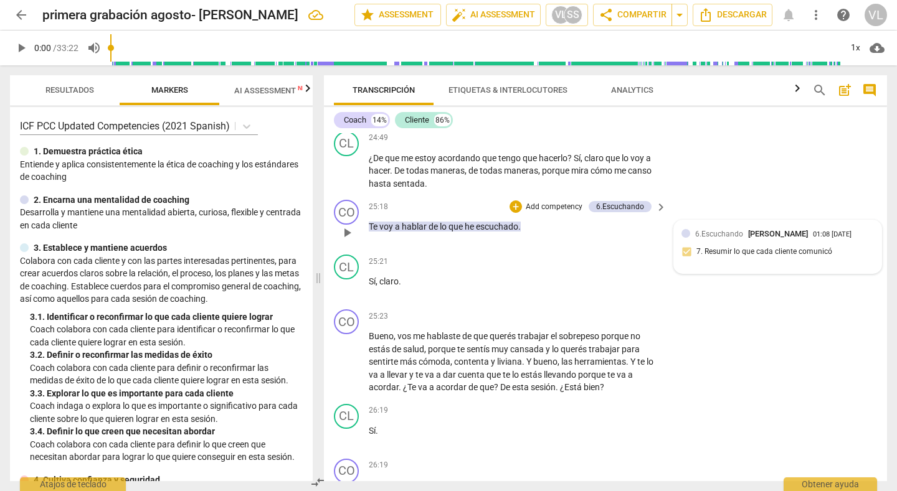
click at [865, 266] on div "6.[PERSON_NAME] 01:08 [DATE] 7. Resumir lo que cada cliente comunicó" at bounding box center [777, 247] width 192 height 38
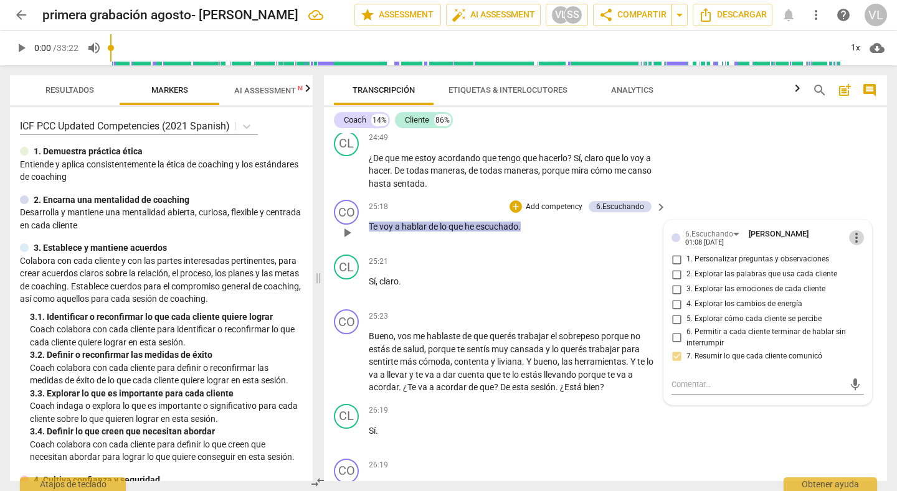
click at [851, 245] on span "more_vert" at bounding box center [856, 237] width 15 height 15
click at [852, 282] on li "Borrar" at bounding box center [864, 287] width 44 height 24
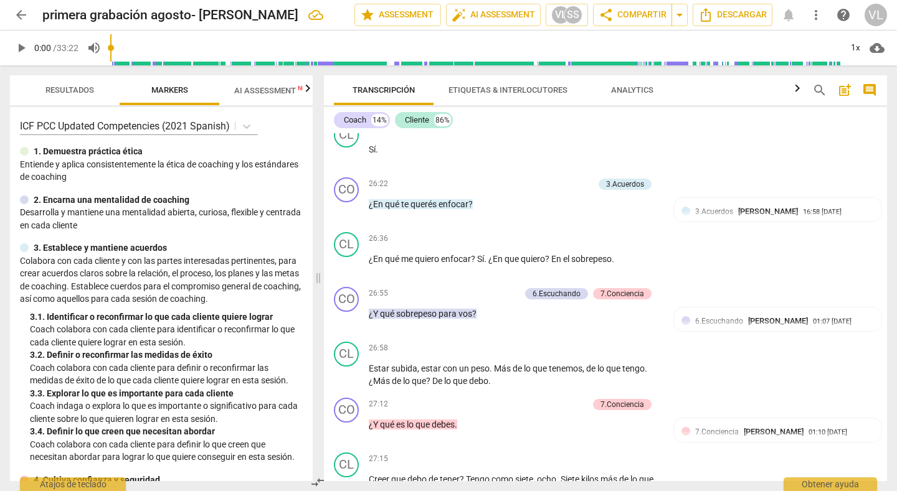
scroll to position [4509, 0]
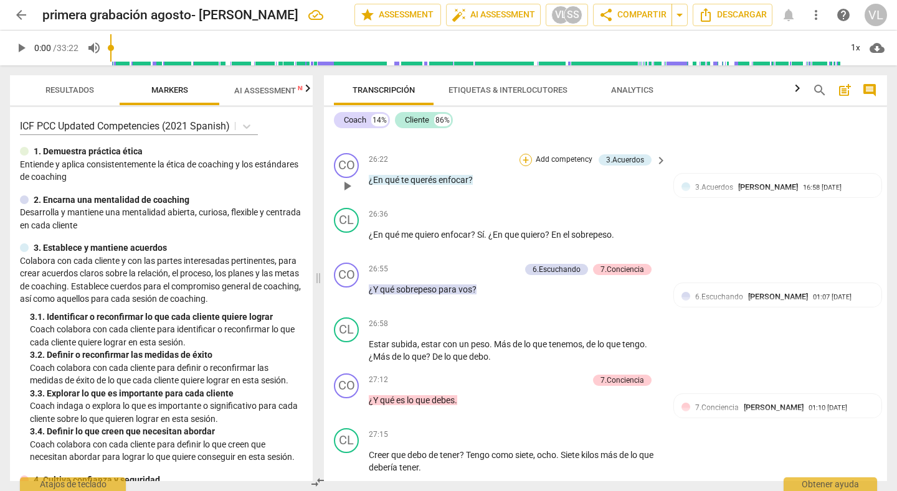
click at [523, 166] on div "+" at bounding box center [525, 160] width 12 height 12
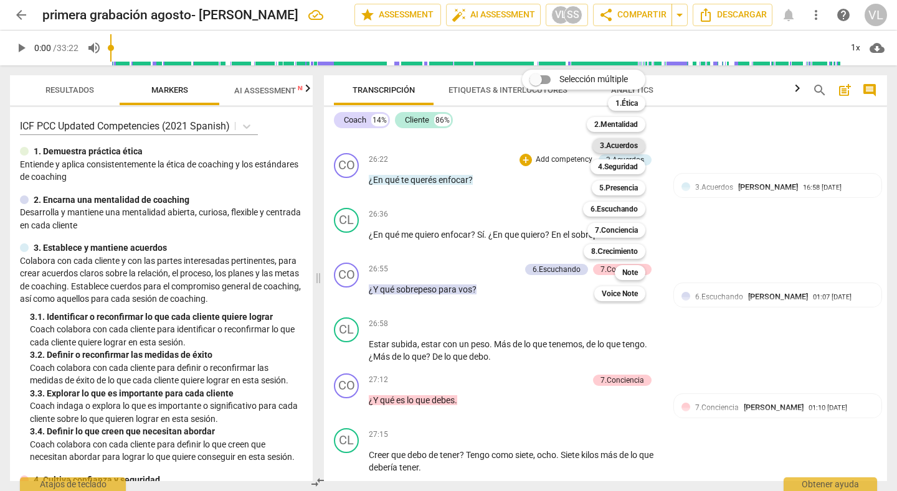
click at [618, 143] on b "3.Acuerdos" at bounding box center [619, 145] width 38 height 15
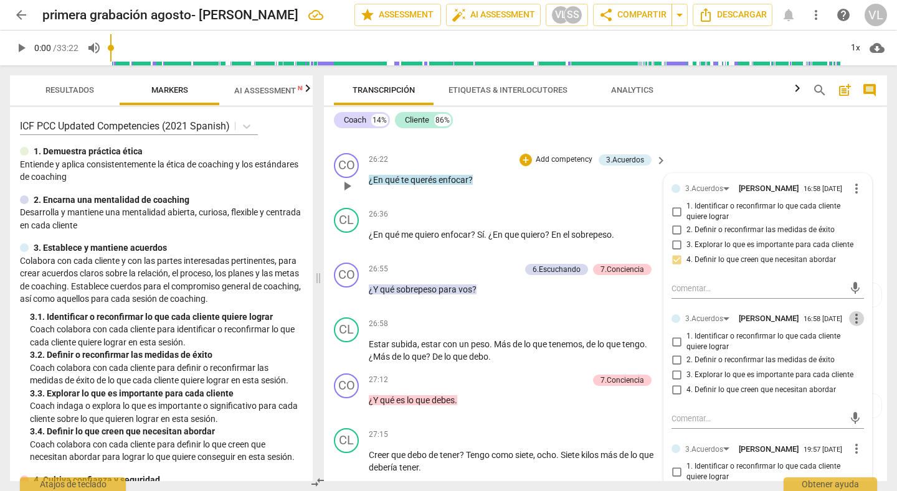
click at [851, 326] on span "more_vert" at bounding box center [856, 318] width 15 height 15
click at [853, 369] on li "Borrar" at bounding box center [864, 367] width 44 height 24
click at [852, 456] on span "more_vert" at bounding box center [856, 448] width 15 height 15
click at [857, 462] on li "Borrar" at bounding box center [864, 465] width 44 height 24
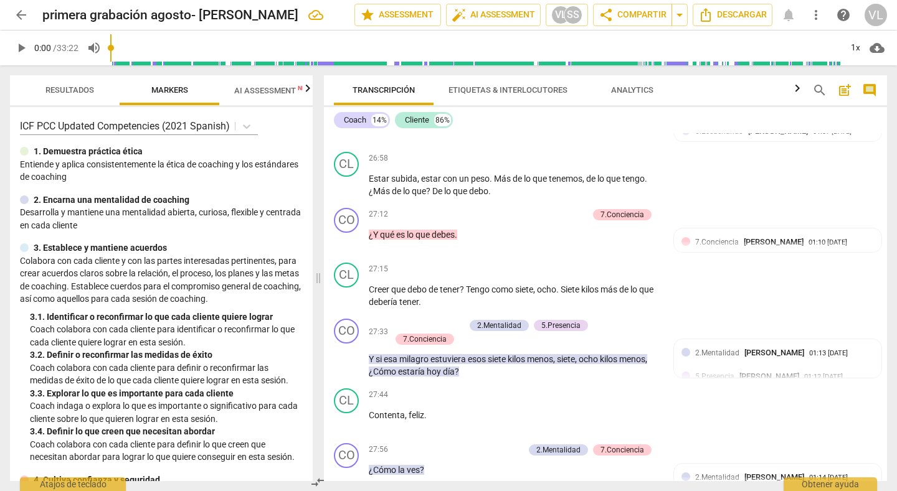
scroll to position [4615, 0]
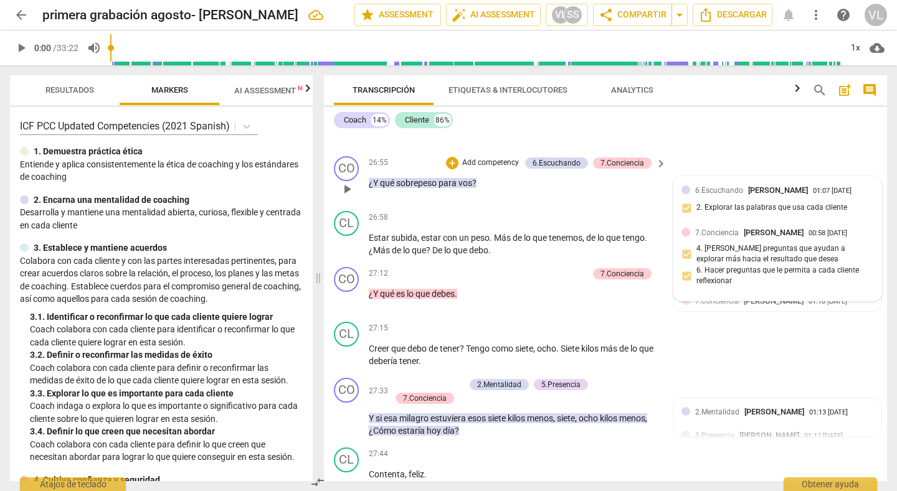
click at [862, 222] on div "6.[PERSON_NAME] 01:07 [DATE] 2. Explorar las palabras que usa cada cliente" at bounding box center [777, 203] width 192 height 38
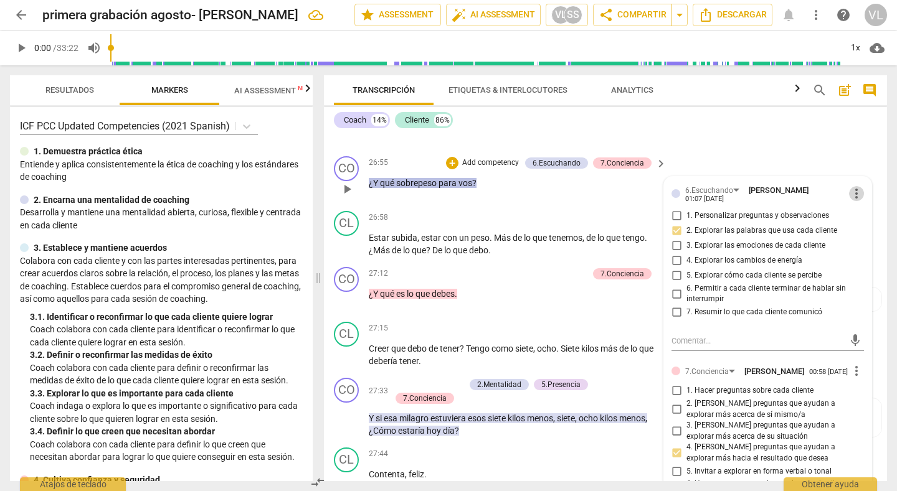
click at [853, 201] on span "more_vert" at bounding box center [856, 193] width 15 height 15
click at [853, 239] on li "Borrar" at bounding box center [864, 243] width 44 height 24
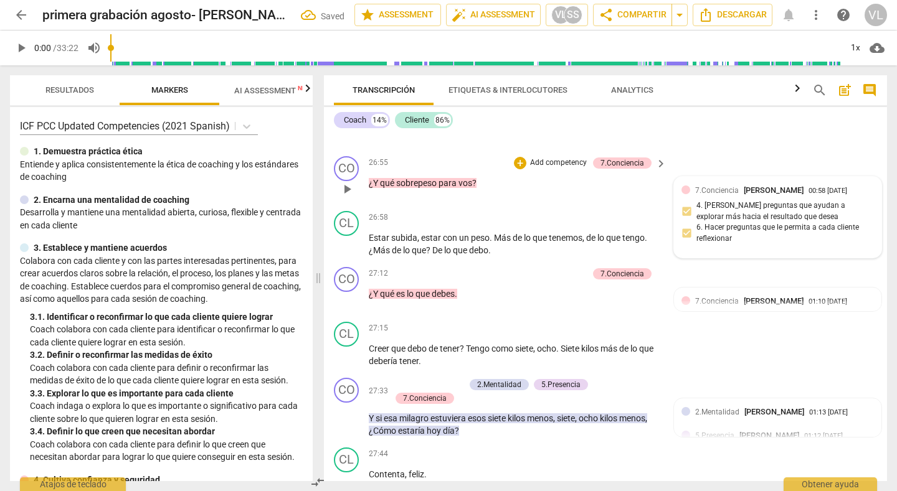
click at [859, 196] on div "7.Conciencia [PERSON_NAME] 00:58 [DATE]" at bounding box center [784, 190] width 179 height 12
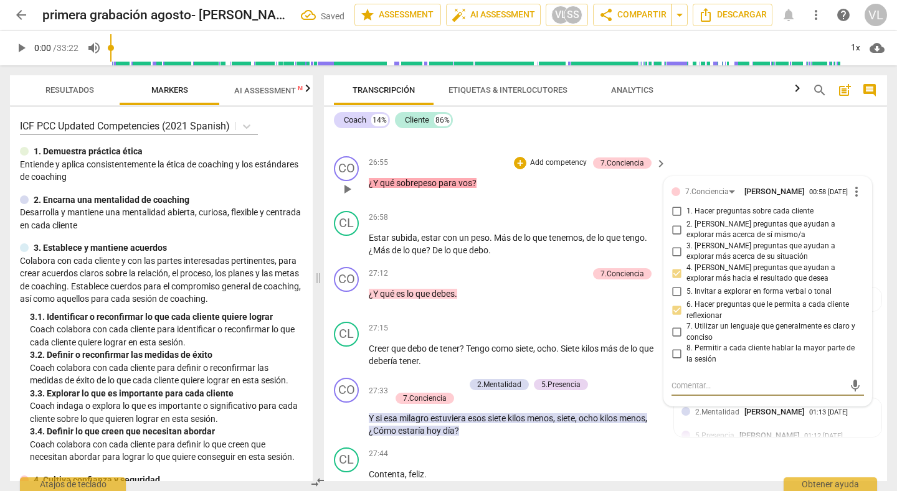
click at [853, 199] on span "more_vert" at bounding box center [856, 191] width 15 height 15
click at [853, 247] on li "Borrar" at bounding box center [864, 240] width 44 height 24
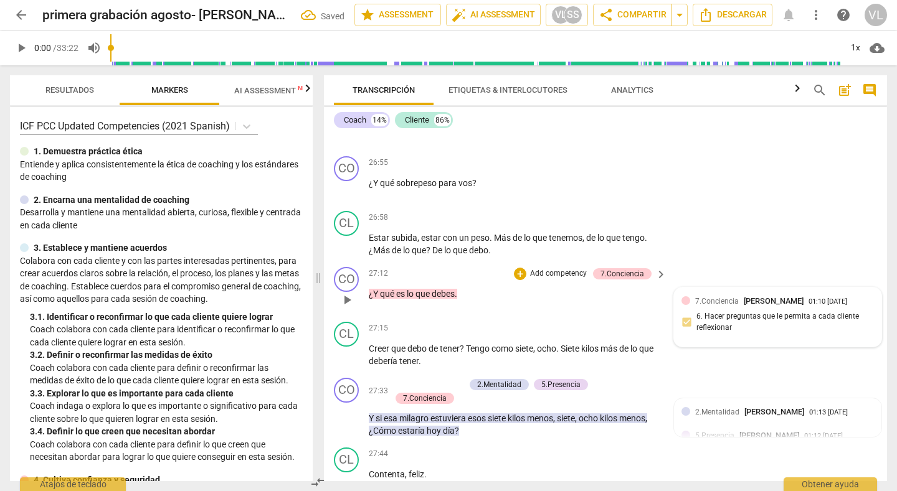
click at [862, 334] on div "7.Conciencia [PERSON_NAME] 01:10 [DATE] 6. Hacer preguntas que le permita a cad…" at bounding box center [777, 317] width 192 height 45
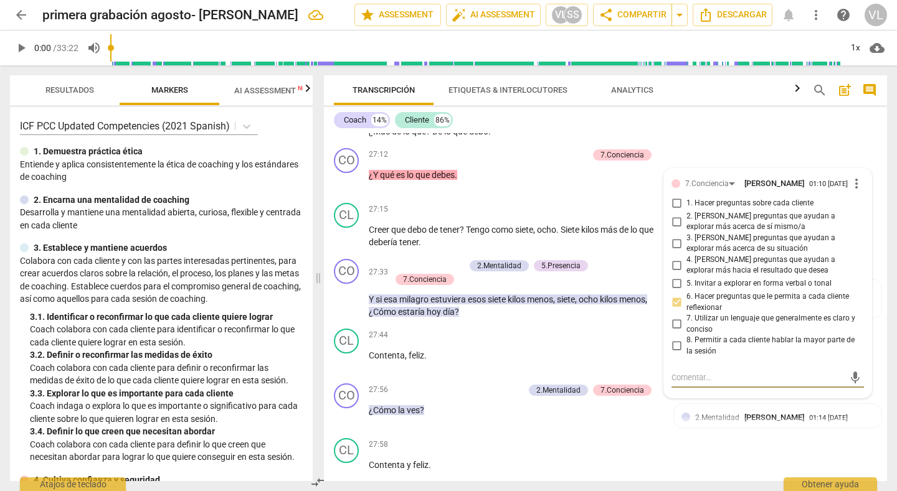
scroll to position [4699, 0]
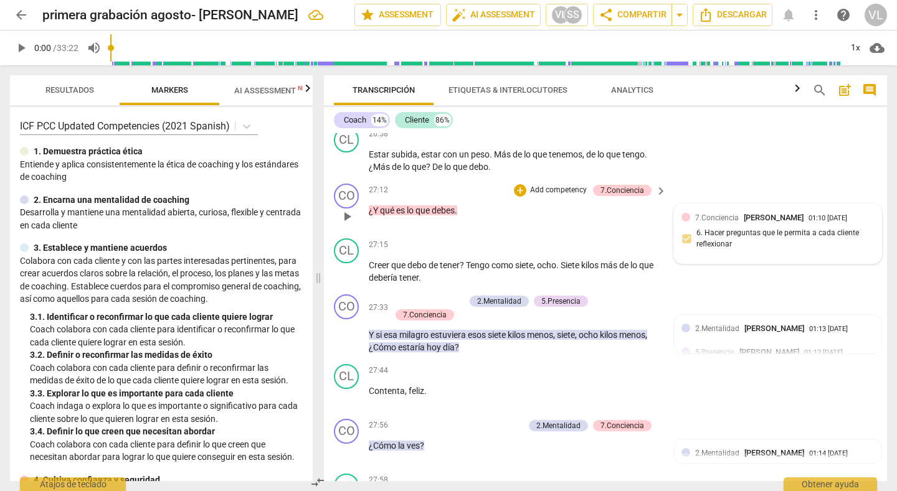
click at [859, 224] on div "7.Conciencia [PERSON_NAME] 01:10 [DATE]" at bounding box center [784, 218] width 179 height 12
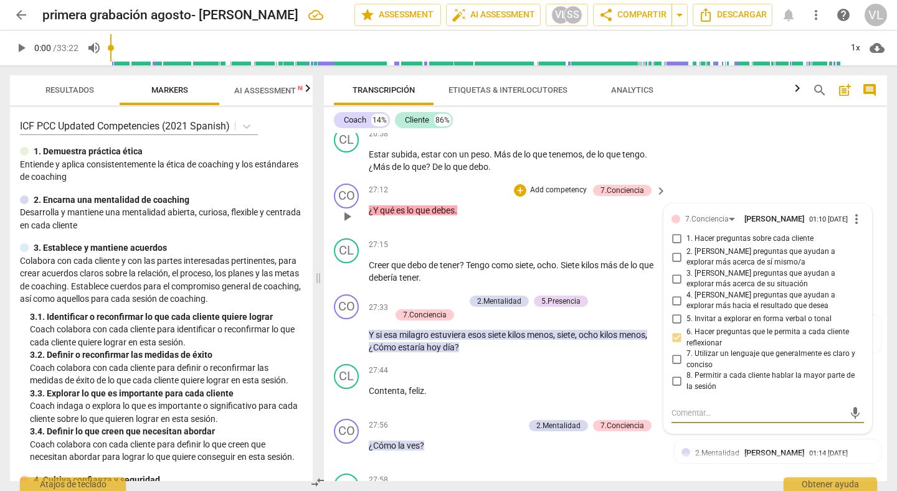
click at [854, 227] on span "more_vert" at bounding box center [856, 219] width 15 height 15
click at [854, 273] on li "Borrar" at bounding box center [864, 268] width 44 height 24
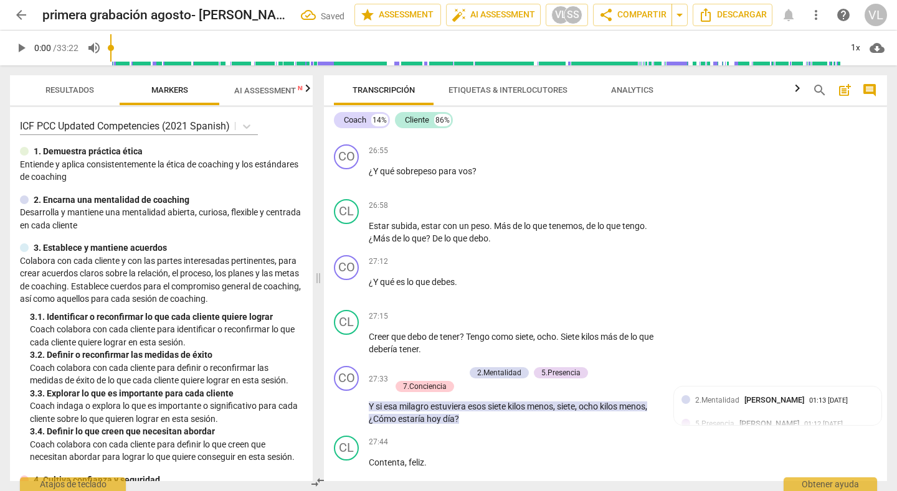
scroll to position [4663, 0]
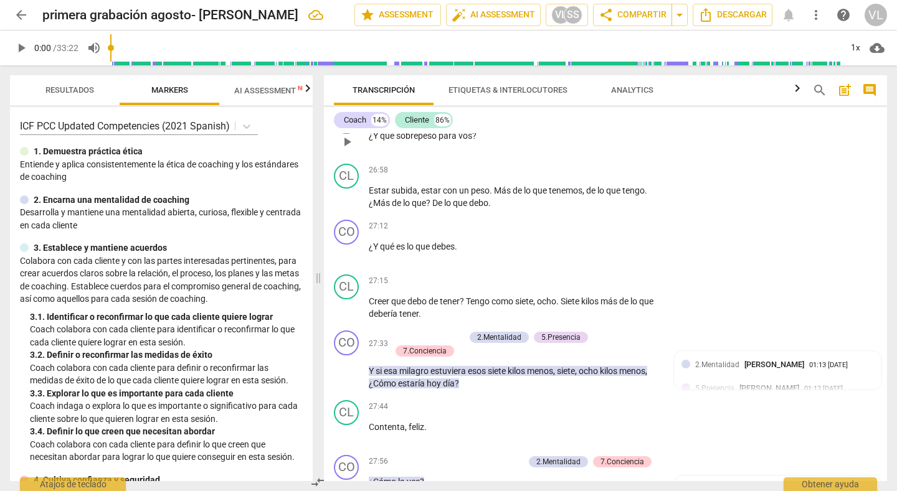
click at [578, 122] on div "+" at bounding box center [583, 116] width 12 height 12
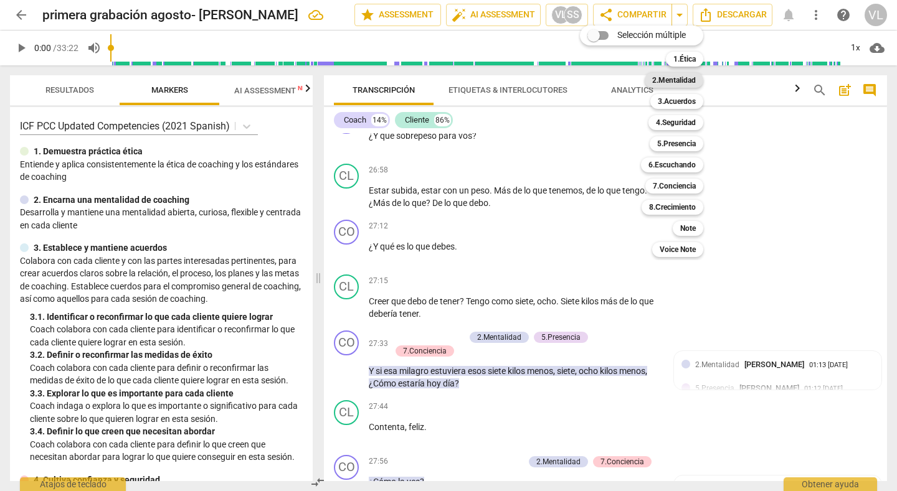
click at [662, 82] on b "2.Mentalidad" at bounding box center [674, 80] width 44 height 15
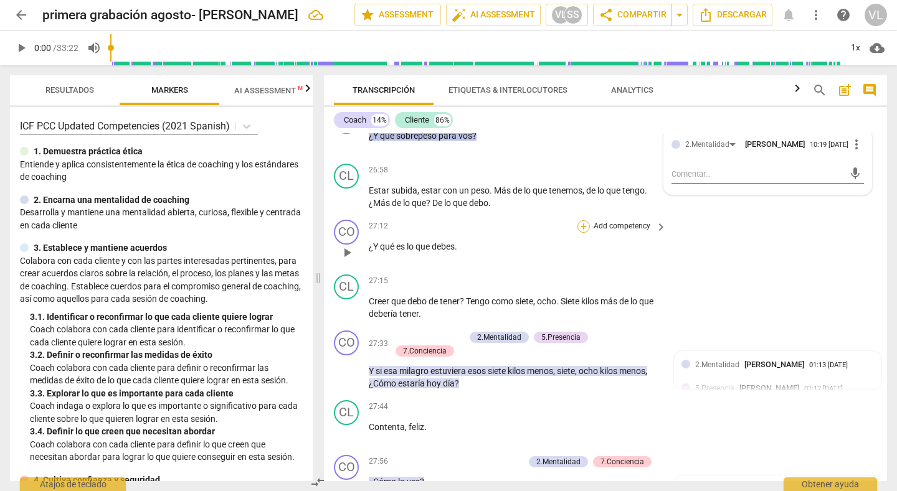
click at [577, 233] on div "+" at bounding box center [583, 226] width 12 height 12
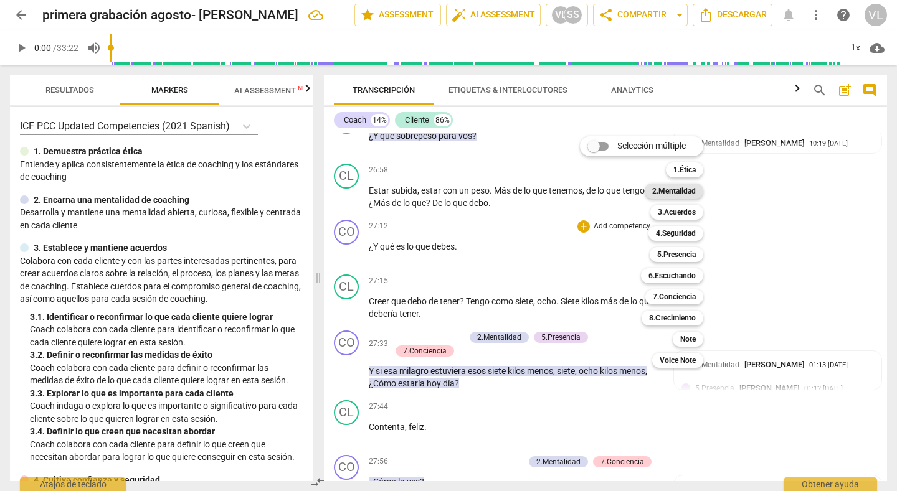
click at [657, 192] on b "2.Mentalidad" at bounding box center [674, 191] width 44 height 15
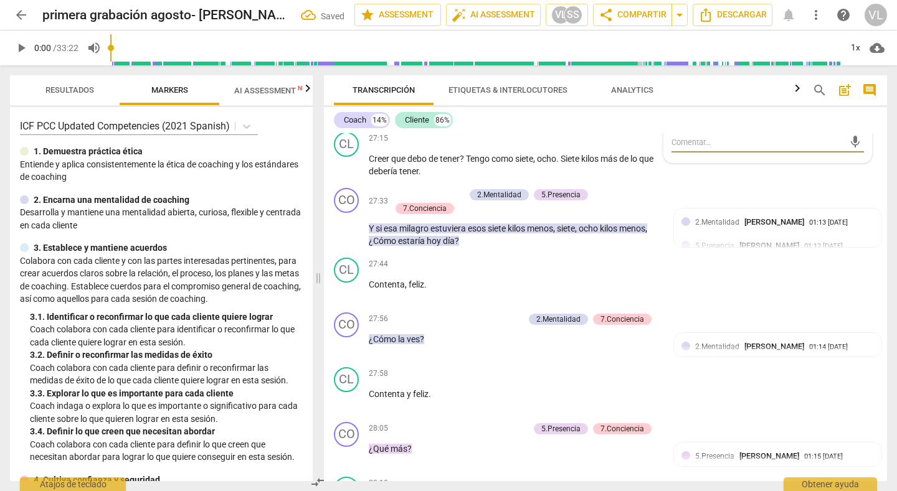
scroll to position [4817, 0]
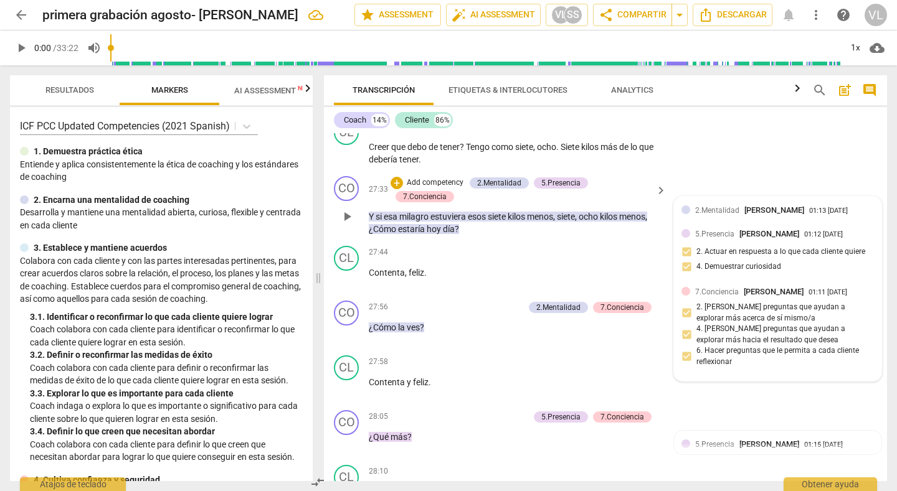
click at [865, 281] on div "5.[PERSON_NAME] 01:12 [DATE] 2. Actuar en respuesta a lo que cada cliente quier…" at bounding box center [777, 254] width 192 height 53
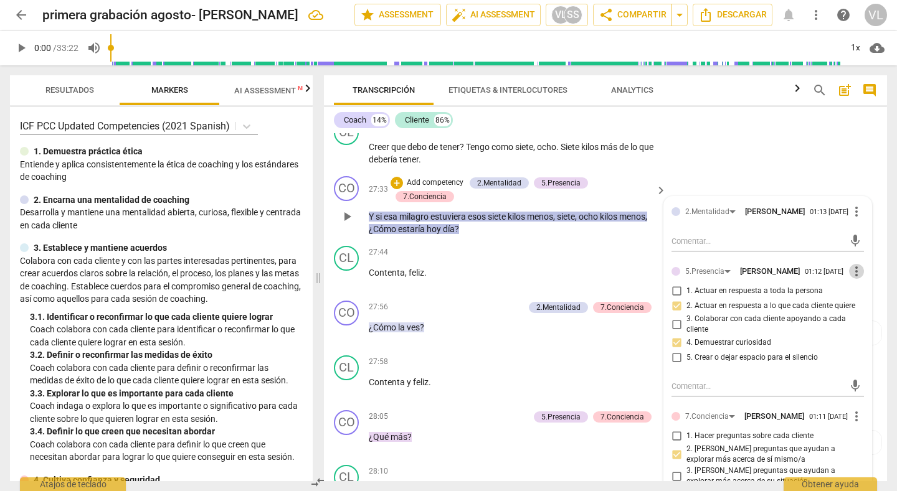
click at [855, 279] on span "more_vert" at bounding box center [856, 271] width 15 height 15
click at [850, 329] on li "Borrar" at bounding box center [864, 325] width 44 height 24
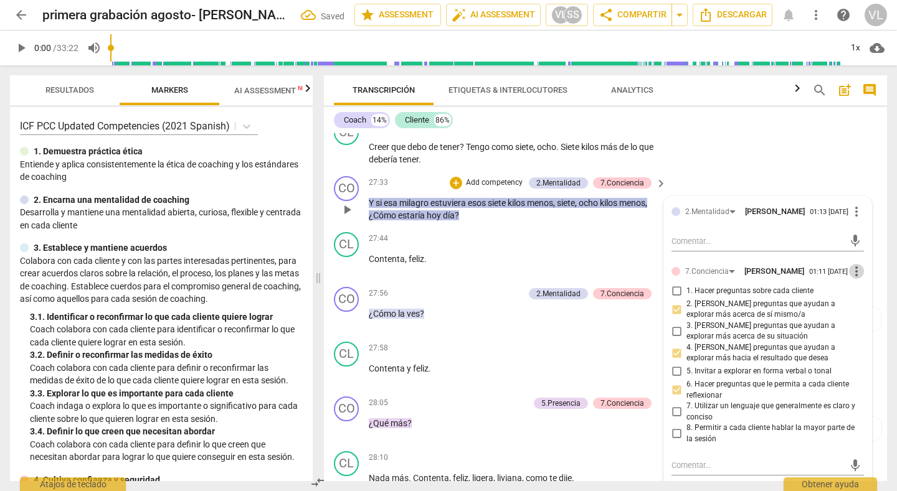
click at [850, 279] on span "more_vert" at bounding box center [856, 271] width 15 height 15
click at [854, 316] on ul "Editar Borrar" at bounding box center [864, 313] width 44 height 57
click at [854, 316] on li "Borrar" at bounding box center [864, 325] width 44 height 24
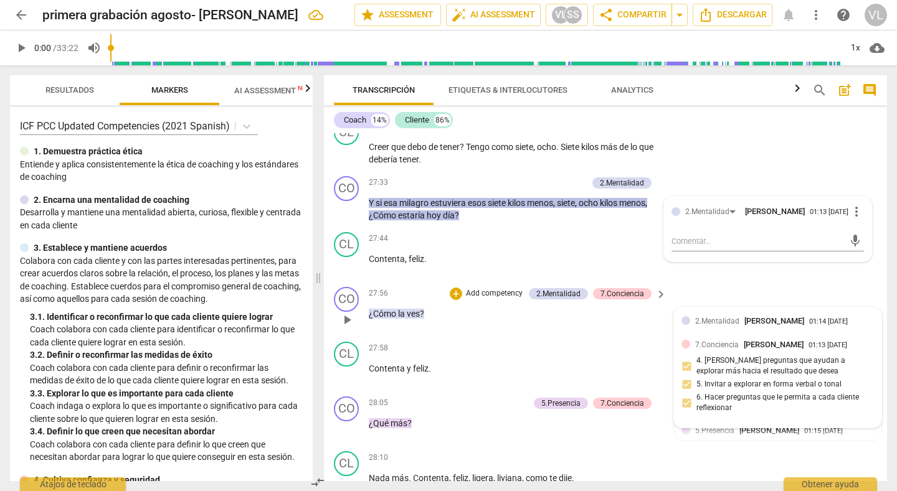
click at [860, 383] on div "7.Conciencia [PERSON_NAME] 01:13 [DATE] 4. [PERSON_NAME] preguntas que ayudan a…" at bounding box center [777, 380] width 192 height 82
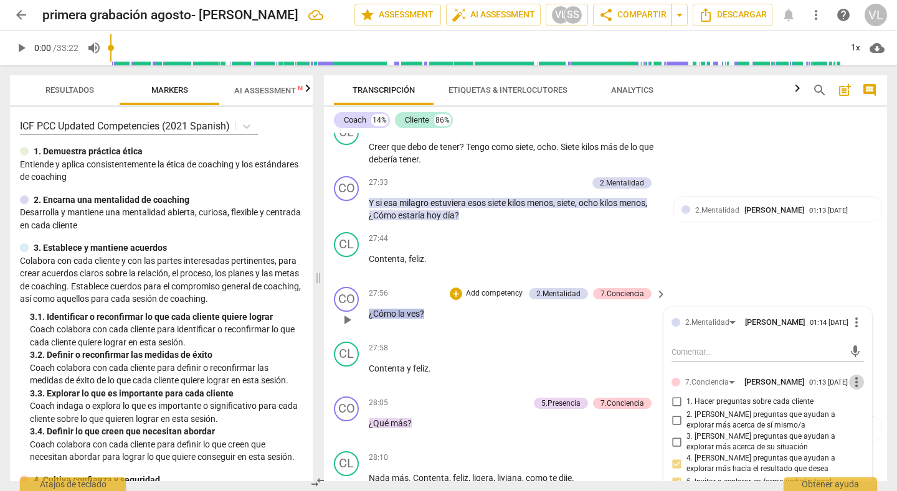
click at [852, 390] on span "more_vert" at bounding box center [856, 382] width 15 height 15
click at [852, 434] on li "Borrar" at bounding box center [864, 435] width 44 height 24
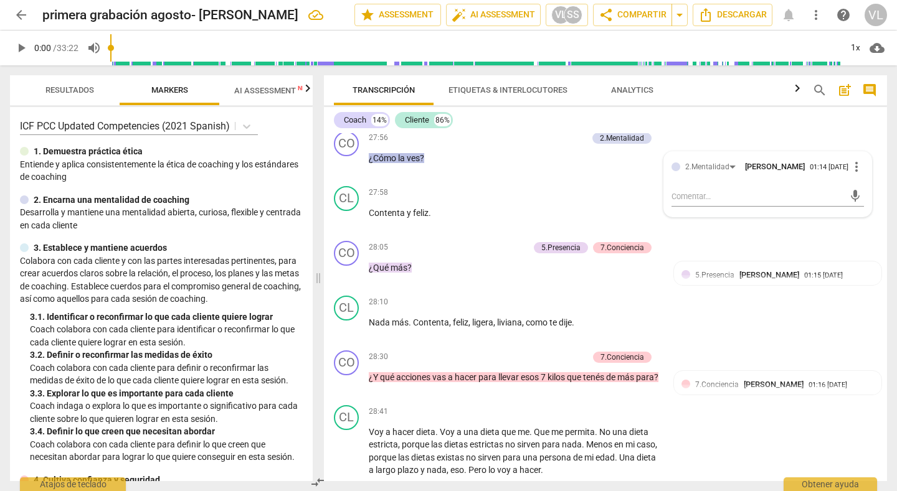
scroll to position [4996, 0]
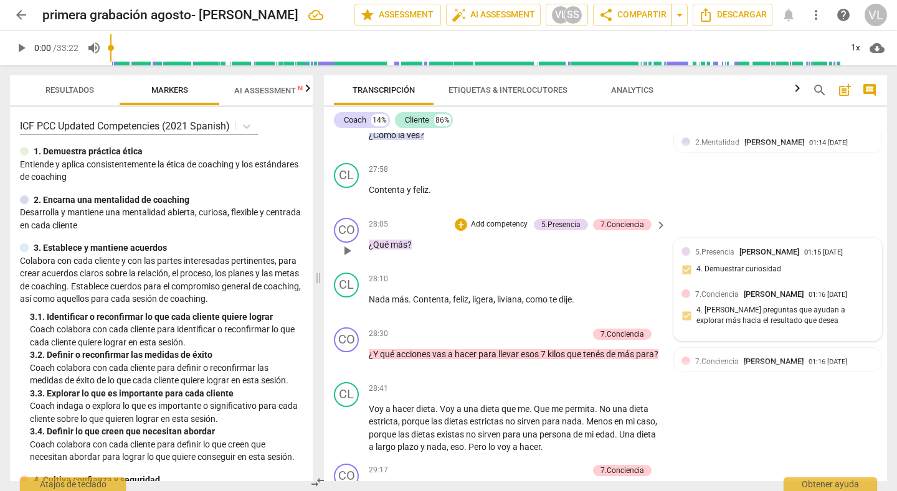
click at [866, 284] on div "5.[PERSON_NAME] 01:15 [DATE] 4. Demuestrar curiosidad" at bounding box center [777, 265] width 192 height 38
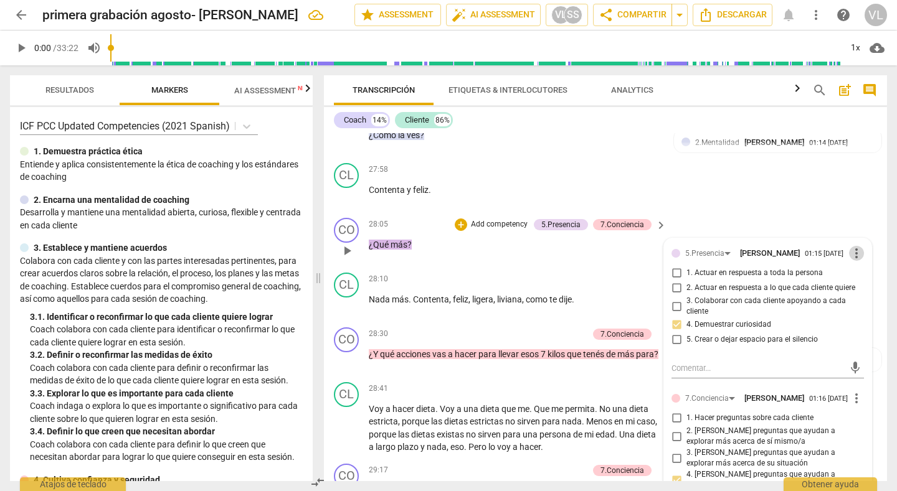
click at [854, 261] on span "more_vert" at bounding box center [856, 253] width 15 height 15
click at [854, 300] on li "Borrar" at bounding box center [864, 302] width 44 height 24
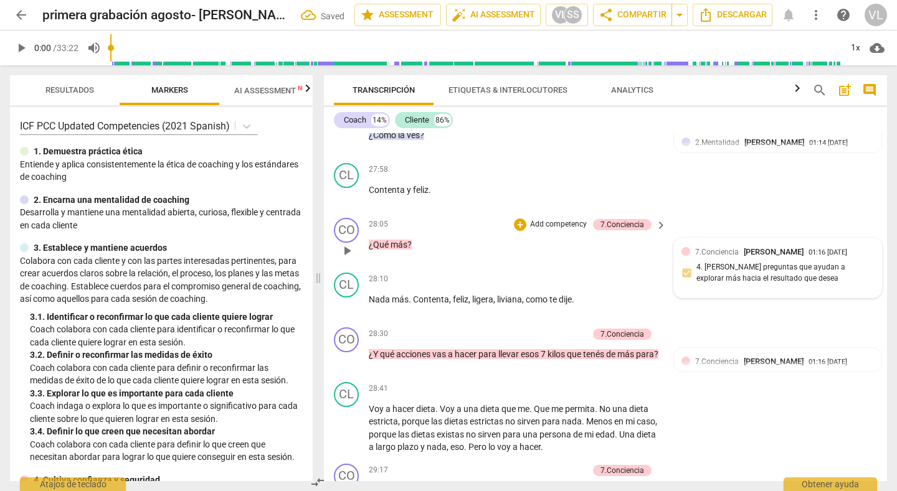
click at [865, 258] on div "7.Conciencia [PERSON_NAME] 01:16 [DATE]" at bounding box center [784, 252] width 179 height 12
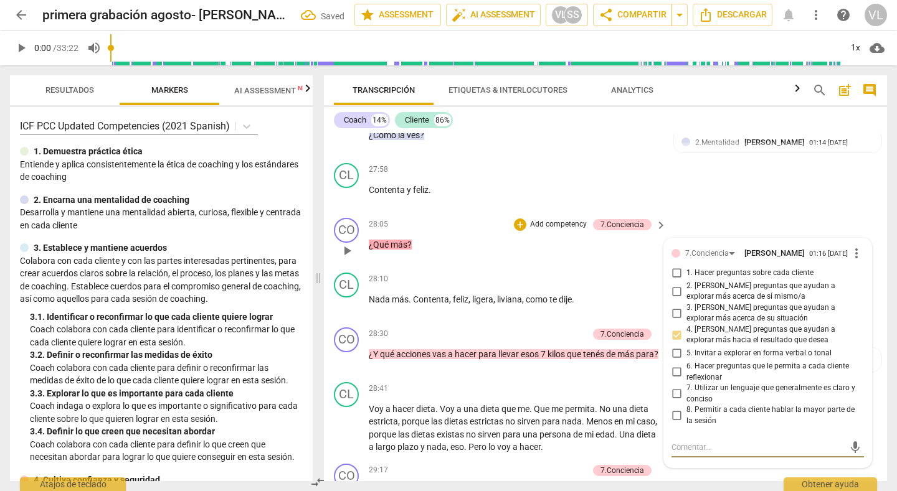
click at [851, 261] on span "more_vert" at bounding box center [856, 253] width 15 height 15
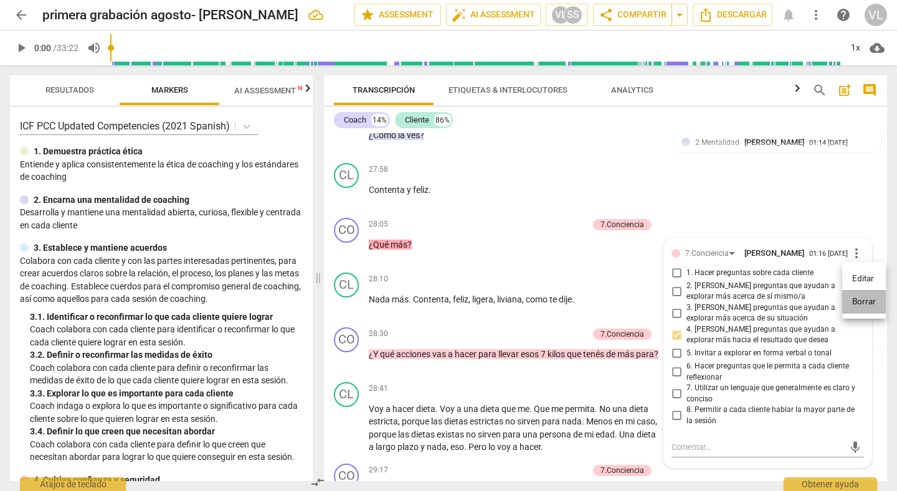
click at [853, 298] on li "Borrar" at bounding box center [864, 302] width 44 height 24
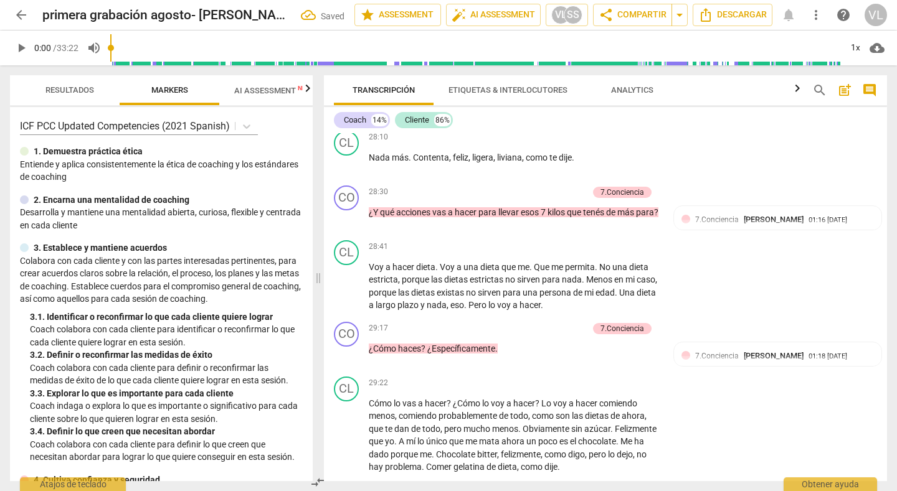
scroll to position [5161, 0]
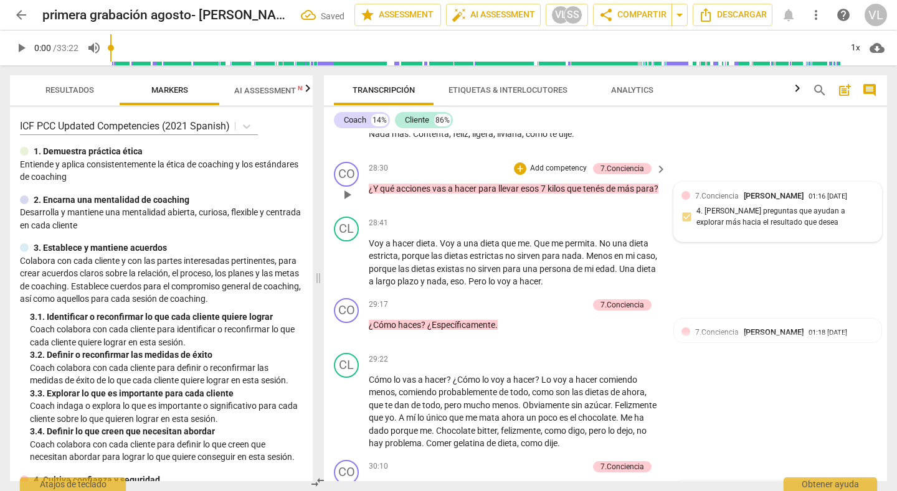
click at [872, 226] on div "7.Conciencia [PERSON_NAME] 01:16 [DATE] 4. [PERSON_NAME] preguntas que ayudan a…" at bounding box center [777, 212] width 207 height 60
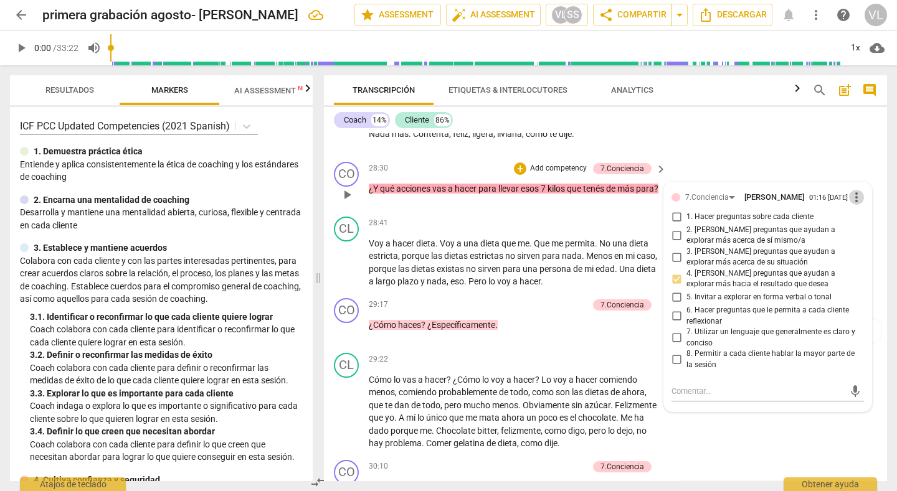
click at [852, 205] on span "more_vert" at bounding box center [856, 197] width 15 height 15
click at [855, 247] on li "Borrar" at bounding box center [864, 246] width 44 height 24
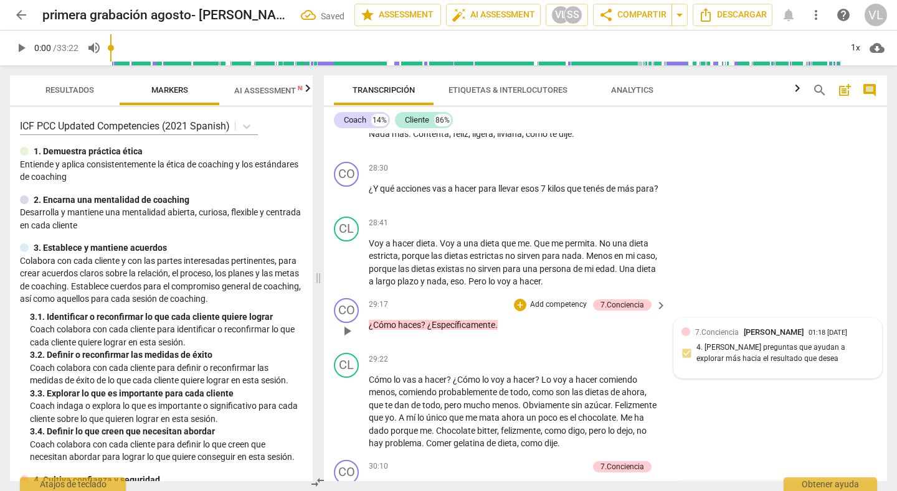
click at [856, 366] on div "7.Conciencia [PERSON_NAME] 01:18 [DATE] 4. [PERSON_NAME] preguntas que ayudan a…" at bounding box center [777, 348] width 192 height 45
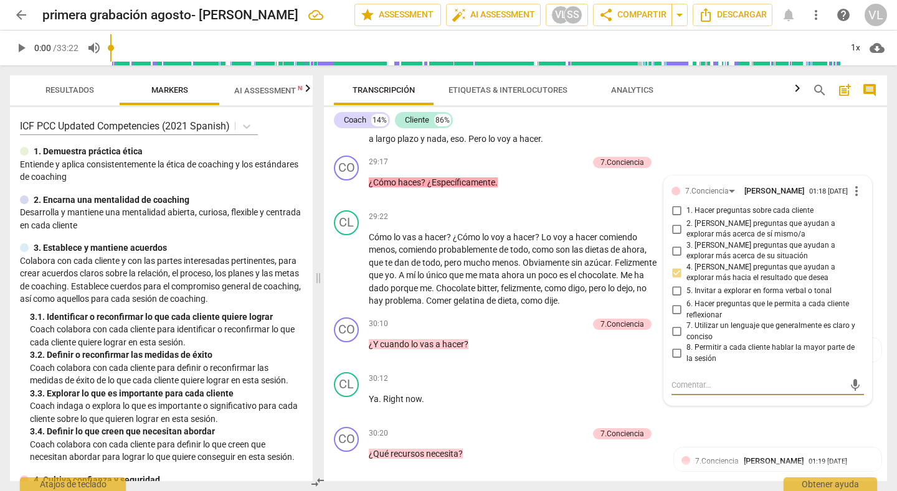
scroll to position [5363, 0]
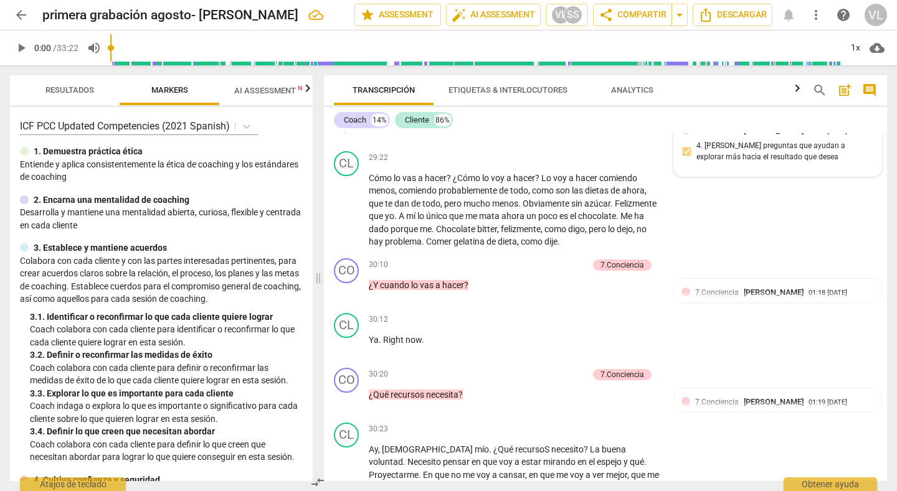
click at [857, 136] on div "7.Conciencia [PERSON_NAME] 01:18 [DATE]" at bounding box center [784, 131] width 179 height 12
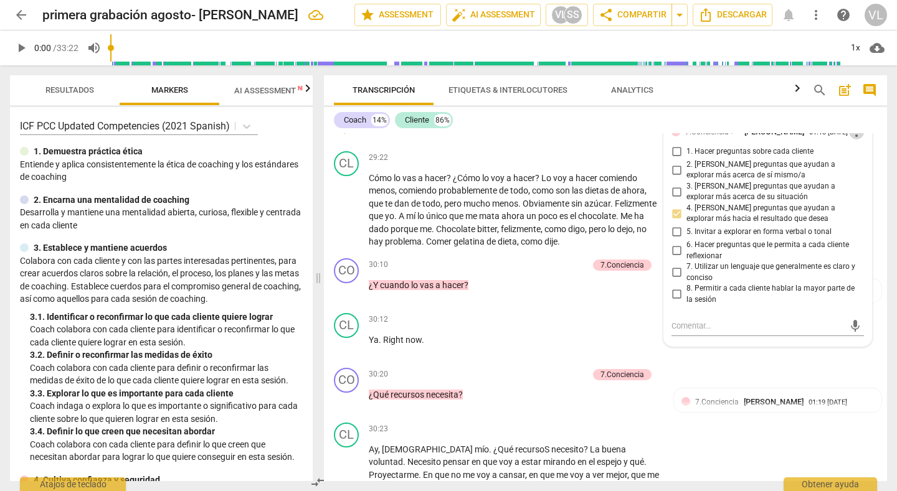
click at [849, 139] on span "more_vert" at bounding box center [856, 132] width 15 height 15
click at [857, 179] on li "Borrar" at bounding box center [864, 182] width 44 height 24
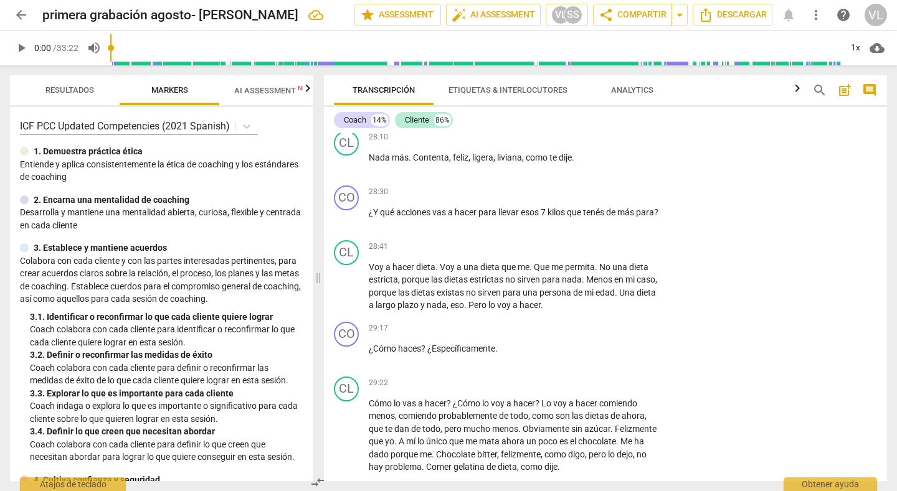
scroll to position [5115, 0]
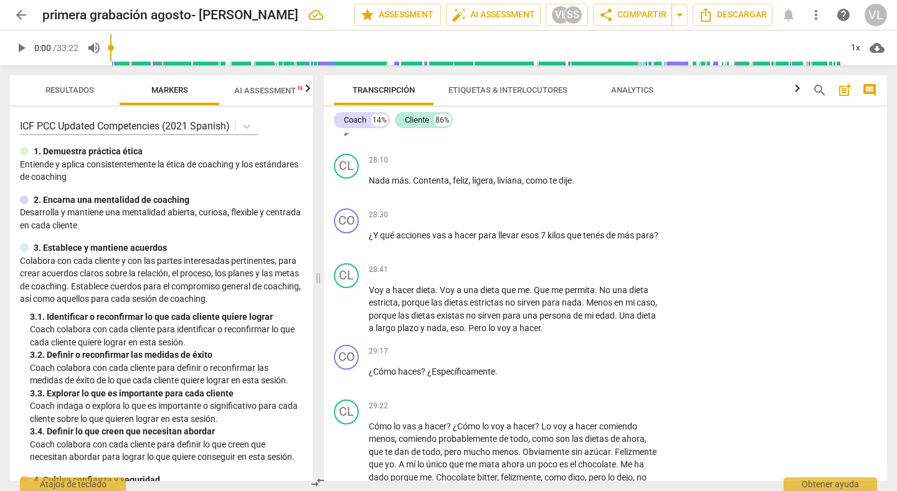
click at [580, 112] on div "+" at bounding box center [583, 106] width 12 height 12
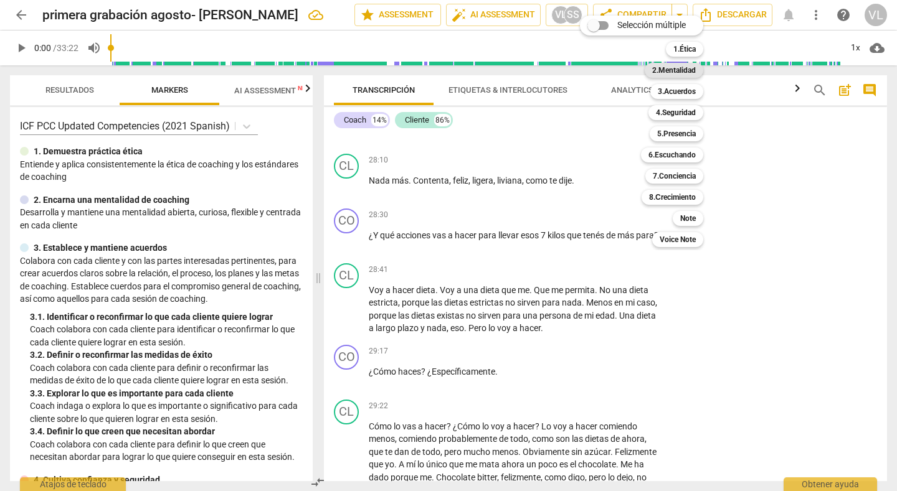
click at [669, 70] on b "2.Mentalidad" at bounding box center [674, 70] width 44 height 15
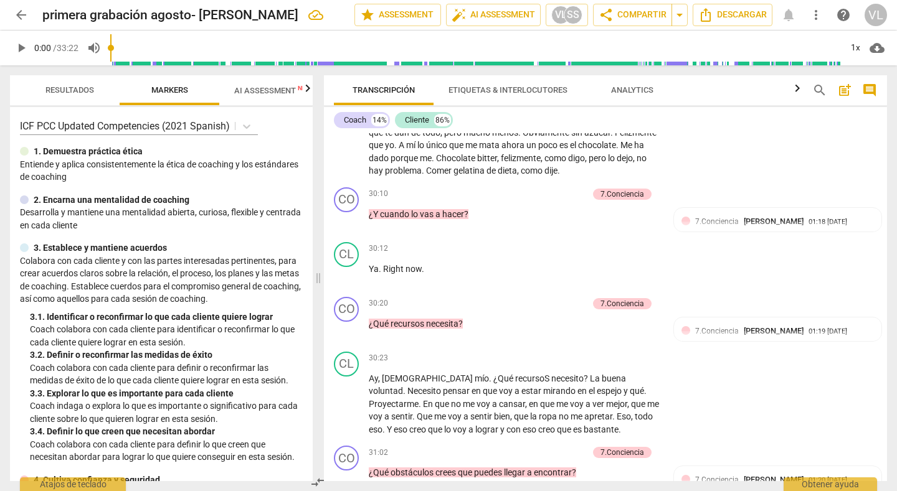
scroll to position [5469, 0]
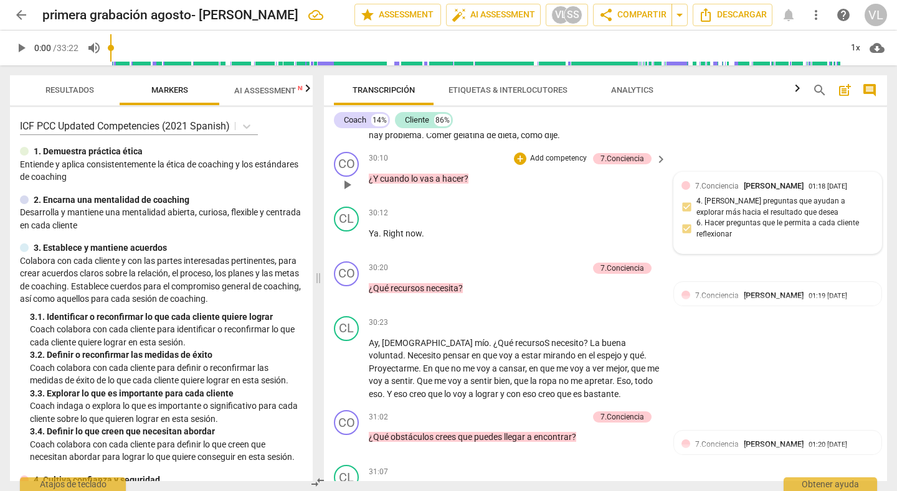
click at [866, 228] on div "7.Conciencia [PERSON_NAME] 01:18 [DATE] 4. [PERSON_NAME] preguntas que ayudan a…" at bounding box center [777, 213] width 192 height 67
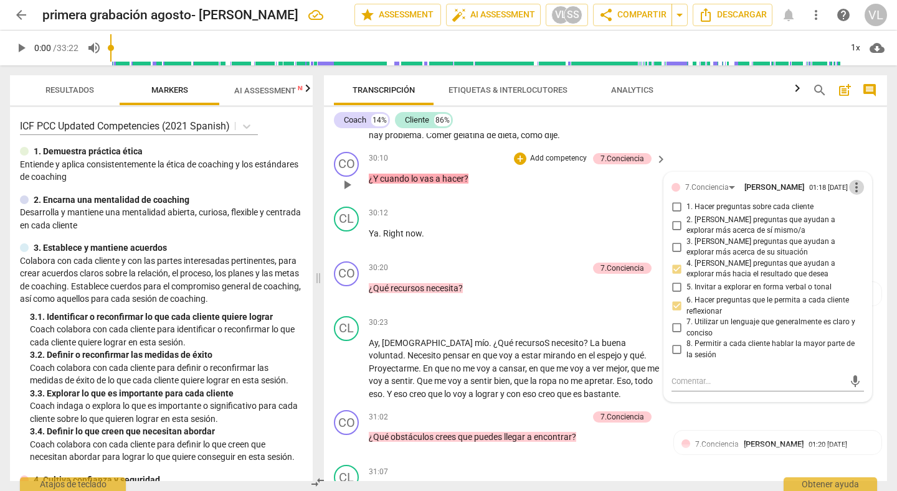
click at [853, 195] on span "more_vert" at bounding box center [856, 187] width 15 height 15
click at [855, 238] on li "Borrar" at bounding box center [864, 237] width 44 height 24
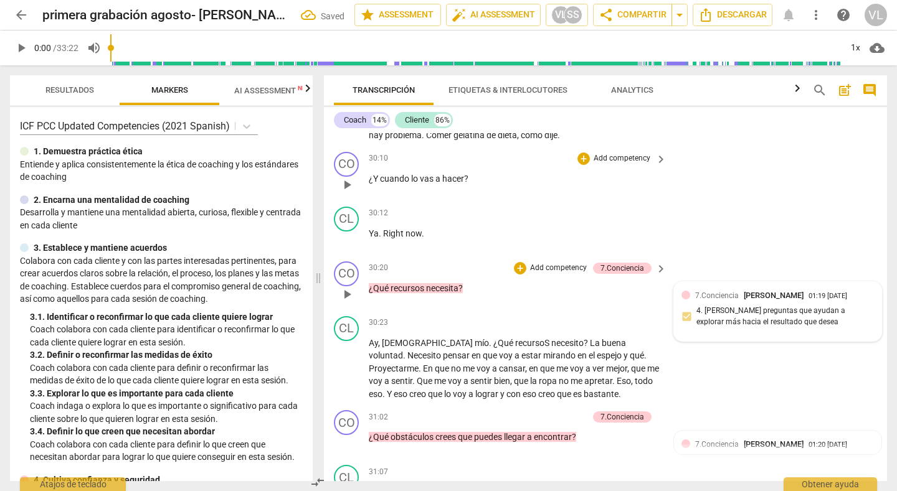
click at [863, 329] on div "7.Conciencia [PERSON_NAME] 01:19 [DATE] 4. [PERSON_NAME] preguntas que ayudan a…" at bounding box center [777, 312] width 192 height 45
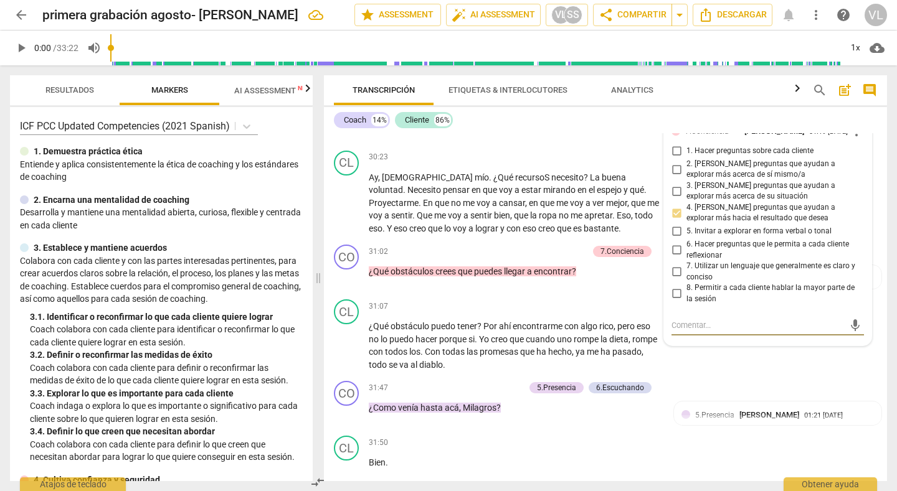
scroll to position [5612, 0]
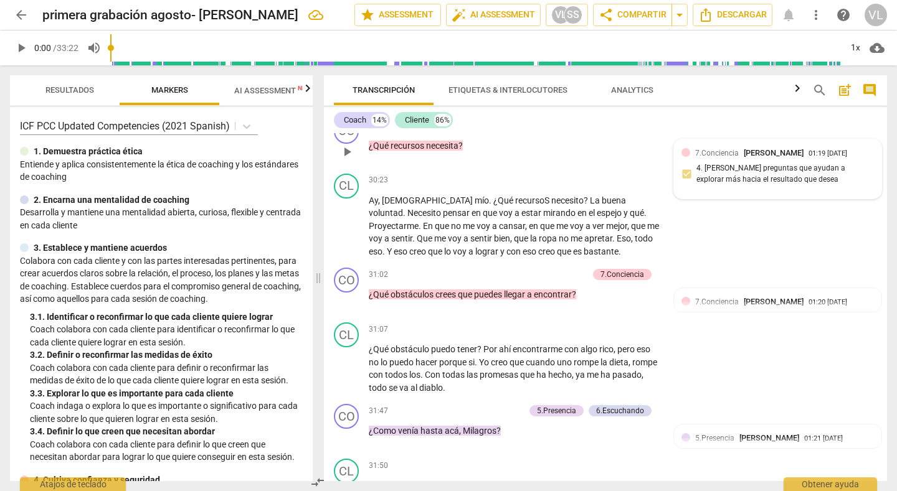
click at [866, 159] on div "7.Conciencia [PERSON_NAME] 01:19 [DATE]" at bounding box center [784, 153] width 179 height 12
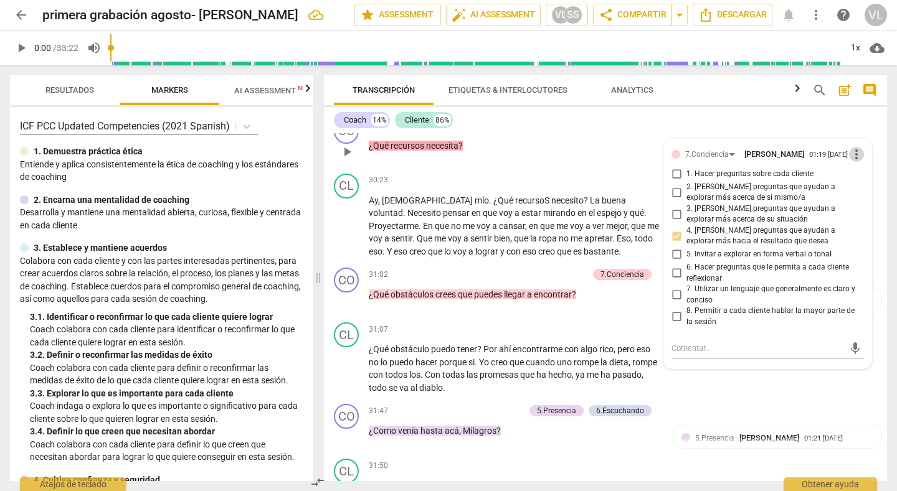
click at [850, 162] on span "more_vert" at bounding box center [856, 154] width 15 height 15
click at [850, 204] on li "Borrar" at bounding box center [864, 204] width 44 height 24
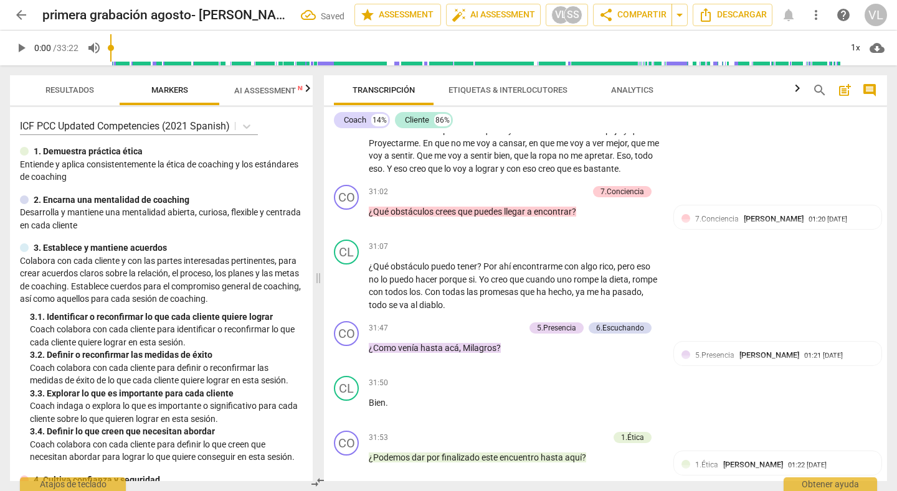
scroll to position [5730, 0]
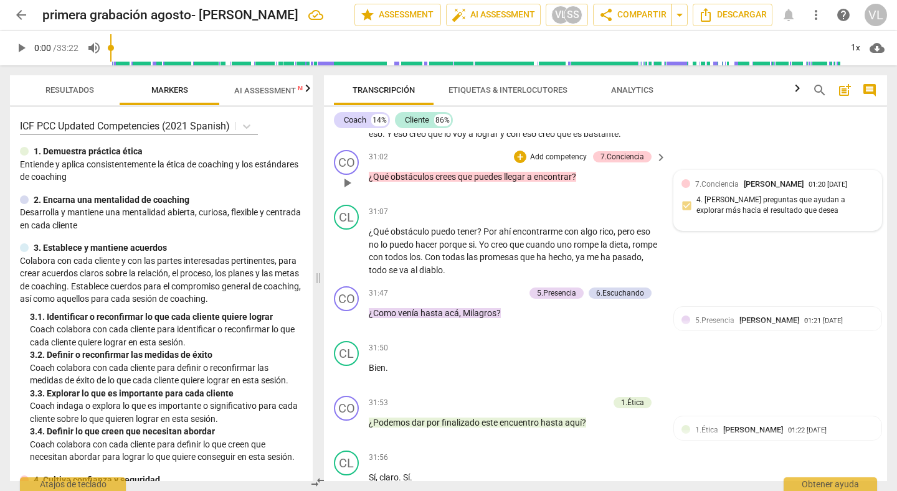
click at [862, 218] on div "7.Conciencia [PERSON_NAME] 01:20 [DATE] 4. [PERSON_NAME] preguntas que ayudan a…" at bounding box center [777, 200] width 192 height 45
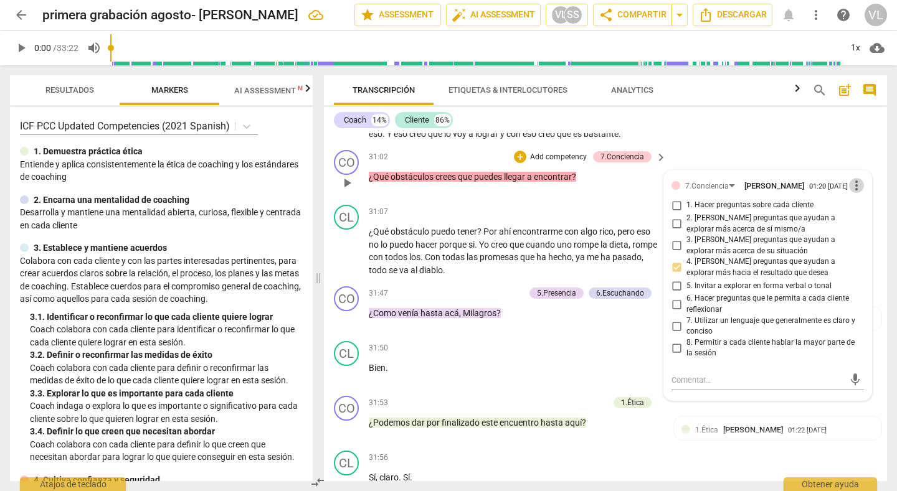
click at [851, 193] on span "more_vert" at bounding box center [856, 185] width 15 height 15
click at [854, 235] on li "Borrar" at bounding box center [864, 236] width 44 height 24
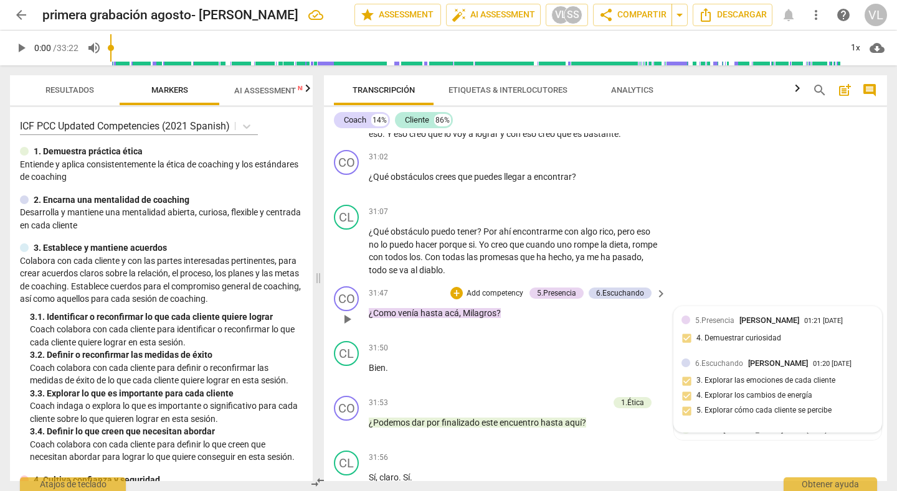
click at [855, 352] on div "5.[PERSON_NAME] 01:21 [DATE] 4. Demuestrar curiosidad" at bounding box center [777, 333] width 192 height 38
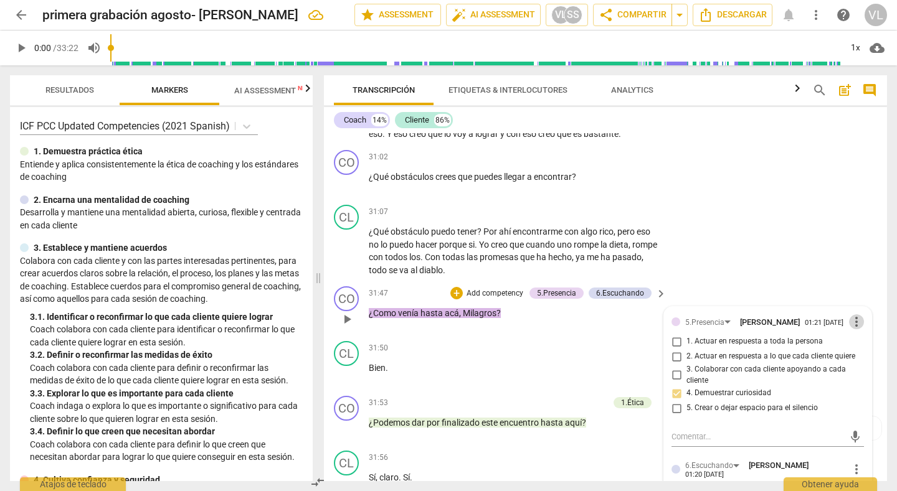
click at [850, 329] on span "more_vert" at bounding box center [856, 321] width 15 height 15
click at [856, 367] on li "Borrar" at bounding box center [864, 372] width 44 height 24
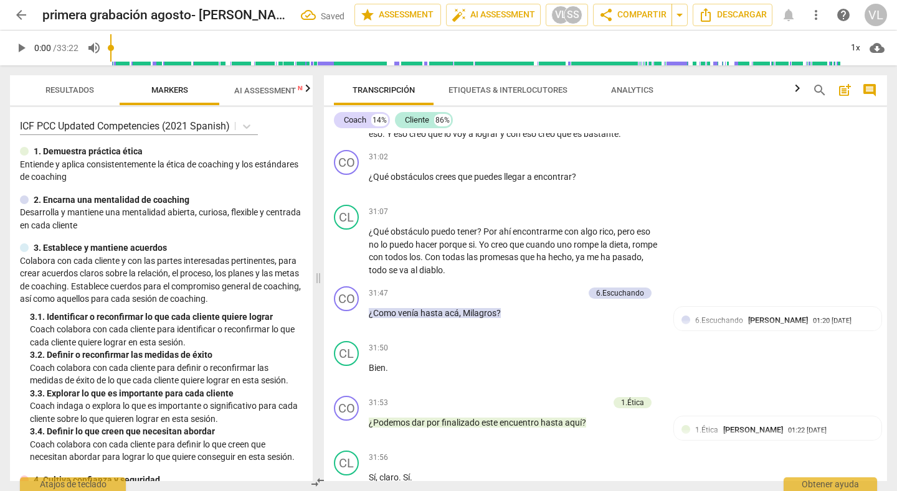
click at [853, 369] on div "6.[PERSON_NAME] 01:20 [DATE] 3. Explorar las emociones de cada cliente 4. Explo…" at bounding box center [777, 348] width 192 height 68
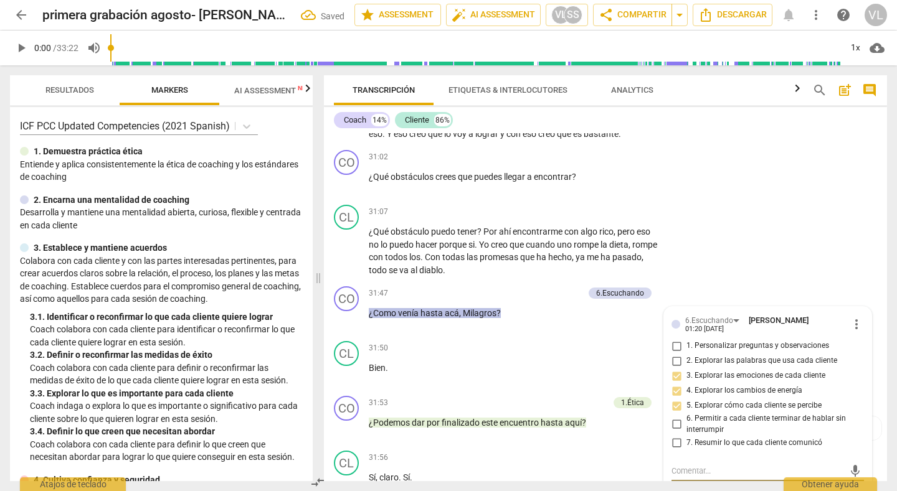
scroll to position [5921, 0]
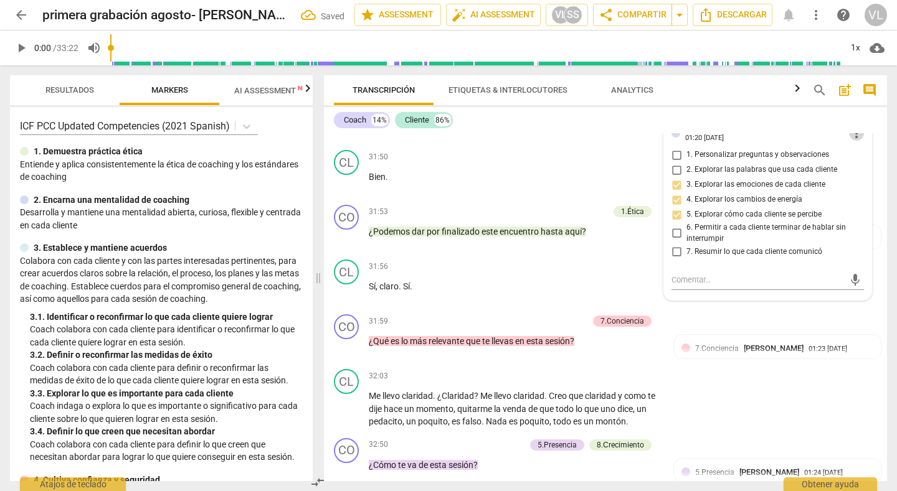
click at [849, 141] on span "more_vert" at bounding box center [856, 133] width 15 height 15
click at [853, 180] on li "Borrar" at bounding box center [864, 183] width 44 height 24
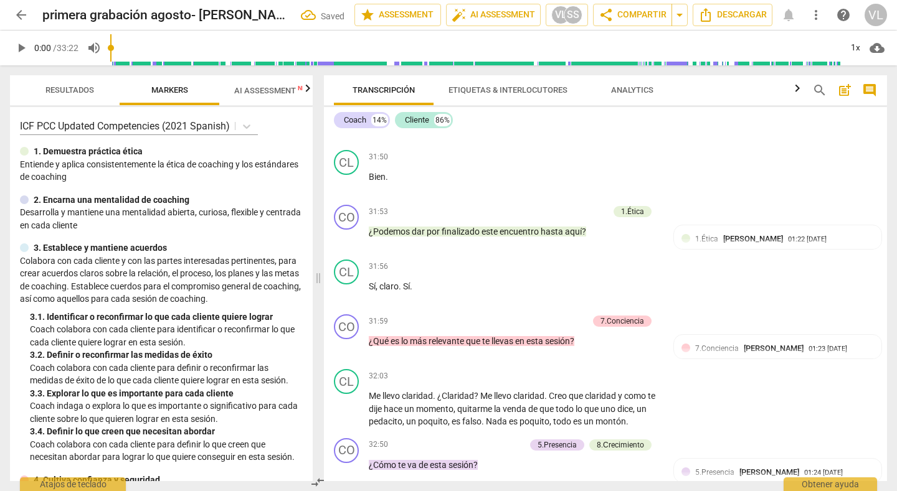
click at [580, 108] on div "+" at bounding box center [583, 102] width 12 height 12
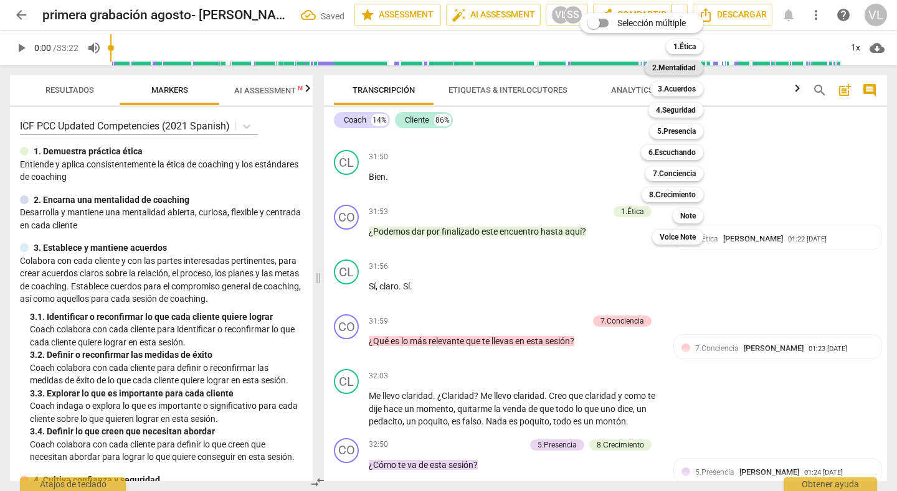
click at [664, 68] on b "2.Mentalidad" at bounding box center [674, 67] width 44 height 15
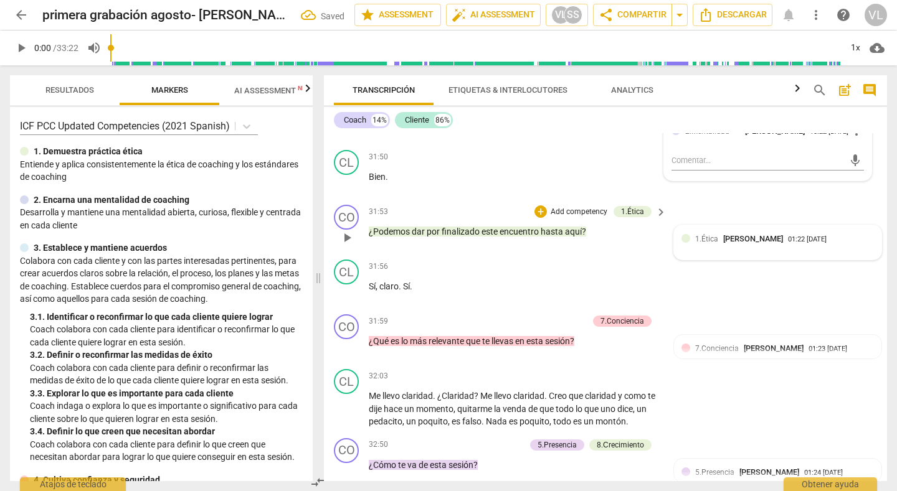
click at [859, 252] on div "1.Ética [PERSON_NAME] 01:22 [DATE]" at bounding box center [777, 242] width 192 height 19
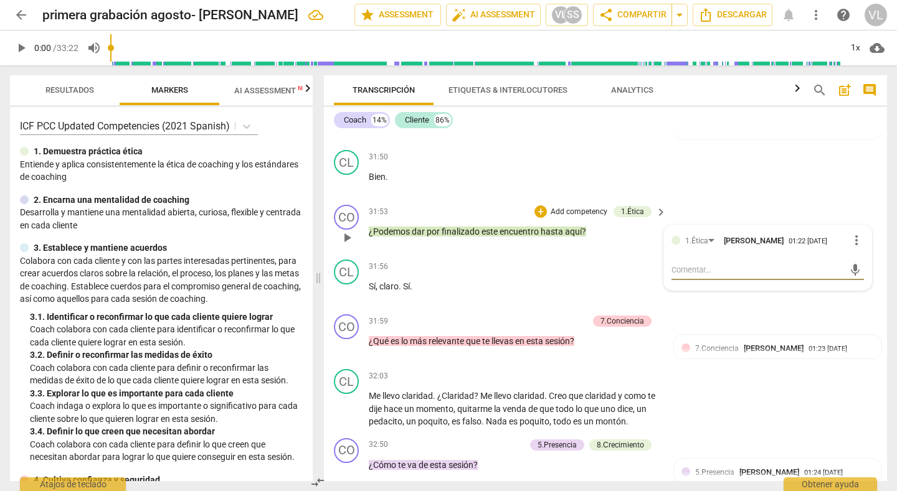
click at [854, 248] on span "more_vert" at bounding box center [856, 240] width 15 height 15
click at [852, 290] on li "Borrar" at bounding box center [864, 291] width 44 height 24
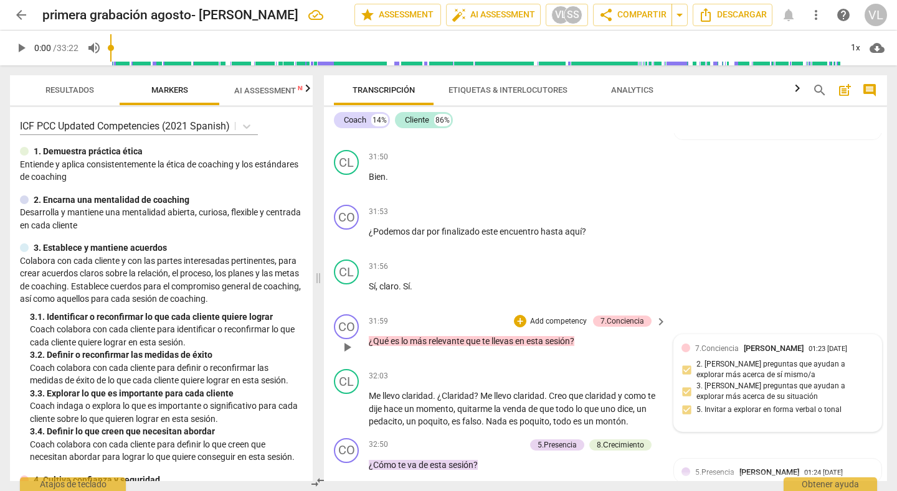
click at [870, 399] on div "7.Conciencia [PERSON_NAME] 01:23 [DATE] 2. [PERSON_NAME] preguntas que ayudan a…" at bounding box center [777, 383] width 207 height 97
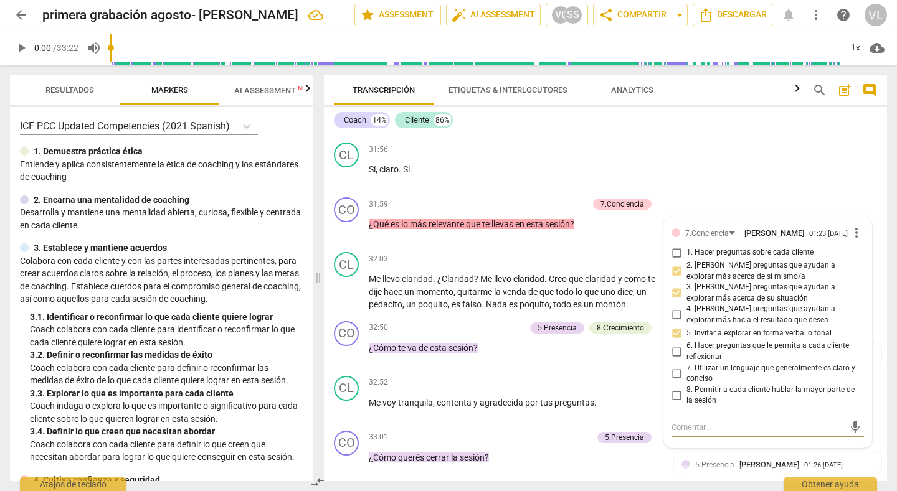
scroll to position [6108, 0]
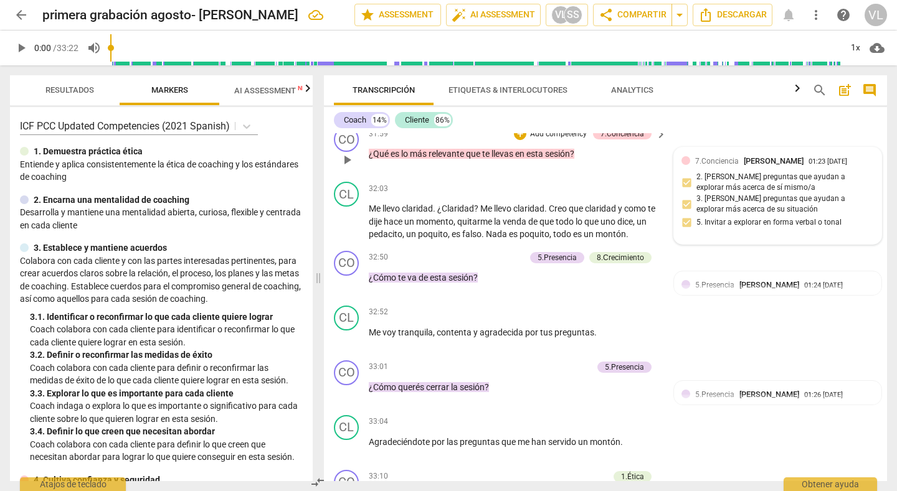
click at [870, 202] on div "7.Conciencia [PERSON_NAME] 01:23 [DATE] 2. [PERSON_NAME] preguntas que ayudan a…" at bounding box center [777, 196] width 207 height 97
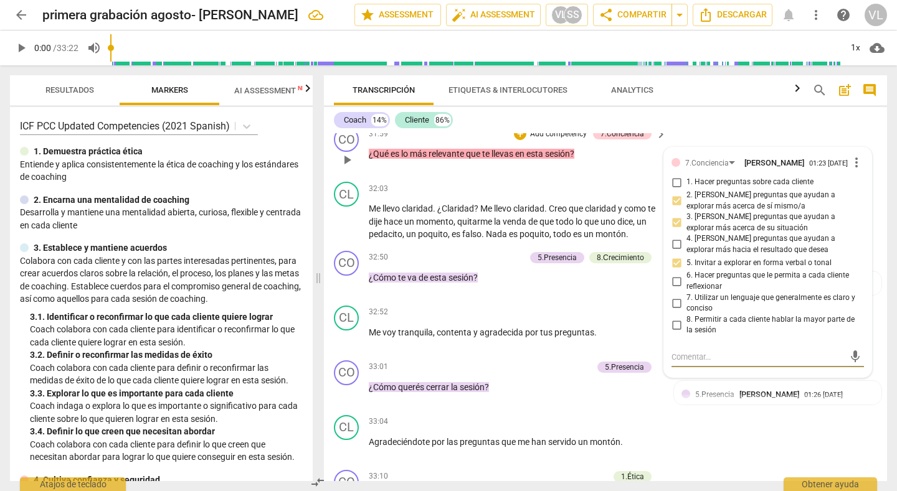
click at [855, 170] on span "more_vert" at bounding box center [856, 162] width 15 height 15
click at [850, 210] on li "Borrar" at bounding box center [864, 213] width 44 height 24
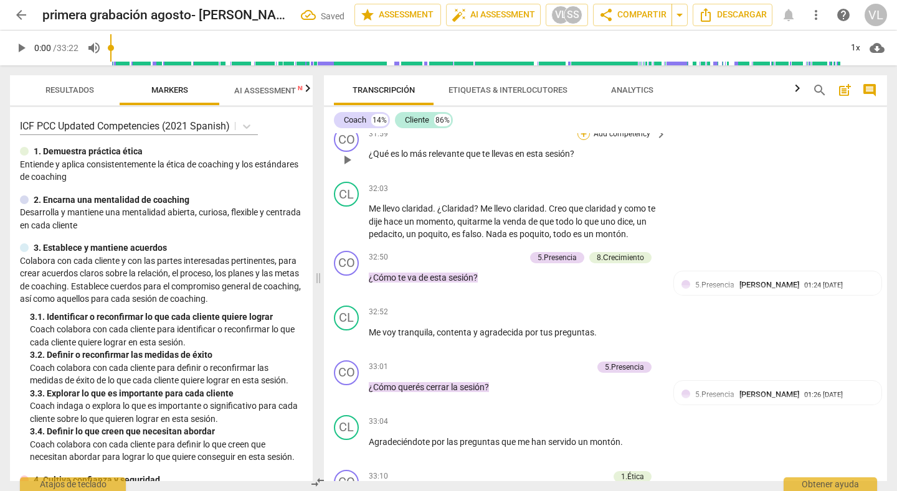
click at [578, 140] on div "+" at bounding box center [583, 134] width 12 height 12
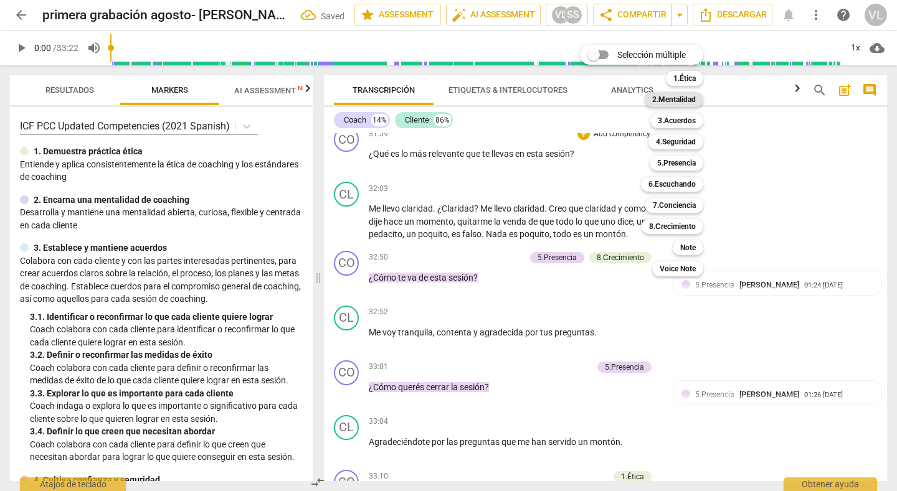
click at [673, 98] on b "2.Mentalidad" at bounding box center [674, 99] width 44 height 15
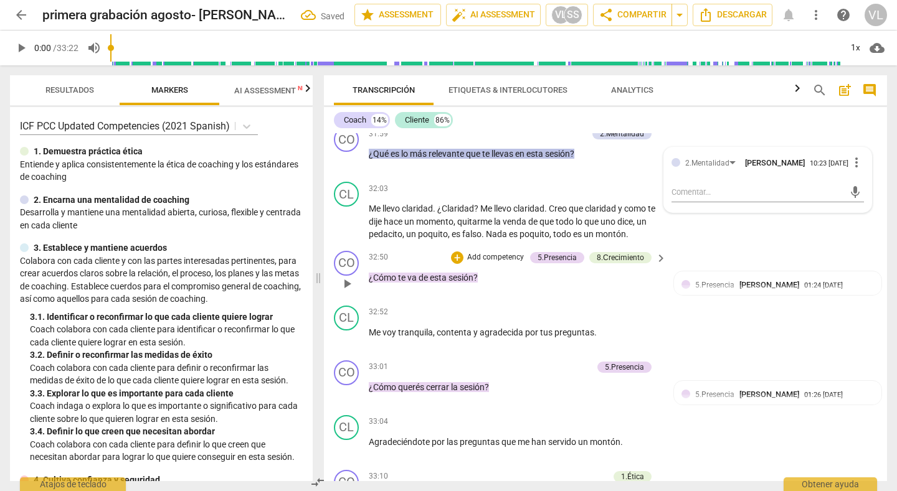
click at [786, 288] on div "CO play_arrow pause 32:50 + Add competency 5.Presencia 8.Сrecimiento keyboard_a…" at bounding box center [605, 273] width 563 height 55
click at [858, 317] on div "5.[PERSON_NAME] 01:24 [DATE] 4. Demuestrar curiosidad" at bounding box center [777, 298] width 192 height 38
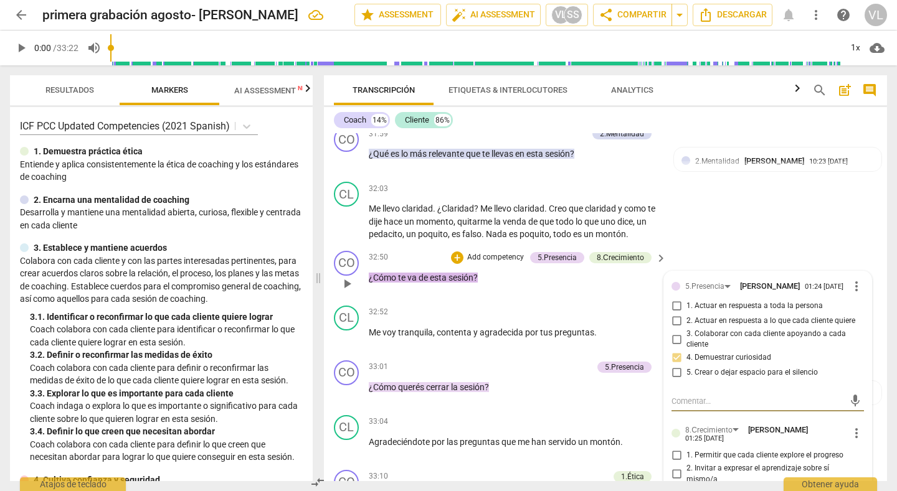
click at [852, 294] on span "more_vert" at bounding box center [856, 286] width 15 height 15
click at [854, 334] on li "Borrar" at bounding box center [864, 336] width 44 height 24
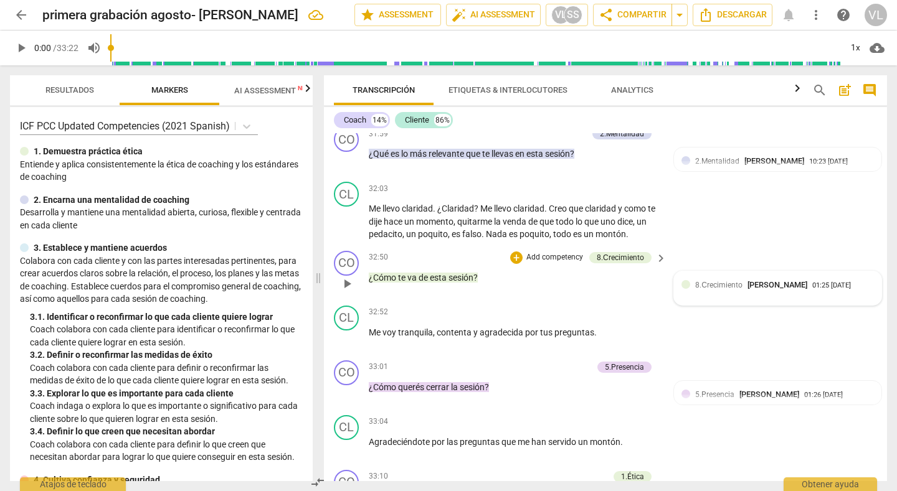
click at [857, 291] on div "8.Сrecimiento [PERSON_NAME] 01:25 [DATE]" at bounding box center [784, 285] width 179 height 12
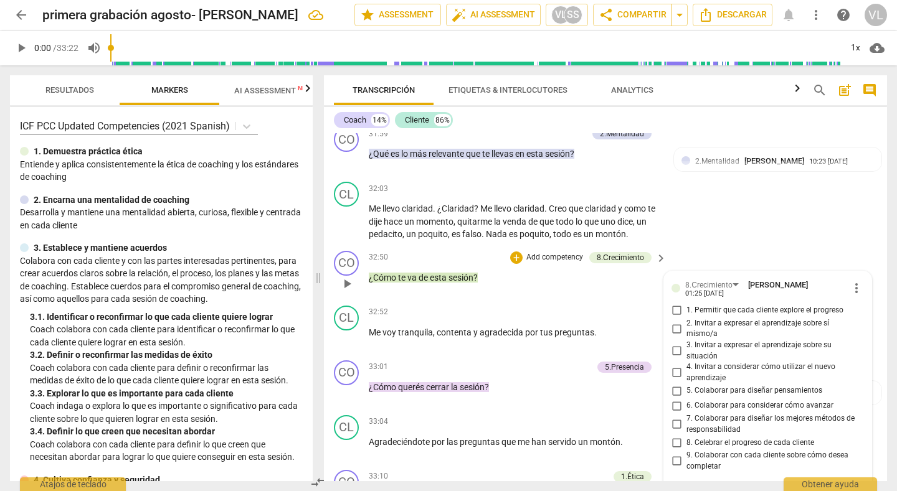
scroll to position [6274, 0]
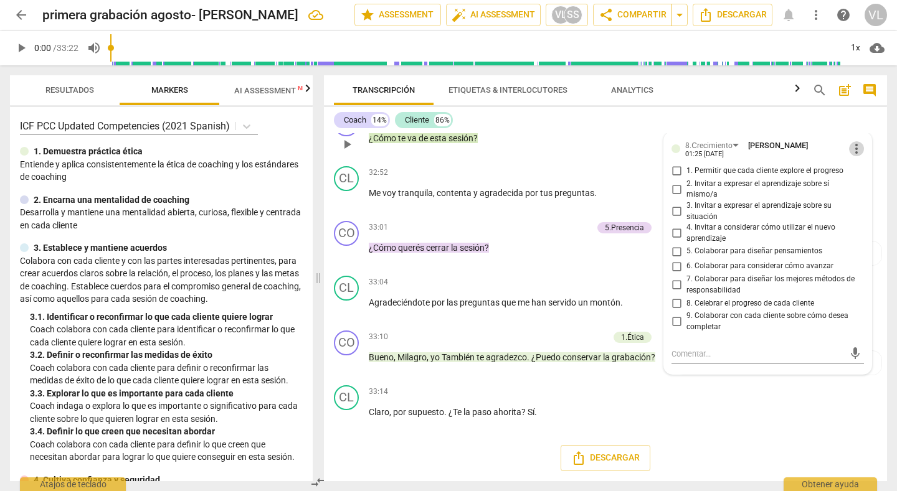
click at [850, 151] on span "more_vert" at bounding box center [856, 148] width 15 height 15
click at [856, 172] on li "Borrar" at bounding box center [864, 173] width 44 height 24
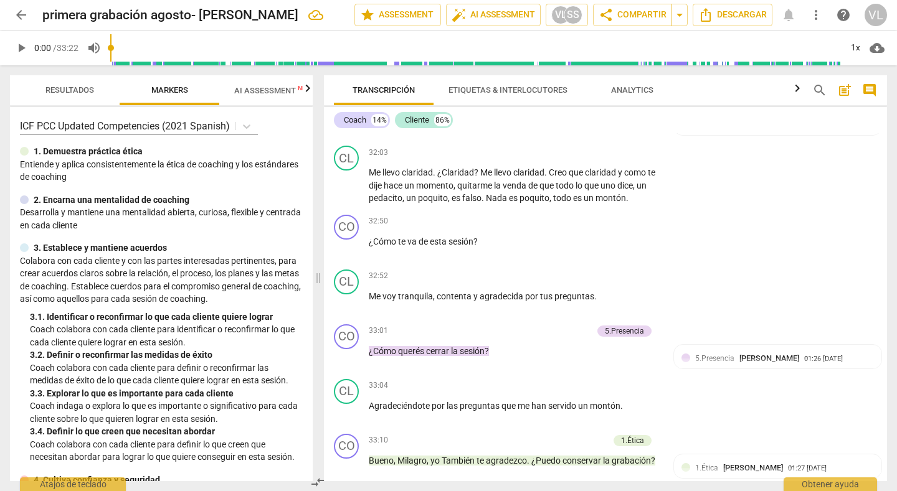
scroll to position [6132, 0]
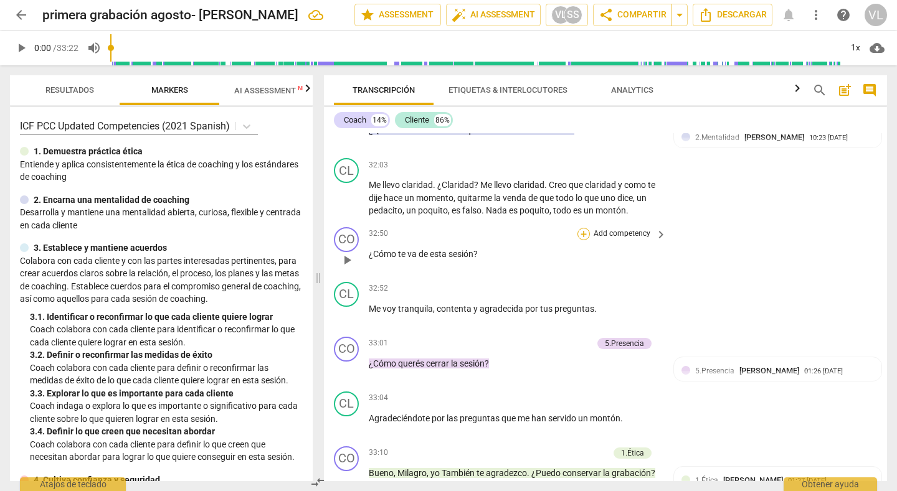
click at [581, 240] on div "+" at bounding box center [583, 234] width 12 height 12
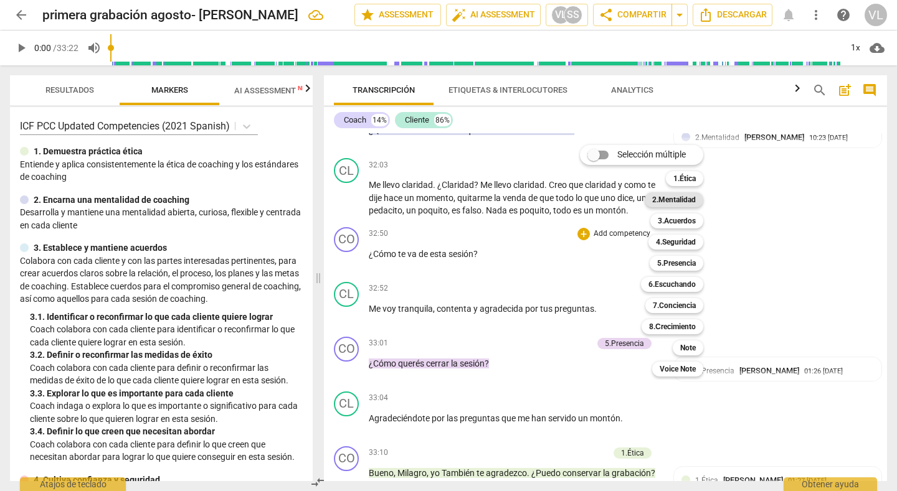
click at [675, 204] on b "2.Mentalidad" at bounding box center [674, 199] width 44 height 15
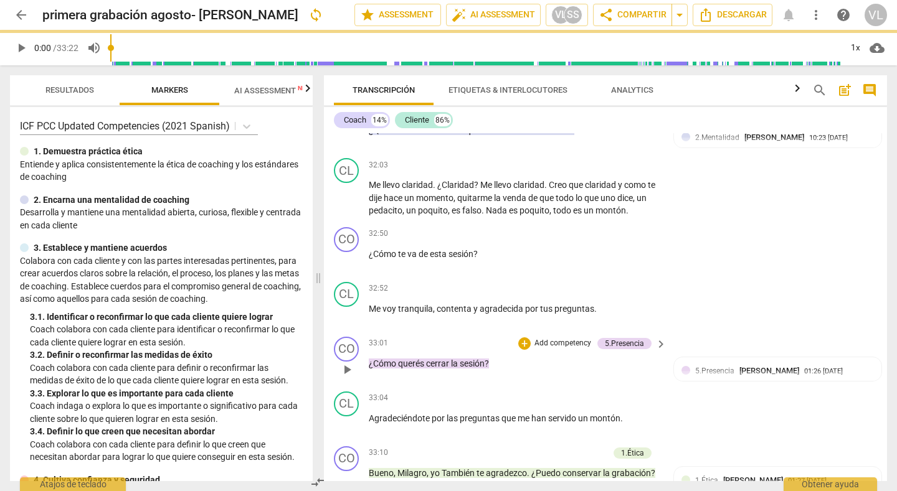
click at [763, 374] on div "CO play_arrow pause 00:04 + Add competency keyboard_arrow_right Hola , Milagros…" at bounding box center [605, 307] width 563 height 348
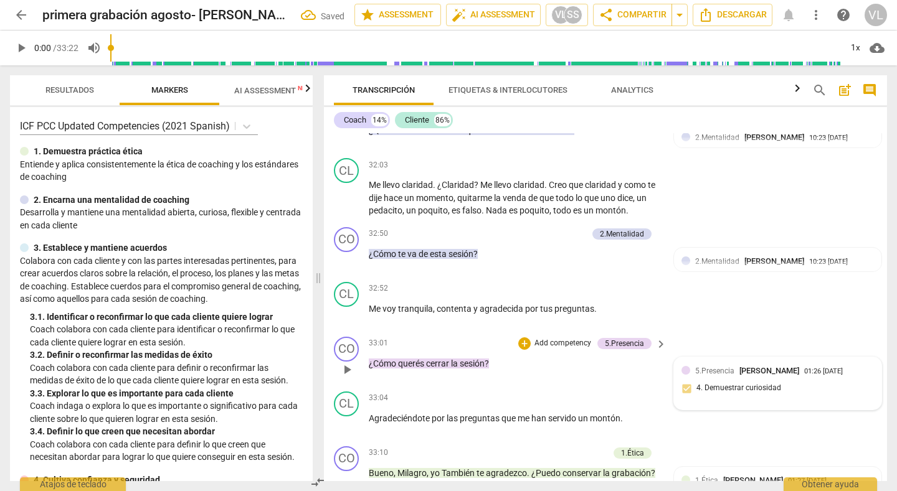
click at [870, 403] on div "5.[PERSON_NAME] 01:26 [DATE] 4. Demuestrar curiosidad" at bounding box center [777, 383] width 207 height 53
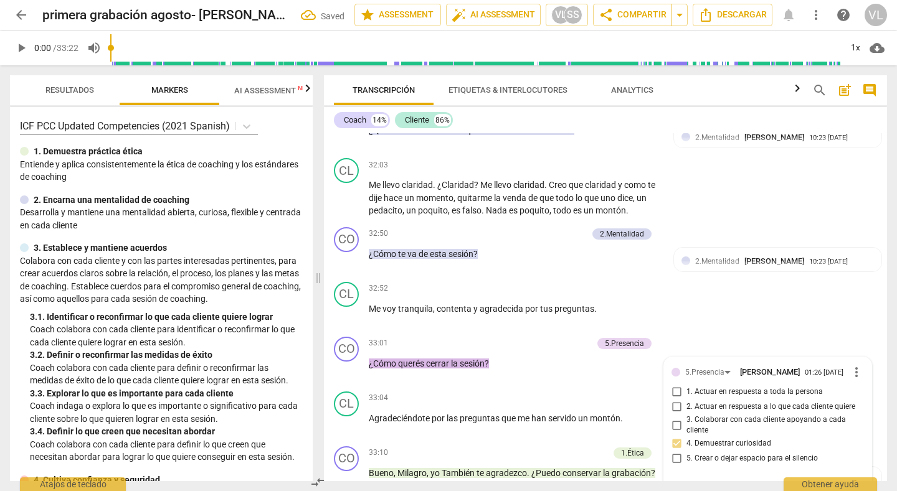
scroll to position [6274, 0]
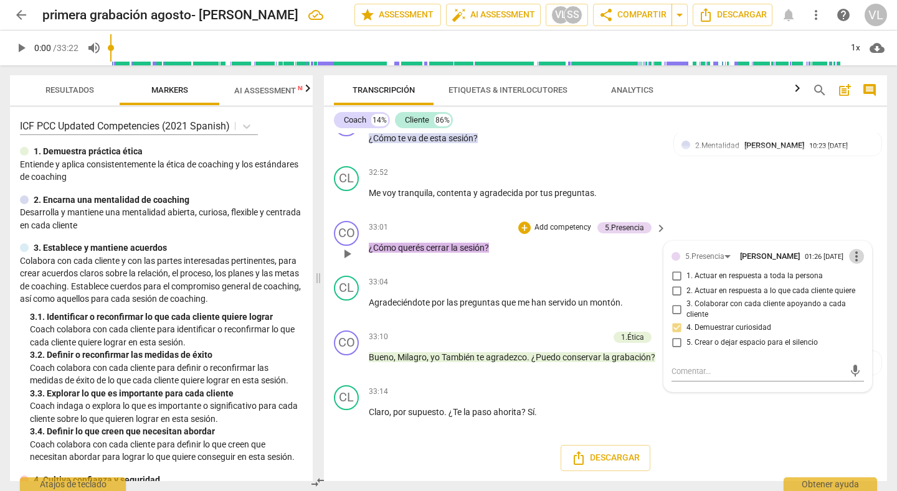
click at [850, 256] on span "more_vert" at bounding box center [856, 256] width 15 height 15
click at [853, 278] on li "Borrar" at bounding box center [864, 280] width 44 height 24
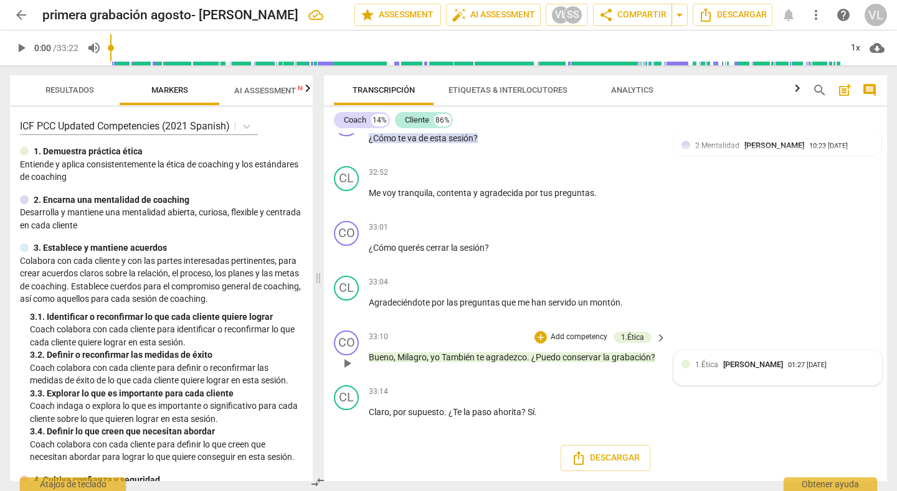
click at [864, 370] on div "1.Ética [PERSON_NAME] 01:27 [DATE]" at bounding box center [777, 368] width 192 height 19
click at [852, 362] on span "more_vert" at bounding box center [856, 366] width 15 height 15
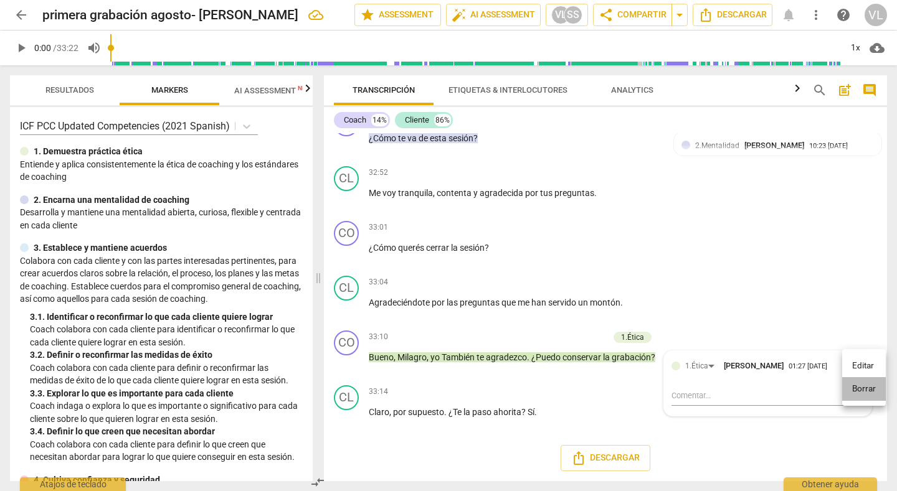
click at [865, 394] on li "Borrar" at bounding box center [864, 389] width 44 height 24
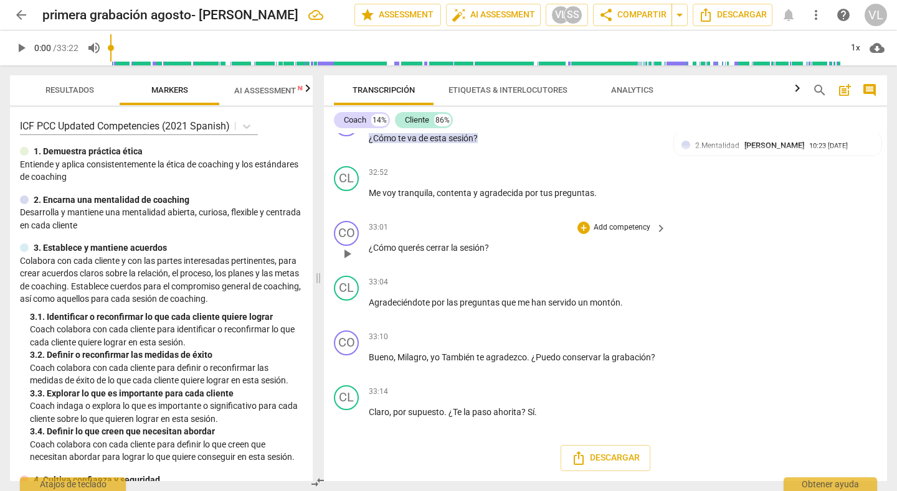
click at [831, 243] on div "CO play_arrow pause 33:01 + Add competency keyboard_arrow_right ¿Cómo querés ce…" at bounding box center [605, 243] width 563 height 55
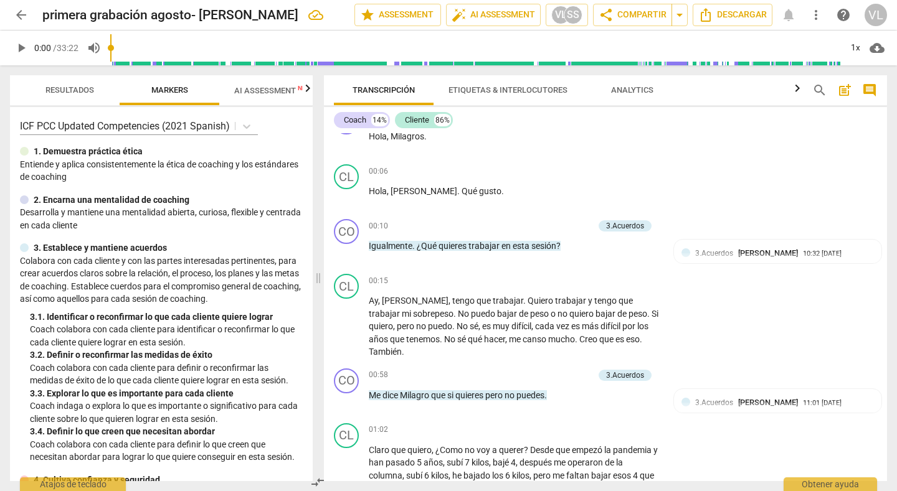
scroll to position [0, 0]
